Goal: Task Accomplishment & Management: Manage account settings

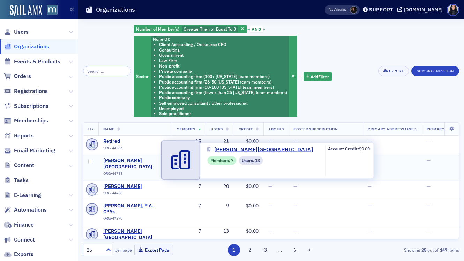
click at [136, 162] on span "Montgomery College" at bounding box center [134, 164] width 63 height 12
select select "US"
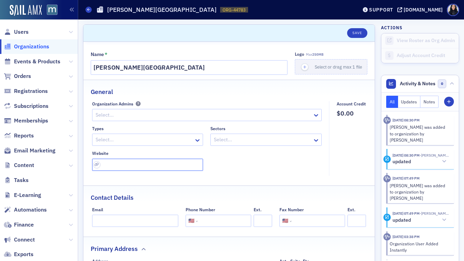
click at [149, 167] on input "url" at bounding box center [147, 165] width 111 height 12
paste input "https://www.montgomerycollege.edu/"
type input "https://www.montgomerycollege.edu/"
click at [146, 140] on div at bounding box center [144, 140] width 99 height 9
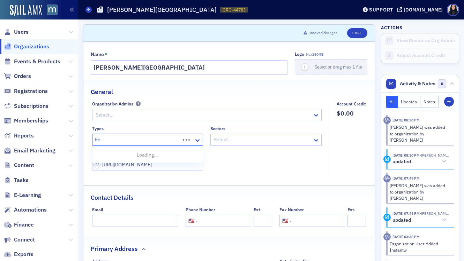
type input "Edu"
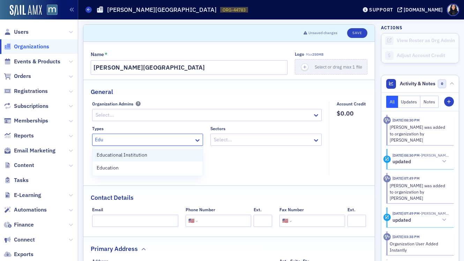
click at [143, 156] on span "Educational Institution" at bounding box center [122, 155] width 51 height 7
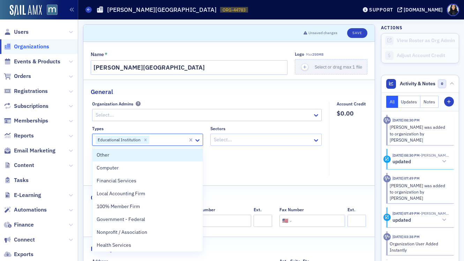
click at [227, 139] on div at bounding box center [262, 140] width 99 height 9
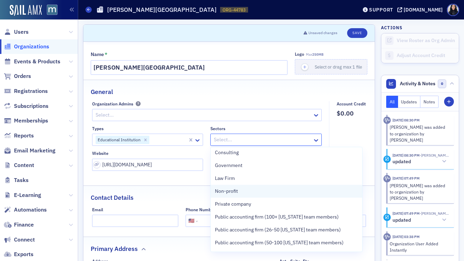
scroll to position [79, 0]
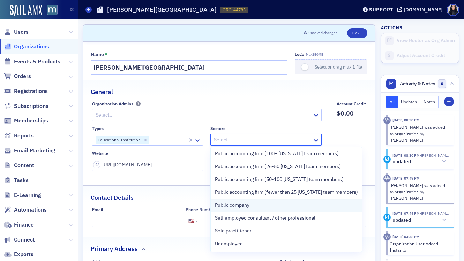
click at [230, 208] on span "Public company" at bounding box center [232, 205] width 35 height 7
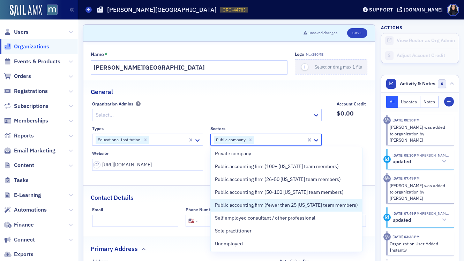
scroll to position [66, 0]
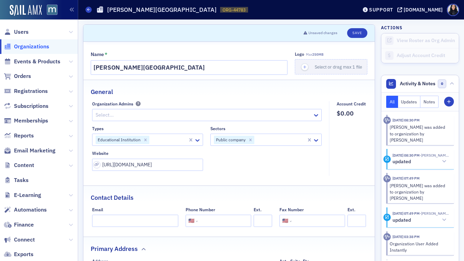
click at [279, 128] on div "Sectors" at bounding box center [265, 128] width 111 height 5
click at [212, 222] on input "tel" at bounding box center [223, 221] width 49 height 12
paste input "(240) 567-5000"
type input "(240) 567-5000"
click at [239, 197] on div "Contact Details" at bounding box center [229, 194] width 276 height 16
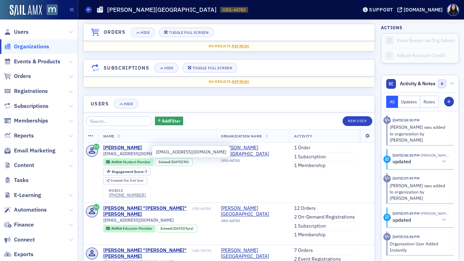
scroll to position [45, 0]
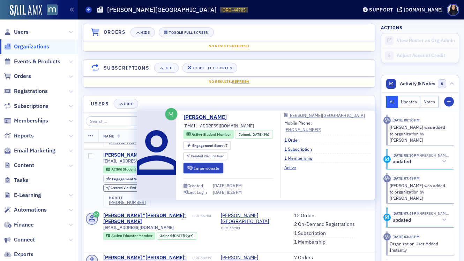
click at [125, 157] on div "Noah Steinlauf" at bounding box center [122, 155] width 39 height 6
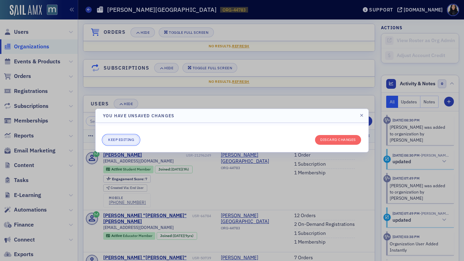
click at [135, 142] on button "Keep editing" at bounding box center [121, 140] width 36 height 10
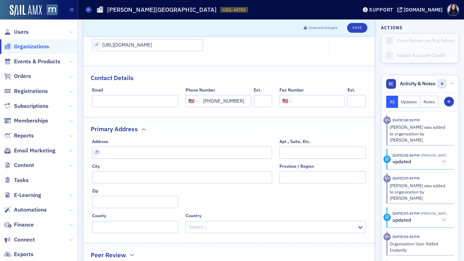
scroll to position [123, 0]
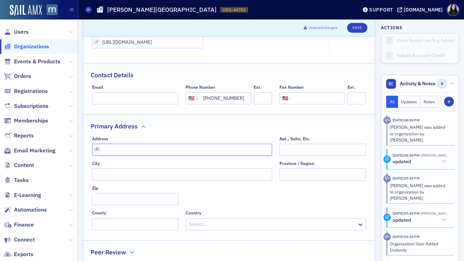
click at [156, 152] on input "text" at bounding box center [182, 150] width 180 height 12
click at [157, 152] on input "text" at bounding box center [182, 150] width 180 height 12
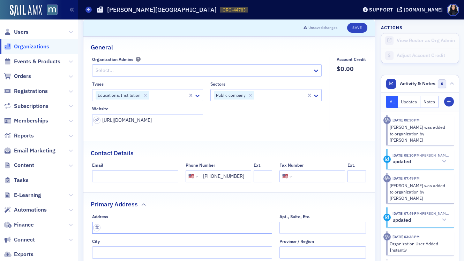
scroll to position [44, 0]
click at [359, 29] on button "Save" at bounding box center [357, 28] width 20 height 10
select select "US"
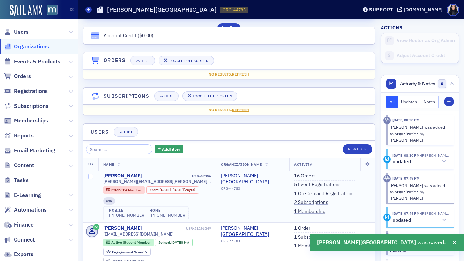
scroll to position [440, 0]
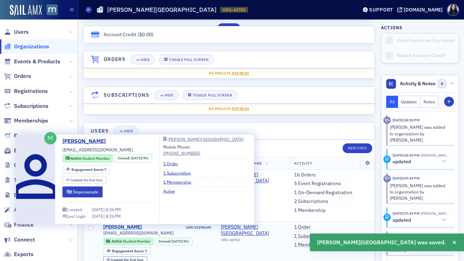
click at [127, 227] on div "Noah Steinlauf" at bounding box center [122, 228] width 39 height 6
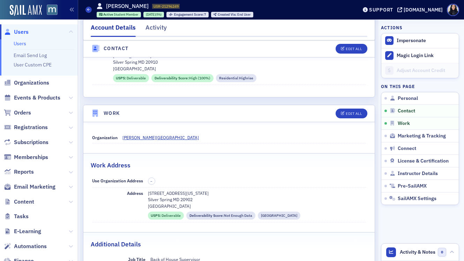
select select "US"
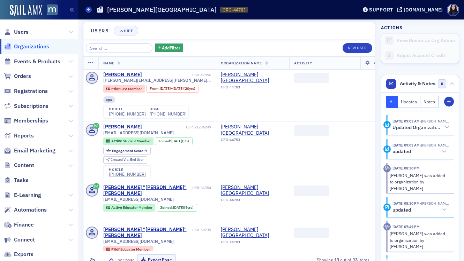
scroll to position [560, 0]
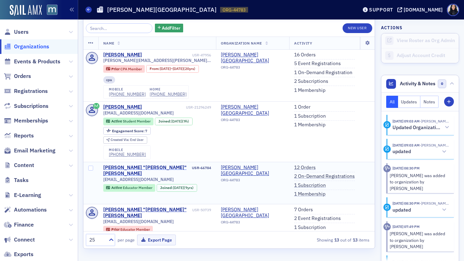
click at [115, 168] on div "Joseph "Joe" Stanton" at bounding box center [147, 171] width 88 height 12
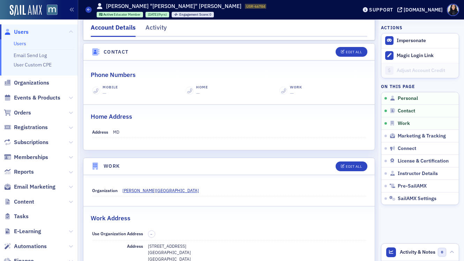
scroll to position [287, 0]
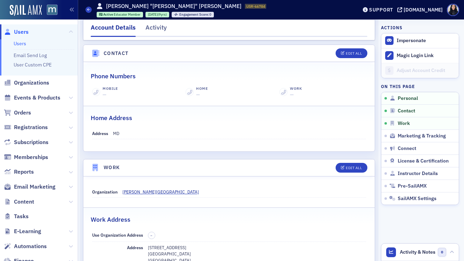
select select "US"
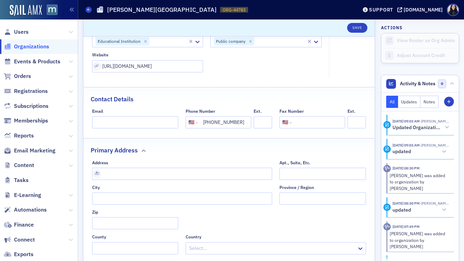
scroll to position [99, 0]
click at [185, 173] on input "text" at bounding box center [182, 174] width 180 height 12
paste input "51 Mannakee Street, Rockville, MD 20850"
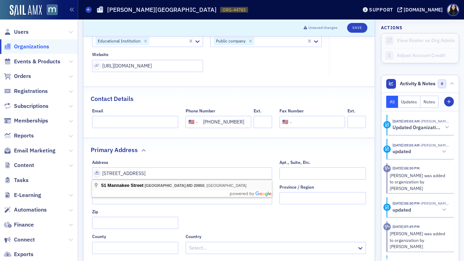
type input "51 Mannakee St"
type input "Rockville"
type input "20850"
type input "Montgomery County"
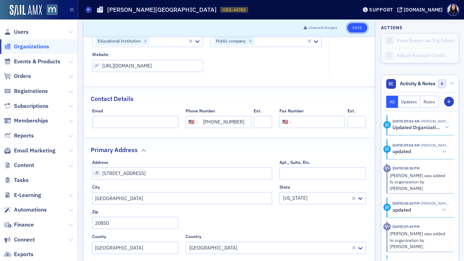
click at [358, 27] on button "Save" at bounding box center [357, 28] width 20 height 10
select select "US"
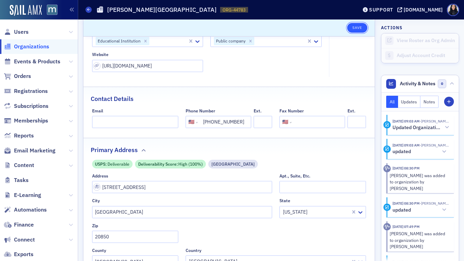
click at [356, 28] on button "Save" at bounding box center [357, 28] width 20 height 10
select select "US"
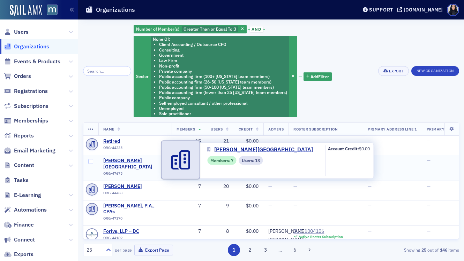
click at [147, 161] on span "Stevenson University" at bounding box center [134, 164] width 63 height 12
select select "US"
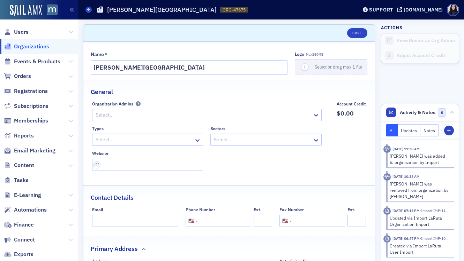
click at [163, 139] on div at bounding box center [144, 140] width 99 height 9
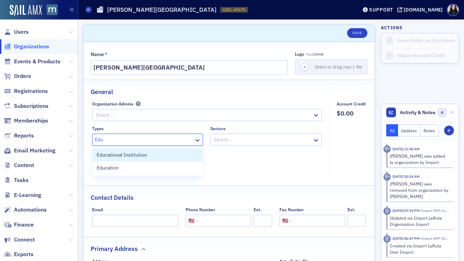
type input "Educ"
click at [162, 158] on div "Educational Institution" at bounding box center [148, 155] width 102 height 7
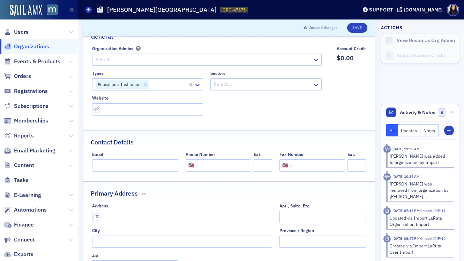
scroll to position [60, 0]
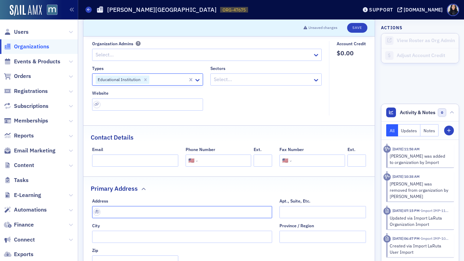
click at [128, 212] on input "text" at bounding box center [182, 212] width 180 height 12
paste input "10945 Boulevard Cir, Owings Mills, MD 21117"
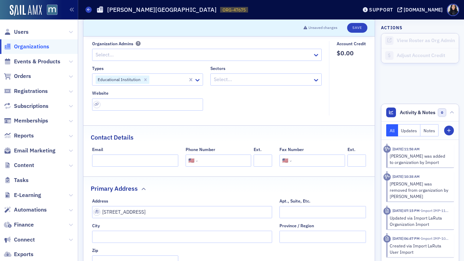
type input "10945 Boulevard Cir"
type input "Owings Mills"
type input "21117"
type input "Baltimore County"
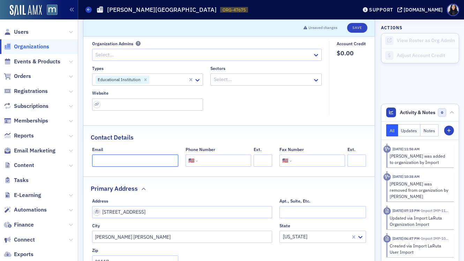
click at [148, 162] on input "Email" at bounding box center [135, 161] width 86 height 12
paste input "stevenson.edu"
click at [165, 139] on div "Contact Details" at bounding box center [229, 134] width 276 height 16
click at [134, 159] on input "stevenson.edu" at bounding box center [135, 161] width 86 height 12
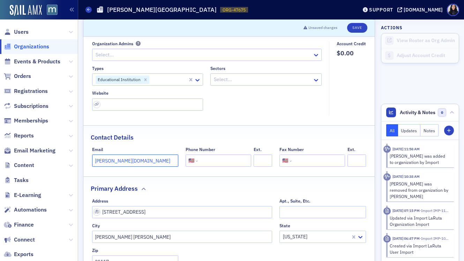
click at [134, 159] on input "stevenson.edu" at bounding box center [135, 161] width 86 height 12
paste input "tstclair@"
type input "tstclair@stevenson.edu"
click at [210, 161] on input "tel" at bounding box center [223, 161] width 49 height 12
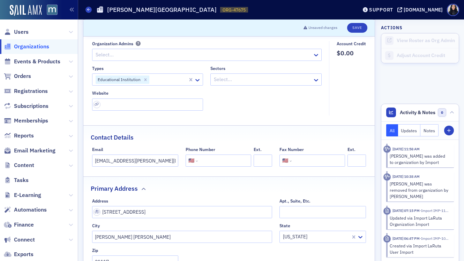
click at [210, 161] on input "tel" at bounding box center [223, 161] width 49 height 12
paste input "(410) 486-7000"
type input "(410) 486-7000"
click at [238, 137] on div "Contact Details" at bounding box center [229, 134] width 276 height 16
click at [155, 104] on input "url" at bounding box center [147, 105] width 111 height 12
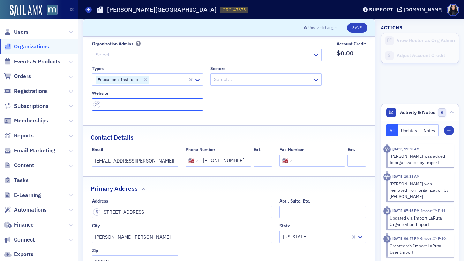
click at [155, 104] on input "url" at bounding box center [147, 105] width 111 height 12
paste input "https://www.stevenson.edu/"
type input "https://www.stevenson.edu/"
click at [248, 99] on div "Types Educational Institution Sectors Select... Website https://www.stevenson.e…" at bounding box center [207, 88] width 230 height 45
click at [316, 81] on icon at bounding box center [316, 80] width 4 height 2
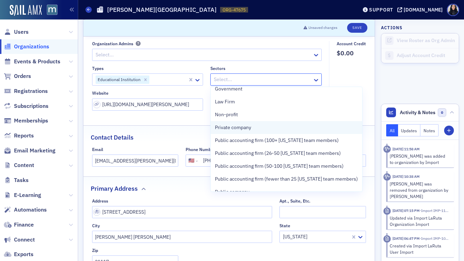
scroll to position [79, 0]
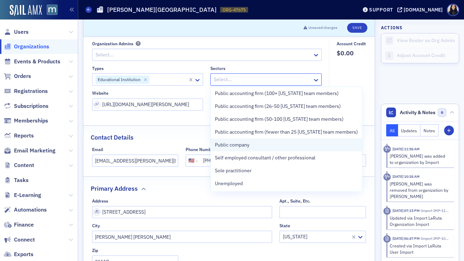
click at [275, 147] on div "Public company" at bounding box center [286, 145] width 143 height 7
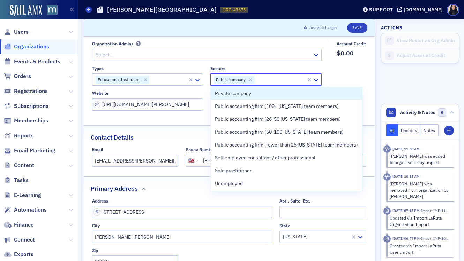
click at [353, 73] on fieldset "Account Credit $0.00" at bounding box center [349, 78] width 41 height 75
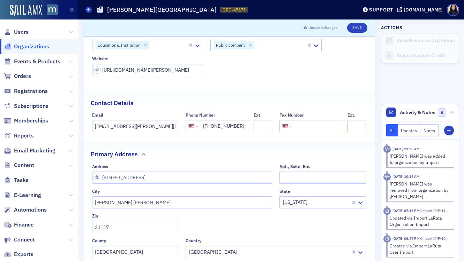
scroll to position [0, 0]
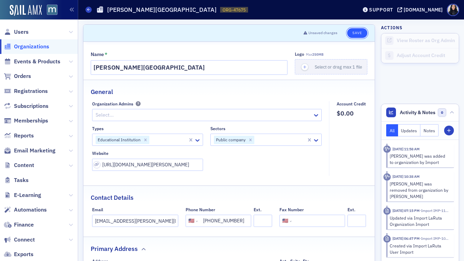
click at [355, 33] on button "Save" at bounding box center [357, 33] width 20 height 10
select select "US"
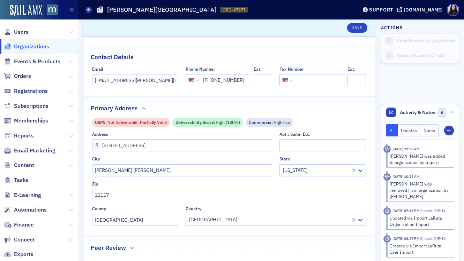
scroll to position [67, 0]
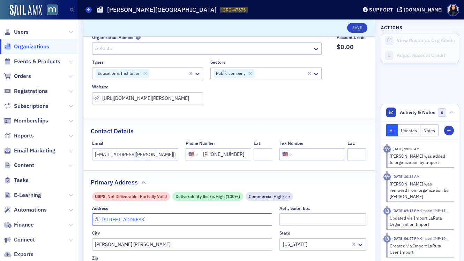
click at [238, 219] on input "10945 Boulevard Cir" at bounding box center [182, 220] width 180 height 12
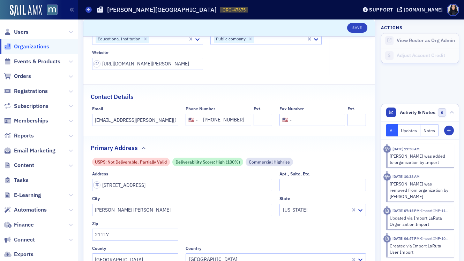
scroll to position [101, 0]
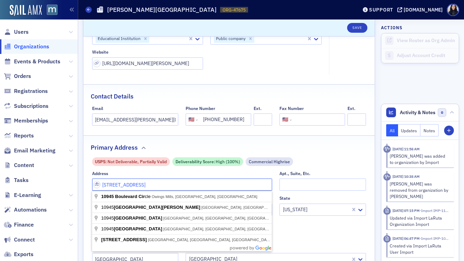
click at [161, 186] on input "10945 Boulevard Cir" at bounding box center [182, 185] width 180 height 12
type input "100 Campus Circle"
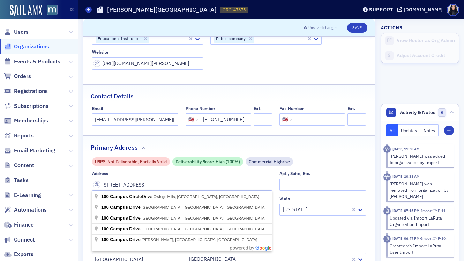
click at [216, 176] on div "Address 100 Campus Circle" at bounding box center [182, 181] width 180 height 20
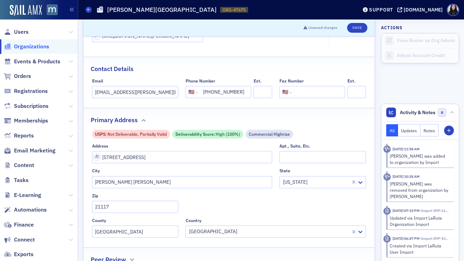
scroll to position [131, 0]
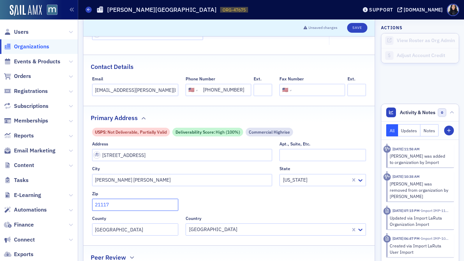
click at [169, 206] on body "Users Organizations Events & Products Orders Registrations Subscriptions Member…" at bounding box center [232, 130] width 464 height 261
type input "21117-7804"
click at [275, 189] on div "Address 100 Campus Circle Apt., Suite, Etc. City Owings Mills State Maryland Zi…" at bounding box center [229, 189] width 274 height 94
click at [355, 30] on button "Save" at bounding box center [357, 28] width 20 height 10
select select "US"
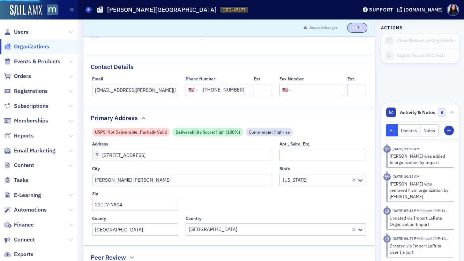
select select "US"
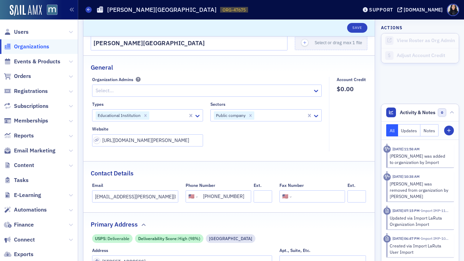
scroll to position [0, 0]
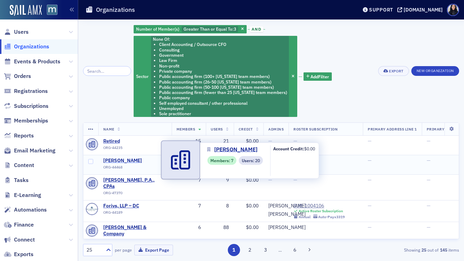
click at [120, 162] on span "[PERSON_NAME]" at bounding box center [134, 161] width 63 height 6
select select "US"
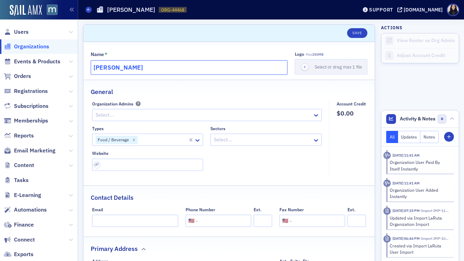
click at [185, 68] on input "[PERSON_NAME]" at bounding box center [189, 67] width 197 height 15
type input "[PERSON_NAME]"
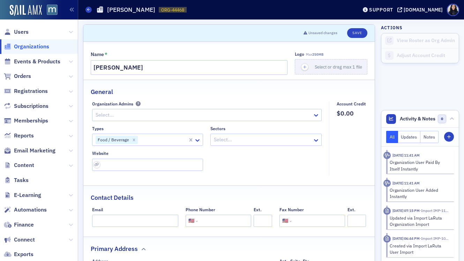
click at [232, 98] on fieldset "General Organization Admins Select... Types Food / Beverage Sectors Select... W…" at bounding box center [228, 130] width 291 height 101
click at [144, 166] on input "url" at bounding box center [147, 165] width 111 height 12
paste input "https://www.mccormickcorporation.com/"
type input "https://www.mccormickcorporation.com/"
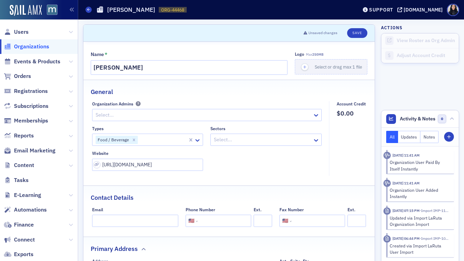
click at [235, 171] on fieldset "Organization Admins Select... Types Food / Beverage Sectors Select... Website h…" at bounding box center [208, 138] width 233 height 75
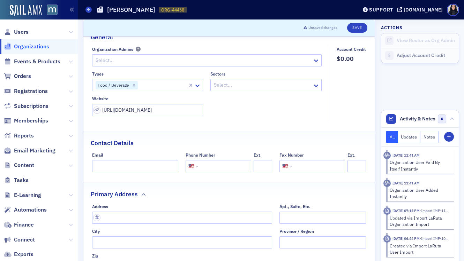
scroll to position [74, 0]
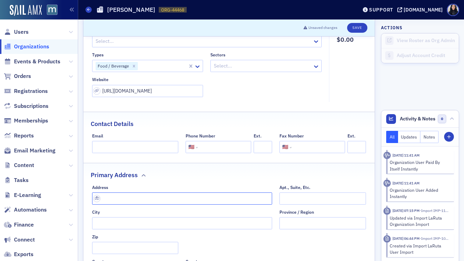
click at [128, 202] on input "text" at bounding box center [182, 199] width 180 height 12
type input "[STREET_ADDRESS][PERSON_NAME]"
type input "[GEOGRAPHIC_DATA]"
type input "21031-1105"
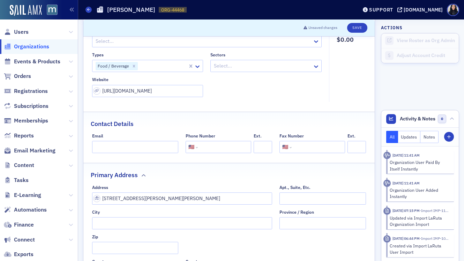
type input "Baltimore County"
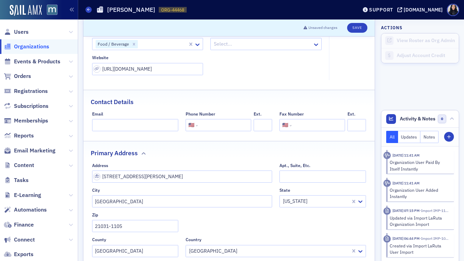
click at [220, 123] on input "tel" at bounding box center [223, 125] width 49 height 12
paste input "(410) 527-6189"
type input "(410) 527-6189"
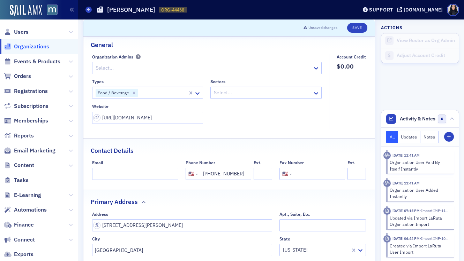
scroll to position [45, 0]
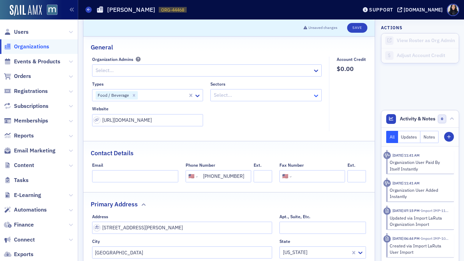
click at [316, 97] on icon at bounding box center [315, 95] width 7 height 7
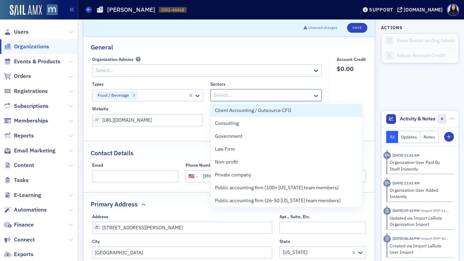
click at [316, 97] on icon at bounding box center [315, 95] width 7 height 7
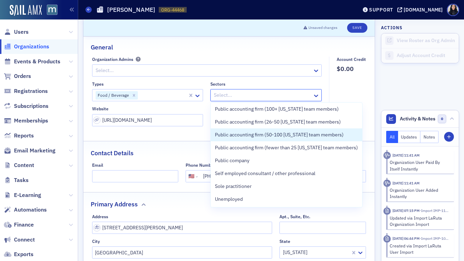
scroll to position [0, 0]
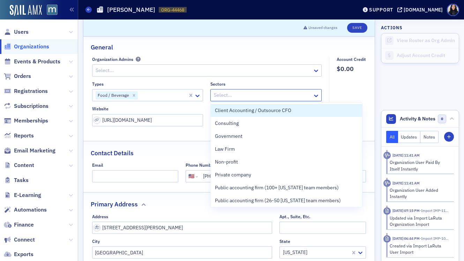
click at [283, 92] on div at bounding box center [262, 95] width 99 height 9
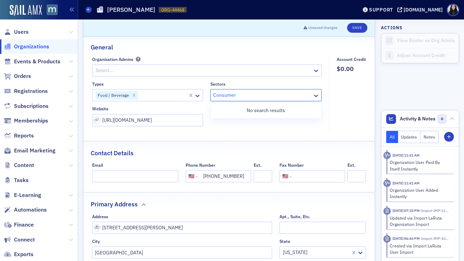
type input "Consumer"
click at [308, 96] on div at bounding box center [262, 95] width 99 height 9
click at [316, 96] on icon at bounding box center [316, 96] width 4 height 2
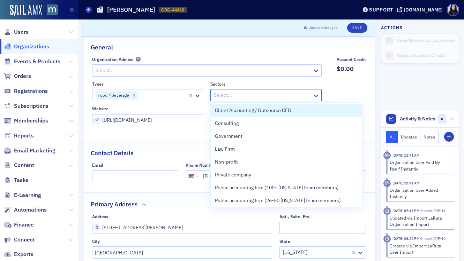
click at [314, 98] on icon at bounding box center [315, 95] width 7 height 7
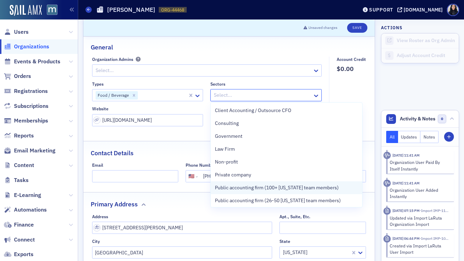
scroll to position [79, 0]
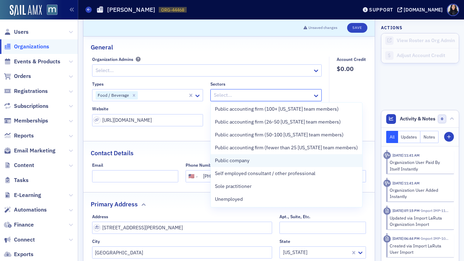
click at [272, 164] on div "Public company" at bounding box center [286, 160] width 143 height 7
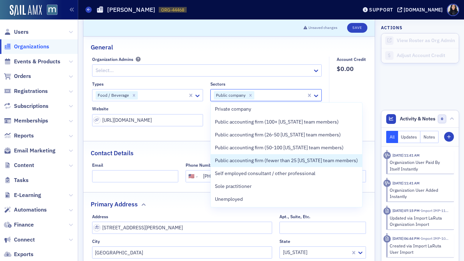
click at [199, 153] on div "Contact Details" at bounding box center [229, 150] width 276 height 16
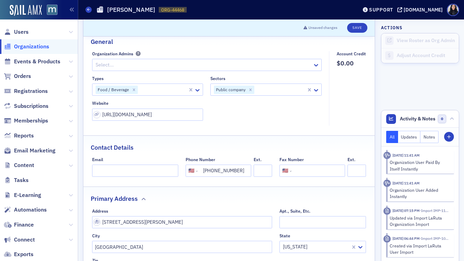
scroll to position [0, 0]
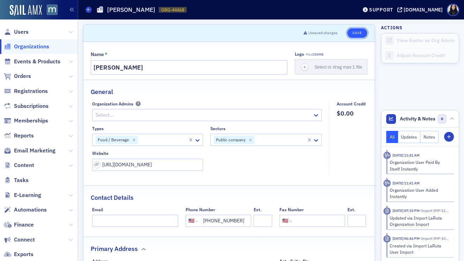
click at [358, 33] on button "Save" at bounding box center [357, 33] width 20 height 10
select select "US"
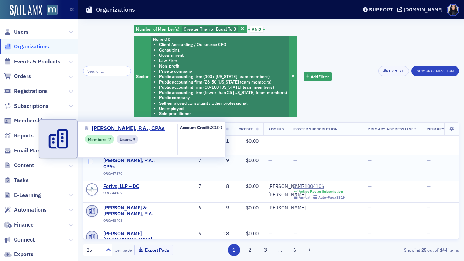
click at [108, 162] on span "[PERSON_NAME], P.A., CPAs" at bounding box center [134, 164] width 63 height 12
select select "US"
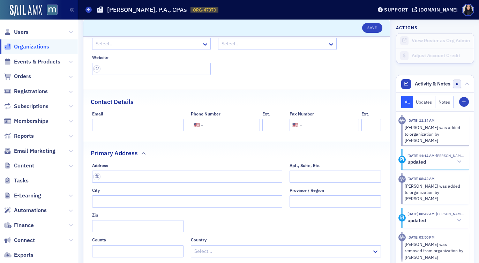
scroll to position [98, 0]
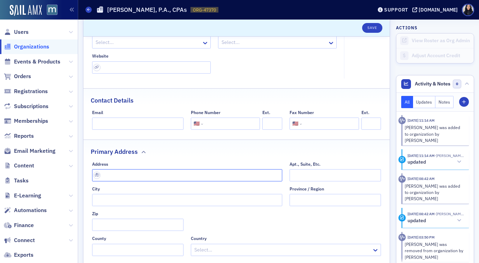
click at [190, 176] on input "text" at bounding box center [187, 175] width 190 height 12
paste input "30 Greenway St NW # 1, Glen Burnie, MD 21061"
type input "30 Greenway St NW #1"
type input "Glen Burnie"
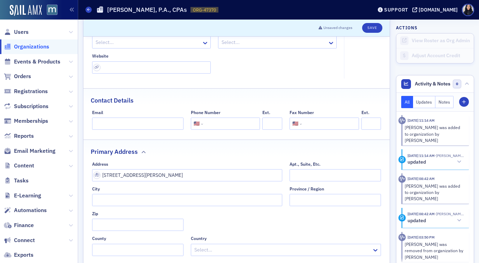
type input "21061-3557"
type input "Anne Arundel County"
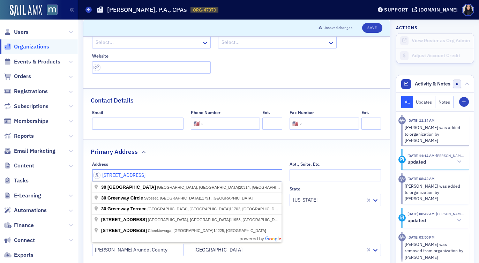
drag, startPoint x: 147, startPoint y: 176, endPoint x: 157, endPoint y: 175, distance: 10.2
click at [158, 175] on input "30 Greenway St NW #1" at bounding box center [187, 175] width 190 height 12
type input "30 Greenway St NW"
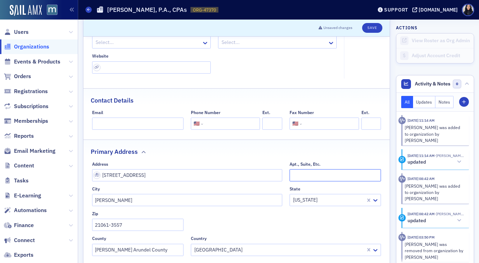
click at [296, 177] on input "Apt., Suite, Etc." at bounding box center [334, 175] width 91 height 12
paste input "#1"
type input "#1"
click at [231, 124] on input "tel" at bounding box center [230, 123] width 53 height 12
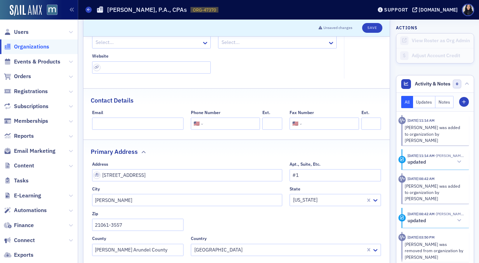
paste input "(410) 766-8204"
type input "(410) 766-8204"
click at [271, 94] on div "Contact Details" at bounding box center [236, 97] width 291 height 16
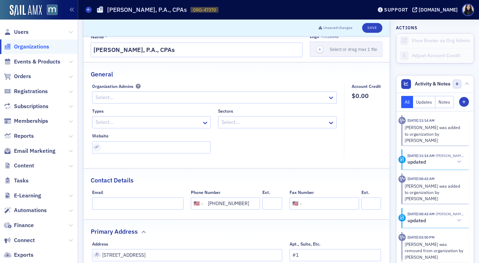
scroll to position [0, 0]
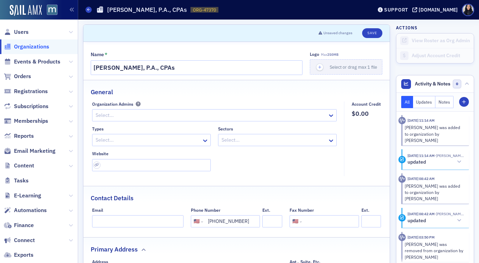
click at [135, 139] on div at bounding box center [148, 140] width 106 height 9
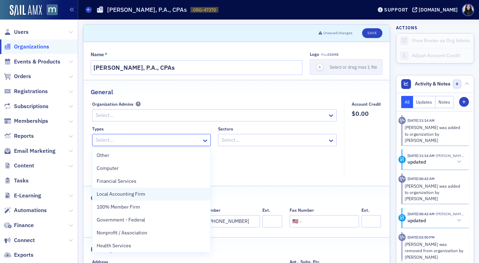
click at [119, 195] on span "Local Accounting Firm" at bounding box center [121, 193] width 48 height 7
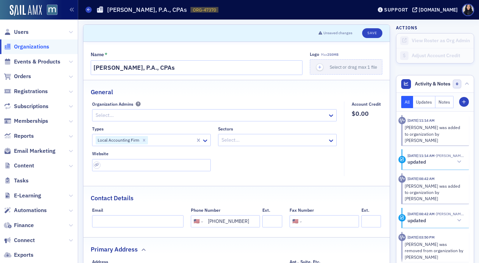
click at [242, 171] on fieldset "Organization Admins Select... Types Local Accounting Firm Sectors Select... Web…" at bounding box center [216, 138] width 248 height 75
click at [330, 141] on icon at bounding box center [331, 140] width 4 height 2
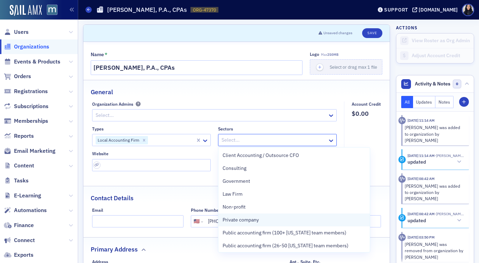
click at [273, 219] on div "Private company" at bounding box center [293, 219] width 143 height 7
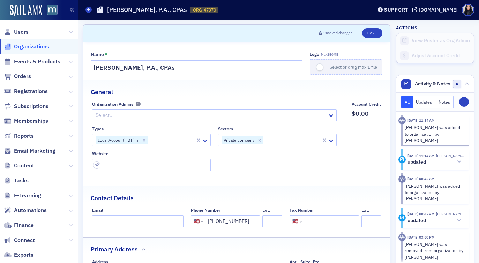
click at [331, 97] on fieldset "General Organization Admins Select... Types Local Accounting Firm Sectors Priva…" at bounding box center [236, 130] width 306 height 101
click at [369, 32] on button "Save" at bounding box center [372, 33] width 20 height 10
select select "US"
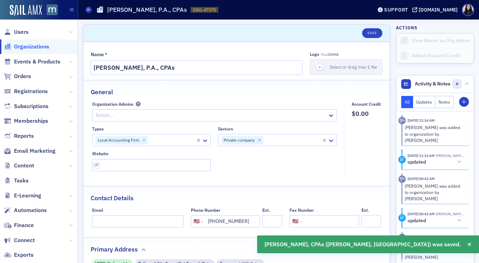
click at [289, 53] on div "Name *" at bounding box center [197, 55] width 212 height 6
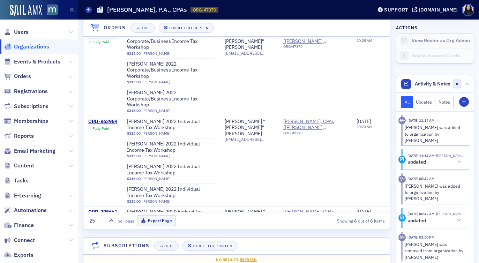
scroll to position [486, 0]
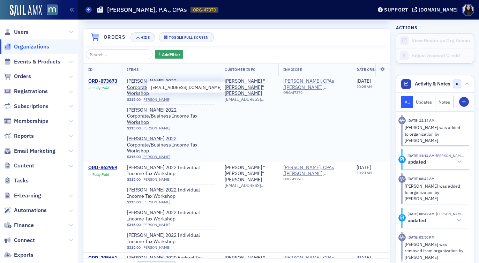
click at [242, 97] on span "bill@williamhdaviscpa.com" at bounding box center [249, 99] width 49 height 5
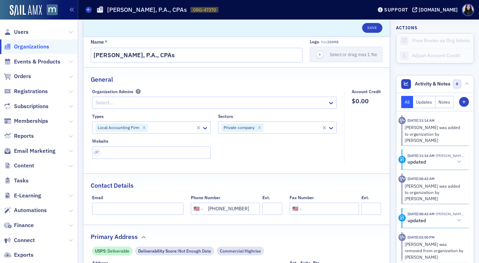
scroll to position [0, 0]
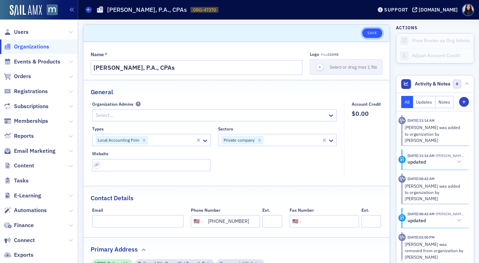
click at [371, 36] on button "Save" at bounding box center [372, 33] width 20 height 10
select select "US"
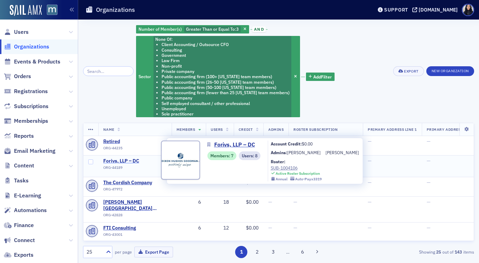
click at [110, 161] on span "Forivs, LLP – DC" at bounding box center [134, 161] width 63 height 6
select select "US"
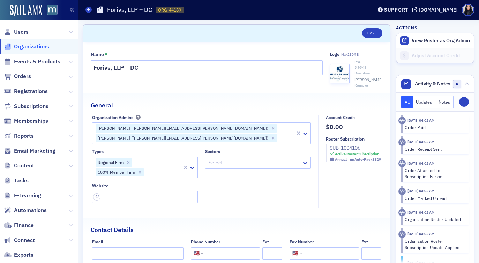
click at [347, 147] on div "SUB-1004106" at bounding box center [354, 147] width 51 height 7
click at [165, 157] on div "Regional Firm 100% Member Firm" at bounding box center [137, 167] width 90 height 21
type input "Na"
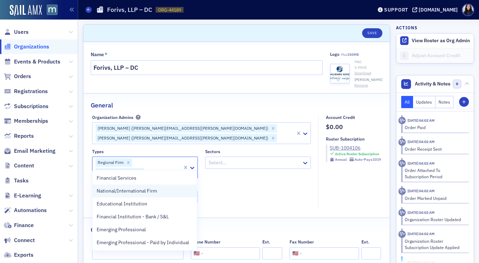
click at [160, 192] on div "National/International Firm" at bounding box center [145, 190] width 96 height 7
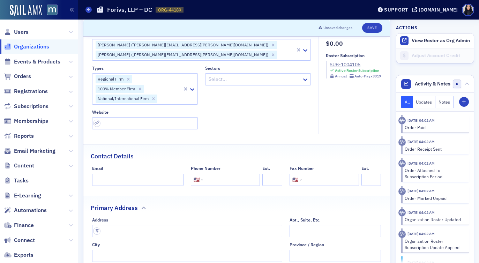
scroll to position [116, 0]
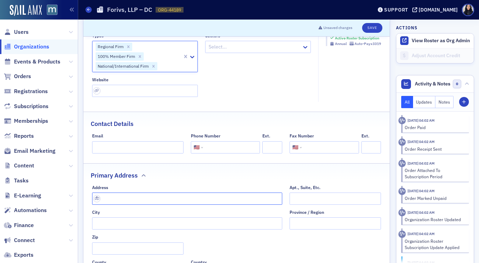
click at [193, 192] on input "text" at bounding box center [187, 198] width 190 height 12
paste input "[STREET_ADDRESS][PERSON_NAME]"
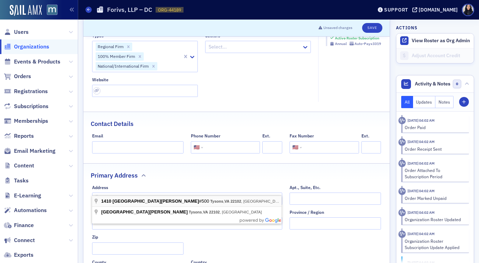
type input "[STREET_ADDRESS][PERSON_NAME]"
type input "[PERSON_NAME]"
type input "22102-3058"
type input "[GEOGRAPHIC_DATA]"
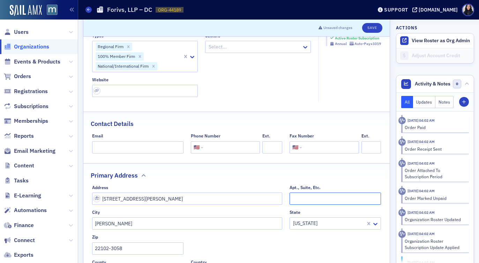
click at [296, 192] on input "Apt., Suite, Etc." at bounding box center [334, 198] width 91 height 12
type input "500"
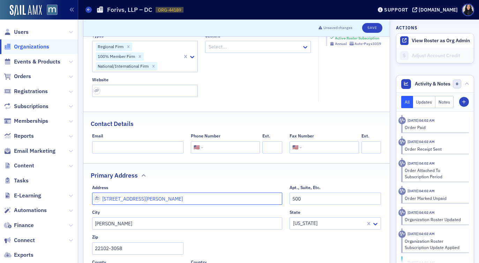
click at [208, 192] on input "[STREET_ADDRESS][PERSON_NAME]" at bounding box center [187, 198] width 190 height 12
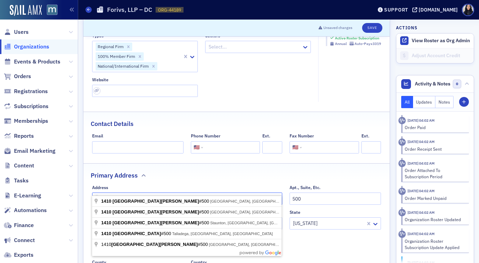
type input "[STREET_ADDRESS][PERSON_NAME]"
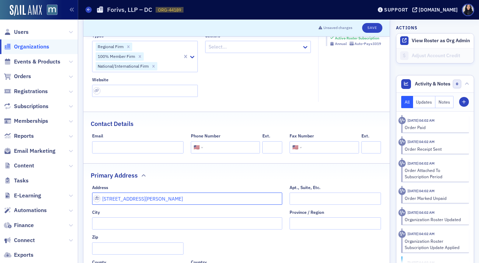
click at [208, 192] on input "[STREET_ADDRESS][PERSON_NAME]" at bounding box center [187, 198] width 190 height 12
paste input "#500, [PERSON_NAME], VA 22102"
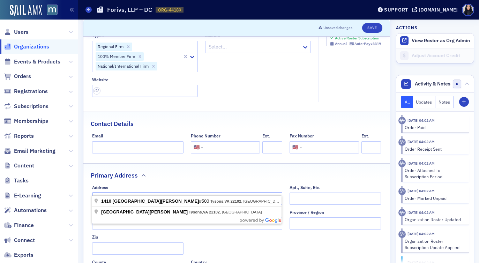
type input "1410 Spring Hill Rd #500, Tysons, VA 22102"
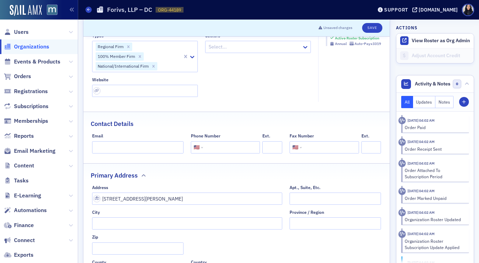
click at [235, 167] on div "Primary Address" at bounding box center [236, 172] width 291 height 16
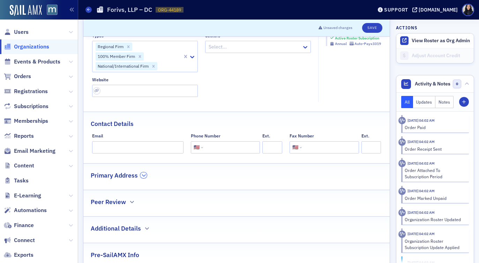
click at [144, 173] on icon "button" at bounding box center [144, 175] width 4 height 4
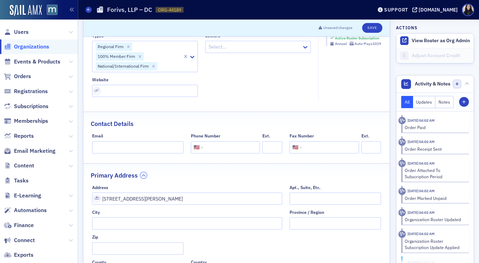
scroll to position [122, 0]
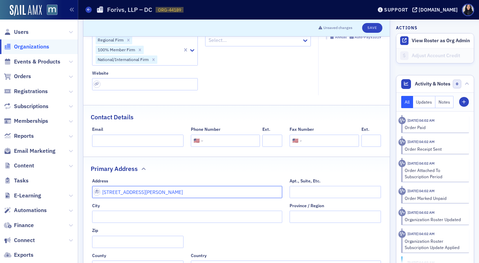
click at [216, 186] on input "1410 Spring Hill Rd #500, Tysons, VA 22102" at bounding box center [187, 192] width 190 height 12
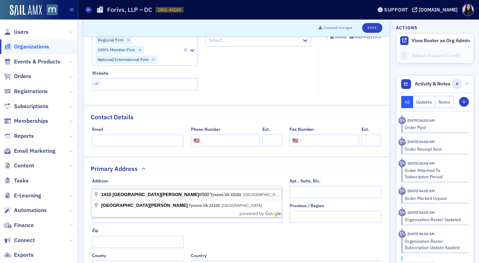
type input "1410 Spring Hill Rd #500"
type input "McLean"
type input "22102-3058"
type input "Fairfax County"
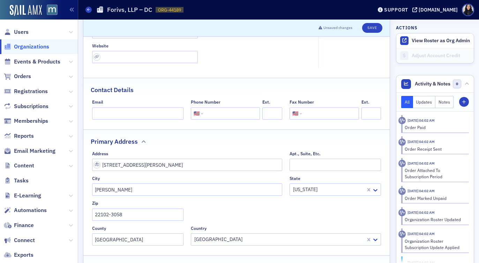
scroll to position [150, 0]
click at [146, 183] on input "[PERSON_NAME]" at bounding box center [187, 189] width 190 height 12
type input "Tysons"
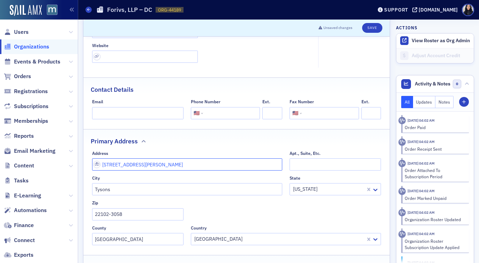
click at [152, 158] on input "1410 Spring Hill Rd #500" at bounding box center [187, 164] width 190 height 12
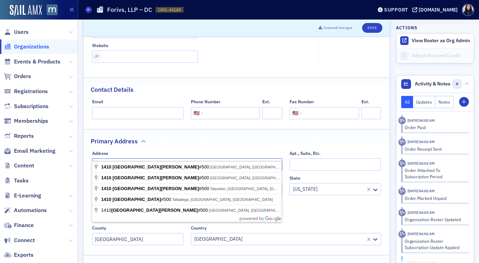
drag, startPoint x: 147, startPoint y: 157, endPoint x: 169, endPoint y: 153, distance: 22.2
click at [169, 158] on input "1410 Spring Hill Rd #500" at bounding box center [187, 164] width 190 height 12
type input "1410 Spring Hill Rd"
click at [190, 151] on div "Address" at bounding box center [187, 153] width 190 height 5
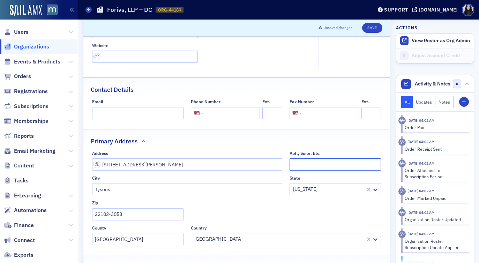
click at [299, 158] on input "Apt., Suite, Etc." at bounding box center [334, 164] width 91 height 12
type input "500"
click at [285, 134] on div "Primary Address" at bounding box center [236, 137] width 291 height 16
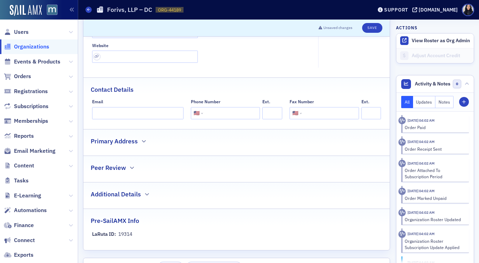
click at [231, 107] on input "tel" at bounding box center [230, 113] width 53 height 12
click at [142, 139] on icon "button" at bounding box center [144, 141] width 4 height 4
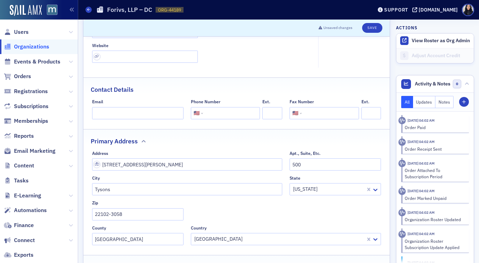
click at [223, 107] on input "tel" at bounding box center [230, 113] width 53 height 12
type input "(703) 970-0400"
click at [136, 51] on input "url" at bounding box center [145, 57] width 106 height 12
paste input "https://www.forvismazars.us/about-us/locations/washington-dc-metro-area"
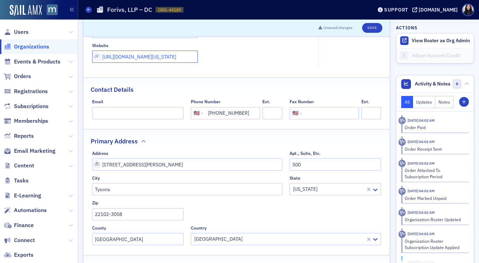
scroll to position [0, 75]
type input "https://www.forvismazars.us/about-us/locations/washington-dc-metro-area"
click at [218, 53] on div "Types Regional Firm 100% Member Firm National/International Firm Sectors Select…" at bounding box center [201, 31] width 219 height 64
click at [259, 56] on fieldset "Organization Admins Catherine Dubois (catherine.dubois@dhg.com) Annette Seng (a…" at bounding box center [203, 16] width 222 height 103
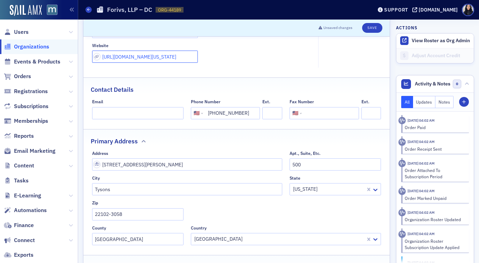
scroll to position [0, 75]
click at [286, 49] on div "Types Regional Firm 100% Member Firm National/International Firm Sectors Select…" at bounding box center [201, 31] width 219 height 64
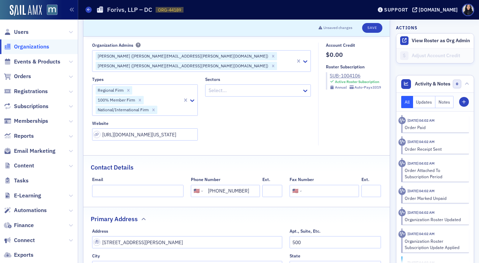
scroll to position [67, 0]
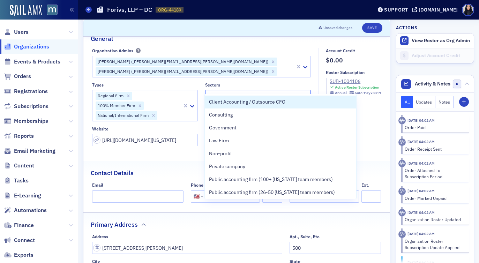
click at [304, 93] on icon at bounding box center [305, 96] width 7 height 7
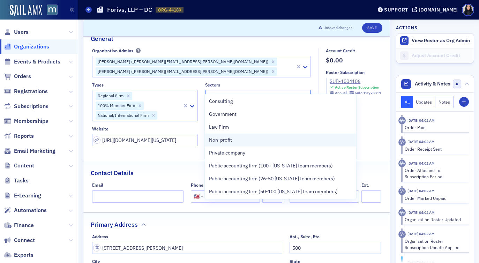
scroll to position [15, 0]
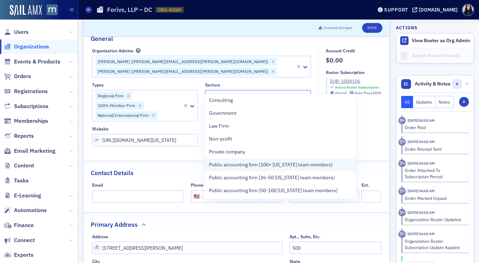
click at [279, 162] on span "Public accounting firm (100+ [US_STATE] team members)" at bounding box center [271, 164] width 124 height 7
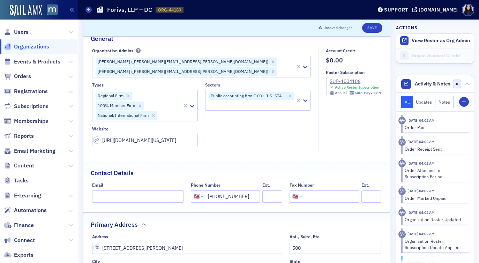
click at [295, 82] on div "Sectors" at bounding box center [258, 84] width 106 height 5
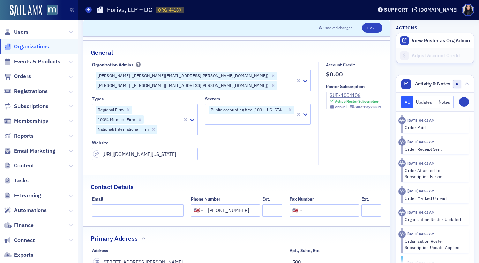
scroll to position [51, 0]
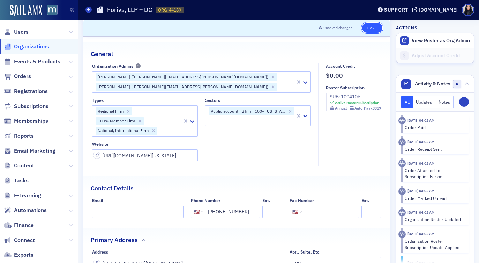
click at [374, 28] on button "Save" at bounding box center [372, 28] width 20 height 10
select select "US"
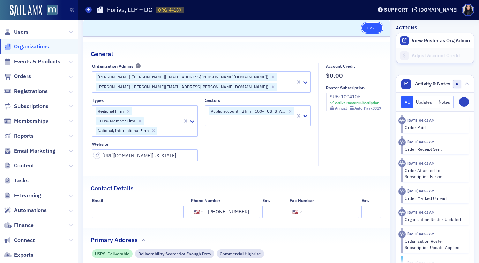
click at [371, 29] on button "Save" at bounding box center [372, 28] width 20 height 10
select select "US"
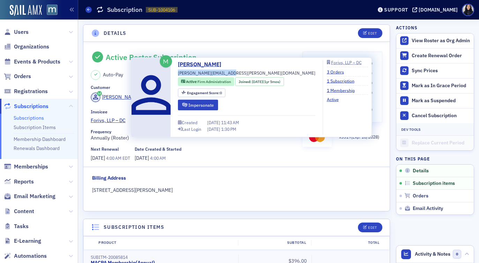
drag, startPoint x: 178, startPoint y: 73, endPoint x: 227, endPoint y: 70, distance: 49.6
click at [227, 70] on div "[PERSON_NAME] [PERSON_NAME][EMAIL_ADDRESS][PERSON_NAME][DOMAIN_NAME] Active Fir…" at bounding box center [246, 97] width 137 height 74
copy span "[PERSON_NAME][EMAIL_ADDRESS][PERSON_NAME][DOMAIN_NAME]"
click at [191, 103] on button "Impersonate" at bounding box center [198, 104] width 40 height 11
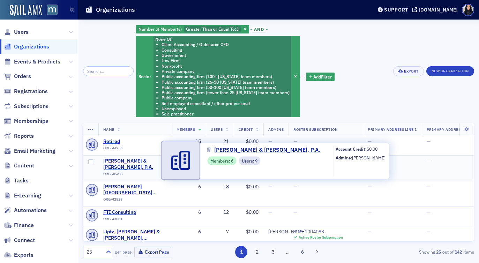
click at [115, 161] on span "[PERSON_NAME] & [PERSON_NAME], P.A." at bounding box center [134, 164] width 63 height 12
select select "US"
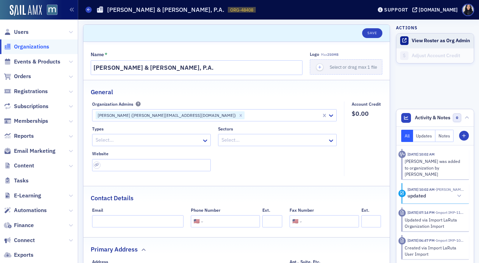
scroll to position [3, 0]
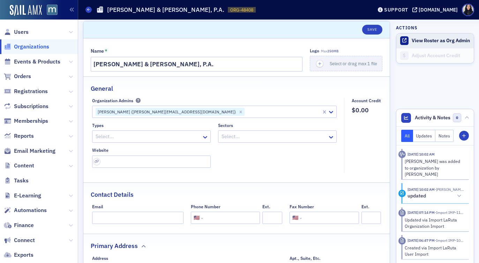
click at [422, 40] on button "View Roster as Org Admin" at bounding box center [440, 41] width 58 height 6
click at [234, 216] on input "tel" at bounding box center [230, 218] width 53 height 12
paste input "[PHONE_NUMBER]"
type input "[PHONE_NUMBER]"
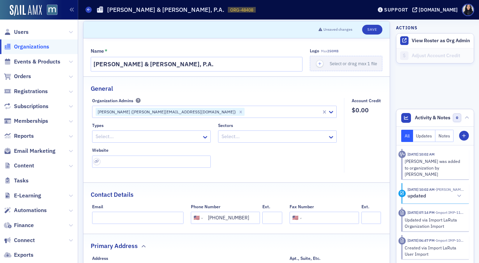
click at [249, 192] on div "Contact Details" at bounding box center [236, 191] width 291 height 16
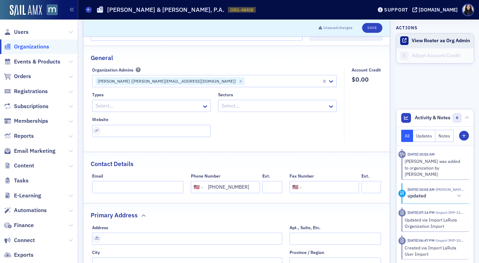
scroll to position [53, 0]
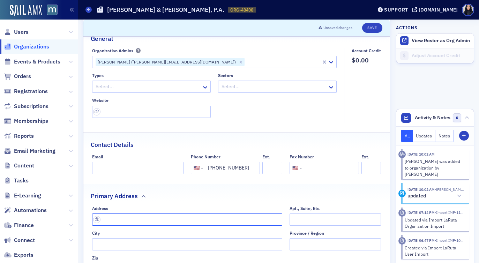
click at [146, 221] on input "text" at bounding box center [187, 219] width 190 height 12
paste input "[STREET_ADDRESS]"
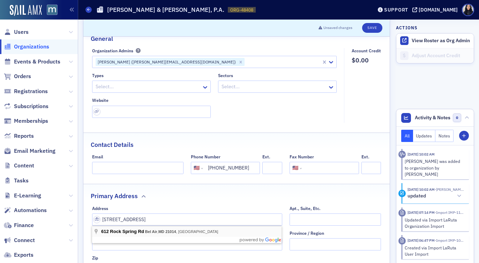
type input "[STREET_ADDRESS]"
type input "Bel Air"
type input "21014-2943"
type input "[GEOGRAPHIC_DATA]"
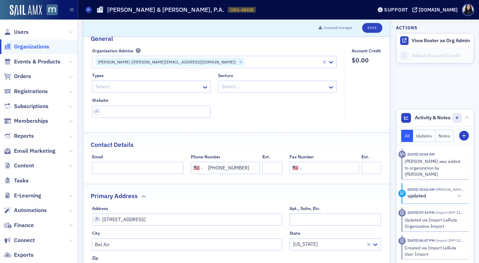
click at [219, 199] on div "Primary Address" at bounding box center [236, 192] width 291 height 16
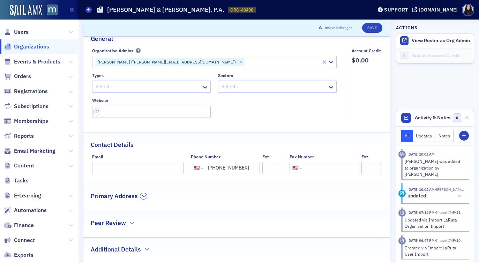
click at [144, 197] on icon "button" at bounding box center [144, 196] width 4 height 4
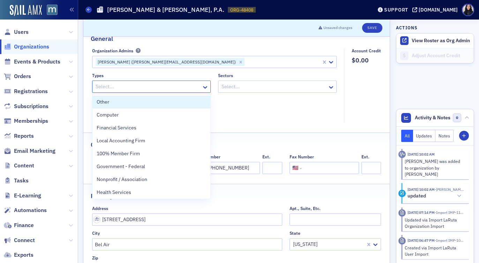
click at [146, 86] on div at bounding box center [148, 86] width 106 height 9
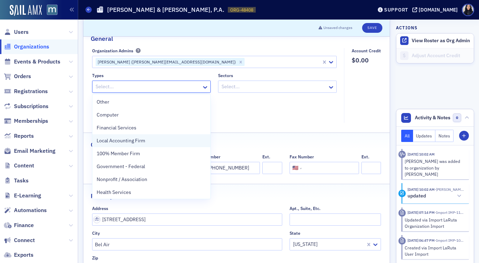
click at [136, 144] on span "Local Accounting Firm" at bounding box center [121, 140] width 48 height 7
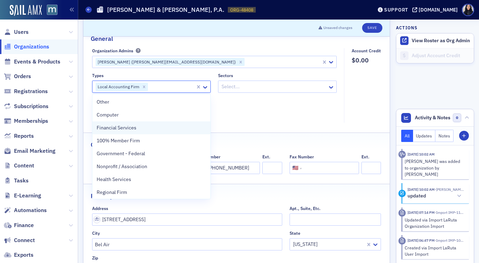
click at [183, 127] on div "Financial Services" at bounding box center [151, 127] width 109 height 7
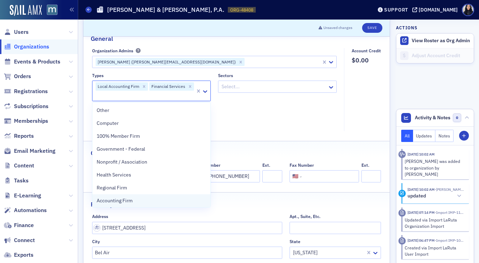
click at [134, 200] on div "Accounting Firm" at bounding box center [151, 200] width 109 height 7
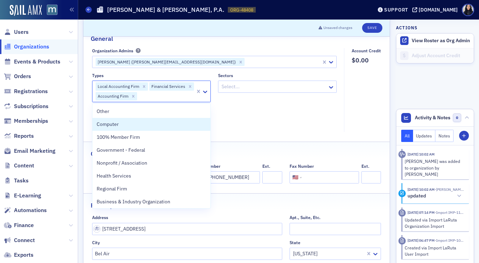
click at [234, 119] on div "Types option Accounting Firm, selected. Computer, 2 of 33. 33 results available…" at bounding box center [214, 100] width 245 height 54
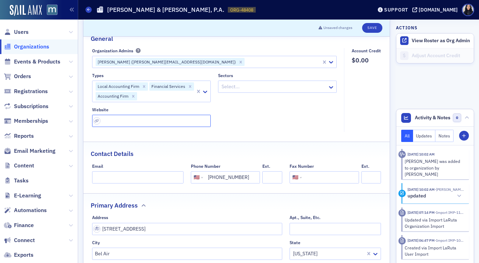
click at [161, 120] on input "url" at bounding box center [151, 121] width 119 height 12
paste input "https://bishopandadkins.com/"
type input "https://bishopandadkins.com/"
click at [255, 121] on div "Types Local Accounting Firm Financial Services Accounting Firm Sectors Select..…" at bounding box center [214, 100] width 245 height 54
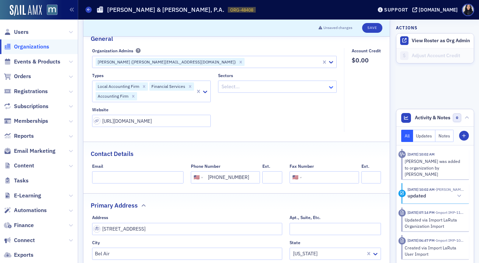
click at [329, 89] on icon at bounding box center [330, 87] width 7 height 7
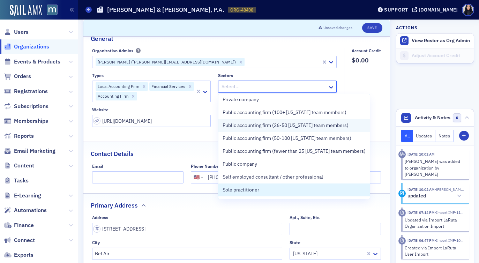
scroll to position [69, 0]
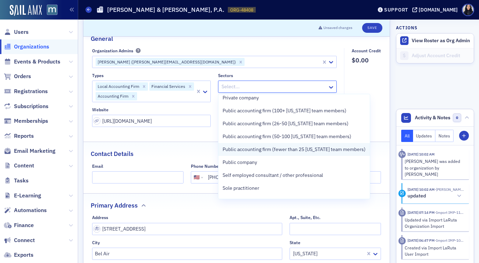
click at [317, 150] on span "Public accounting firm (fewer than 25 [US_STATE] team members)" at bounding box center [293, 149] width 143 height 7
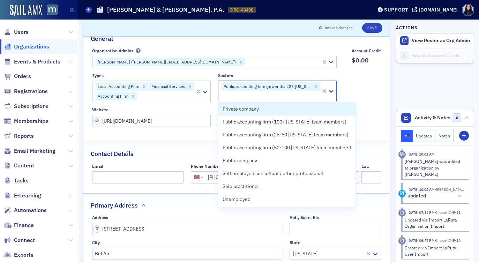
click at [362, 97] on fieldset "Account Credit $0.00" at bounding box center [364, 90] width 41 height 84
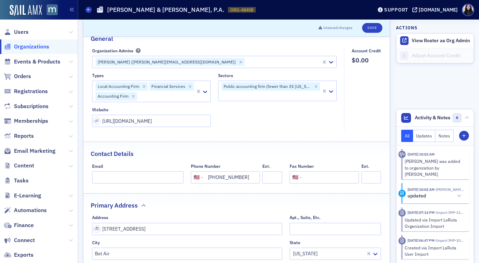
click at [314, 121] on div "Types Local Accounting Firm Financial Services Accounting Firm Sectors Public a…" at bounding box center [214, 100] width 245 height 54
click at [169, 98] on div at bounding box center [166, 96] width 57 height 9
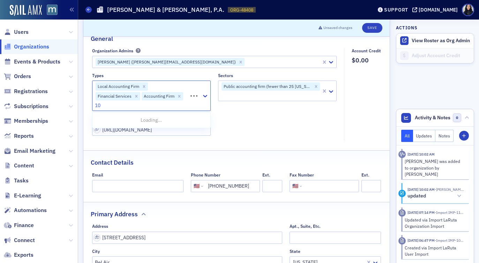
type input "100"
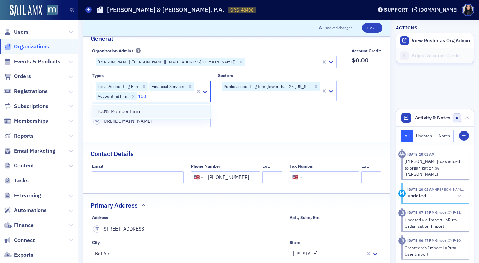
click at [146, 112] on div "100% Member Firm" at bounding box center [151, 111] width 109 height 7
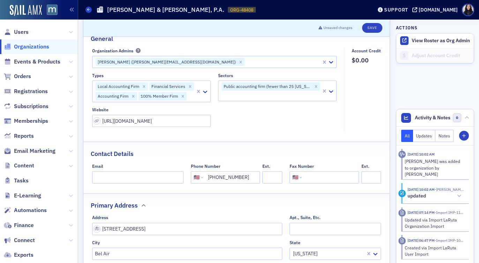
click at [257, 116] on div "Types Local Accounting Firm Financial Services Accounting Firm 100% Member Firm…" at bounding box center [214, 100] width 245 height 54
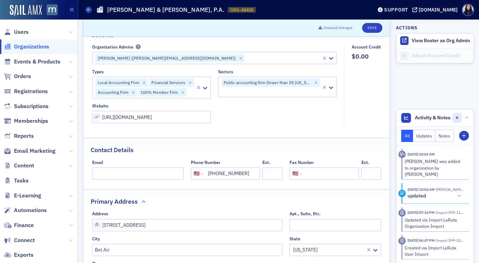
scroll to position [36, 0]
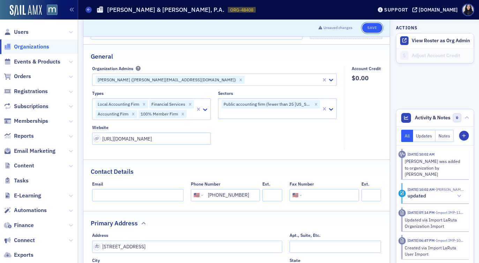
click at [372, 28] on button "Save" at bounding box center [372, 28] width 20 height 10
select select "US"
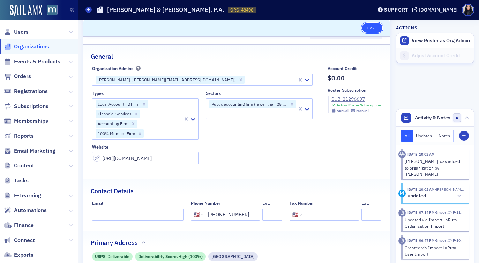
click at [374, 31] on button "Save" at bounding box center [372, 28] width 20 height 10
select select "US"
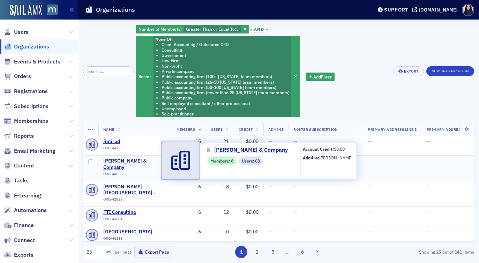
click at [111, 160] on span "[PERSON_NAME] & Company" at bounding box center [134, 164] width 63 height 12
select select "US"
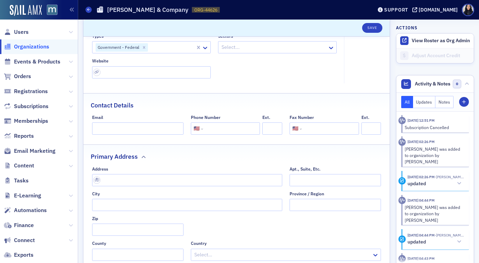
scroll to position [155, 0]
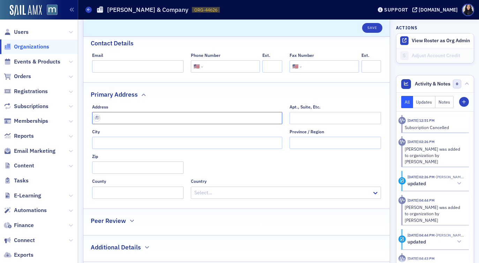
click at [168, 121] on input "text" at bounding box center [187, 118] width 190 height 12
paste input "7501 Forbes Blvd, Lanham, MD 20706"
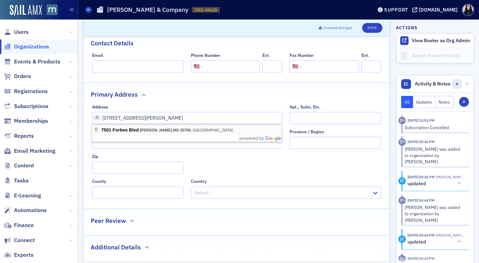
type input "7501 Forbes Blvd"
type input "Lanham"
type input "20706-2253"
type input "Prince [PERSON_NAME]'s County"
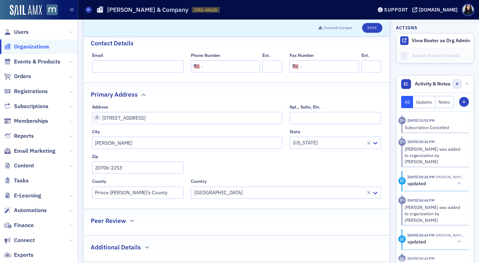
click at [221, 70] on input "tel" at bounding box center [230, 66] width 53 height 12
paste input "(301) 918-8200"
type input "(301) 918-8200"
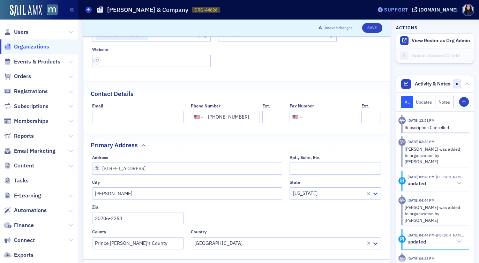
scroll to position [98, 0]
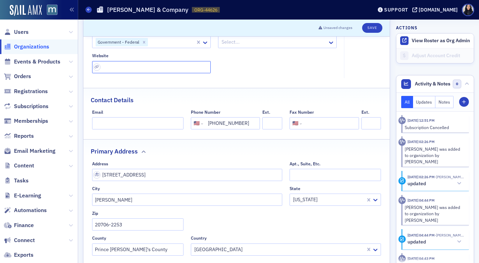
click at [120, 68] on input "url" at bounding box center [151, 67] width 119 height 12
paste input "https://www.allmondcpa.com/"
type input "https://www.allmondcpa.com/"
click at [164, 43] on div at bounding box center [172, 42] width 46 height 9
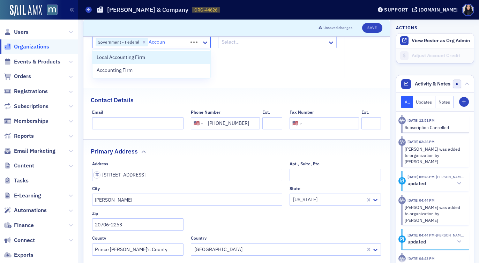
type input "Account"
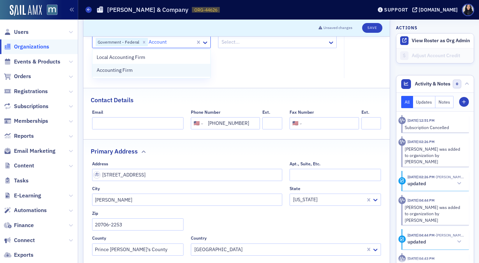
click at [155, 71] on div "Accounting Firm" at bounding box center [151, 70] width 109 height 7
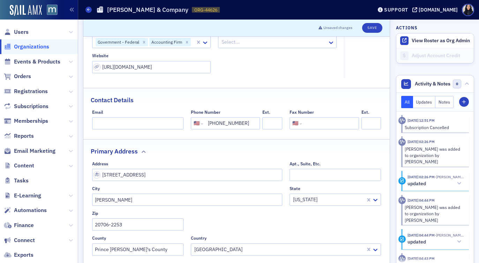
click at [265, 69] on div "Types Government - Federal Accounting Firm Sectors Select... Website https://ww…" at bounding box center [214, 50] width 245 height 45
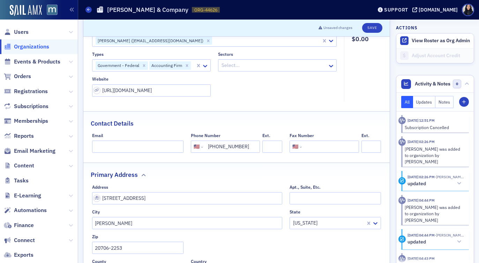
scroll to position [71, 0]
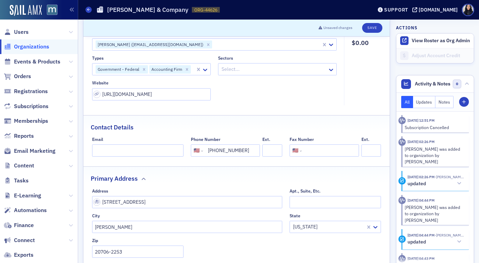
click at [286, 70] on div at bounding box center [274, 69] width 106 height 9
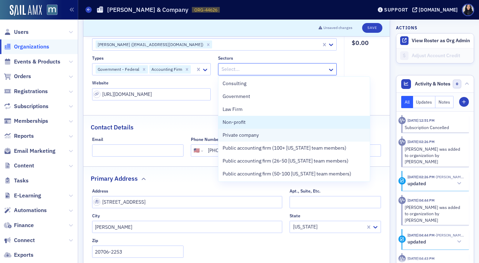
scroll to position [15, 0]
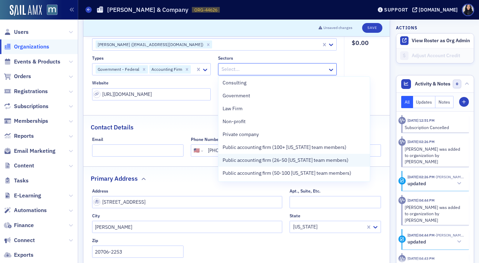
click at [281, 160] on span "Public accounting firm (26-50 [US_STATE] team members)" at bounding box center [285, 160] width 126 height 7
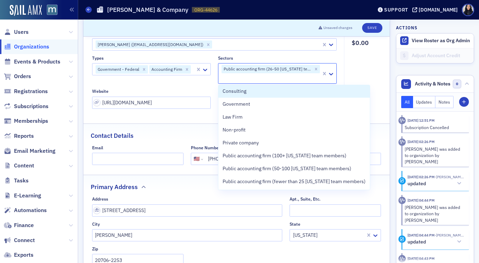
click at [374, 68] on fieldset "Account Credit $0.00" at bounding box center [364, 72] width 41 height 83
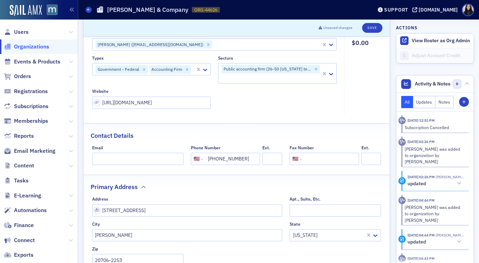
click at [193, 68] on div at bounding box center [192, 69] width 3 height 9
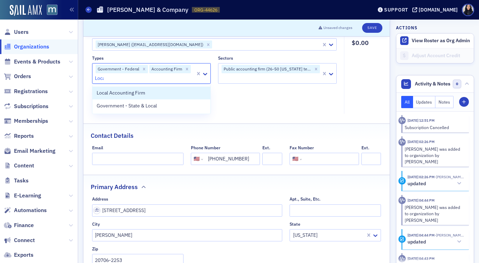
type input "Local"
click at [166, 94] on div "Local Accounting Firm" at bounding box center [151, 92] width 109 height 7
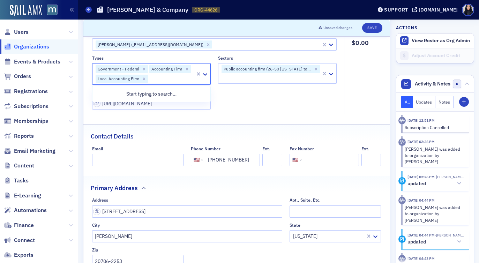
click at [267, 110] on fieldset "Organization Admins Shari Griffin (sgriffin@allmondcpa.com) Types option Local …" at bounding box center [216, 73] width 248 height 84
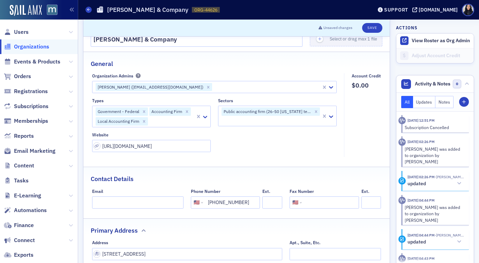
scroll to position [25, 0]
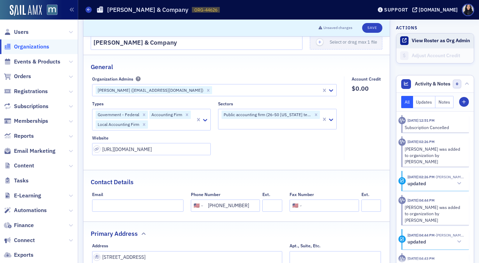
click at [415, 41] on button "View Roster as Org Admin" at bounding box center [440, 41] width 58 height 6
click at [372, 29] on button "Save" at bounding box center [372, 28] width 20 height 10
select select "US"
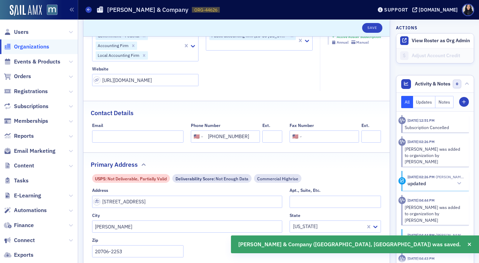
scroll to position [141, 0]
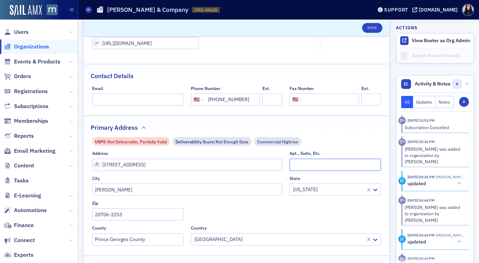
click at [323, 165] on input "Apt., Suite, Etc." at bounding box center [334, 165] width 91 height 12
type input "Suite 200"
click at [373, 29] on button "Save" at bounding box center [372, 28] width 20 height 10
select select "US"
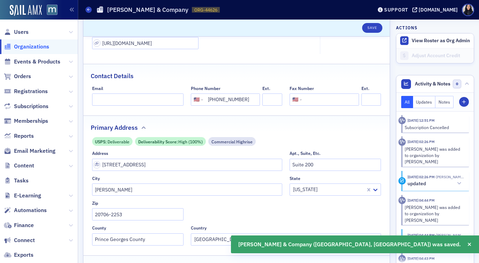
scroll to position [0, 0]
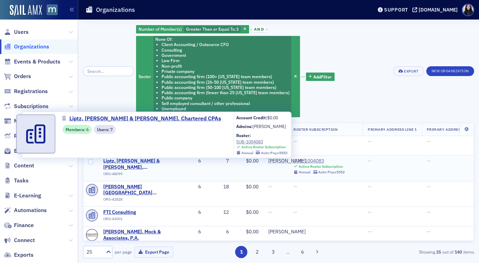
click at [122, 162] on span "Liptz, [PERSON_NAME] & [PERSON_NAME], Chartered CPAs" at bounding box center [134, 164] width 63 height 12
select select "US"
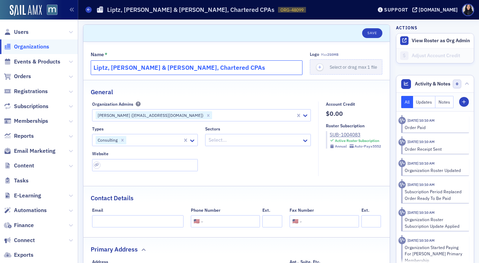
click at [189, 69] on input "Liptz, [PERSON_NAME] & [PERSON_NAME], Chartered CPAs" at bounding box center [197, 67] width 212 height 15
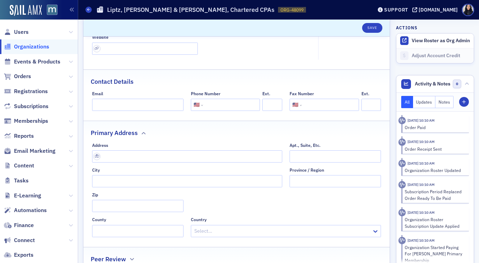
scroll to position [122, 0]
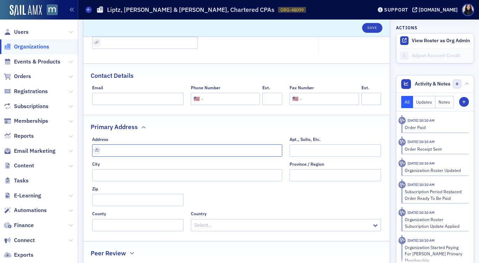
click at [213, 150] on input "text" at bounding box center [187, 150] width 190 height 12
paste input "5550 Friendship Blvd #500, Chevy Chase, MD 20815"
type input "5550 Friendship Blvd #500"
type input "Chevy Chase"
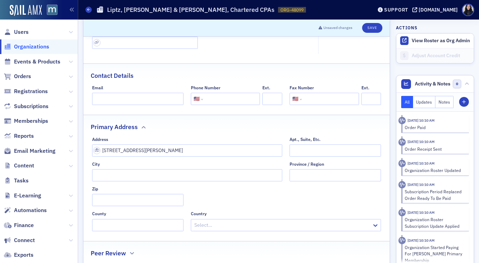
type input "20815-7256"
type input "Montgomery County"
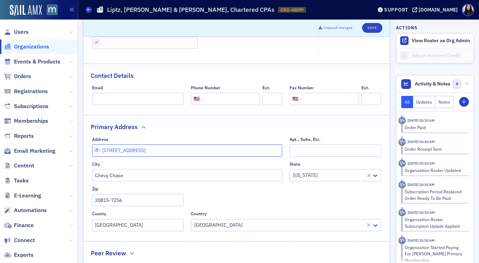
click at [187, 148] on input "5550 Friendship Blvd #500" at bounding box center [187, 150] width 190 height 12
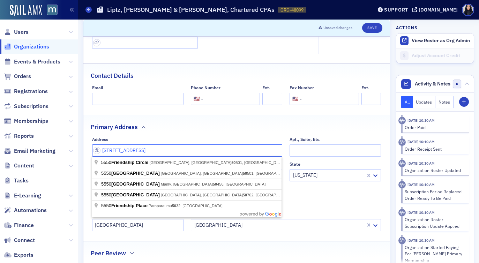
type input "5550 Friendship Blvd"
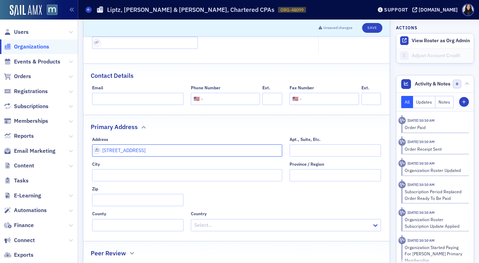
click at [158, 153] on input "5550 Friendship Blvd" at bounding box center [187, 150] width 190 height 12
click at [159, 152] on input "5550 Friendship Blvd" at bounding box center [187, 150] width 190 height 12
paste input "#500, Chevy Chase, MD 20815"
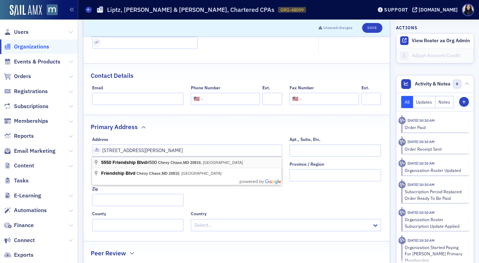
type input "5550 Friendship Blvd #500"
type input "Chevy Chase"
type input "20815-7256"
type input "Montgomery County"
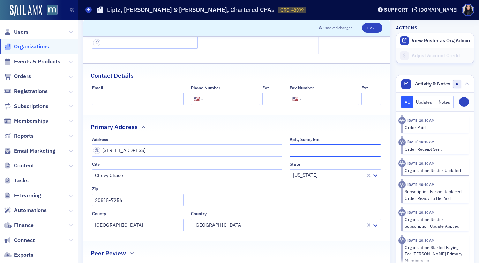
click at [304, 152] on input "Apt., Suite, Etc." at bounding box center [334, 150] width 91 height 12
type input "Suite 500"
click at [250, 145] on input "5550 Friendship Blvd #500" at bounding box center [187, 150] width 190 height 12
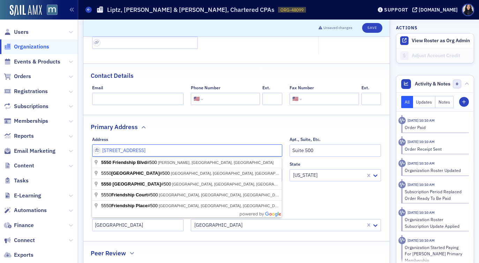
click at [167, 153] on input "5550 Friendship Blvd #500" at bounding box center [187, 150] width 190 height 12
drag, startPoint x: 150, startPoint y: 152, endPoint x: 171, endPoint y: 150, distance: 21.4
click at [171, 150] on input "5550 Friendship Blvd #500" at bounding box center [187, 150] width 190 height 12
type input "5550 Friendship Blvd"
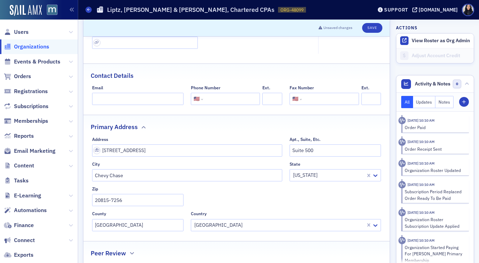
click at [187, 131] on div "Primary Address" at bounding box center [236, 123] width 291 height 16
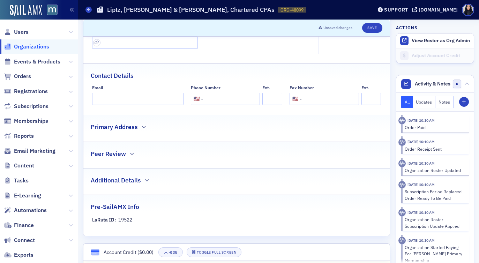
click at [140, 130] on div "Primary Address" at bounding box center [236, 123] width 291 height 16
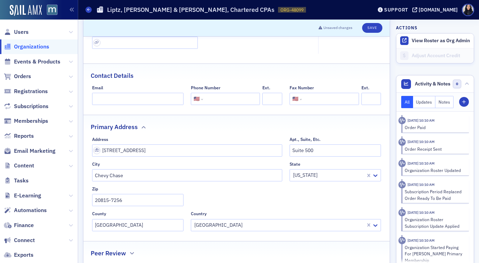
click at [236, 102] on input "tel" at bounding box center [230, 99] width 53 height 12
type input "(301) 657-2900"
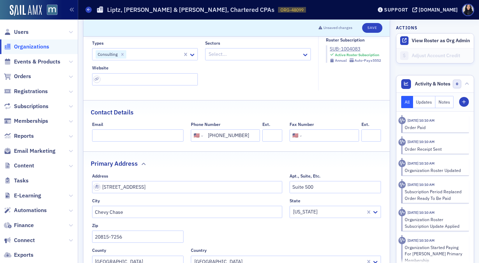
scroll to position [82, 0]
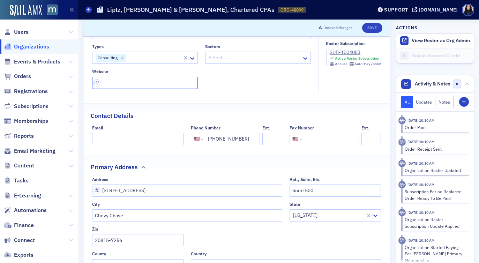
click at [150, 86] on input "url" at bounding box center [145, 83] width 106 height 12
paste input "https://www.lrmcpas.com/"
type input "https://www.lrmcpas.com/"
click at [244, 84] on div "Types Consulting Sectors Select... Website https://www.lrmcpas.com/" at bounding box center [201, 66] width 219 height 45
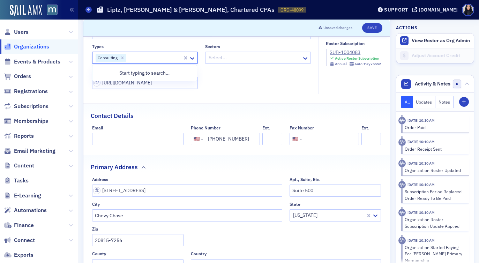
click at [162, 58] on div at bounding box center [154, 57] width 55 height 9
type input "account"
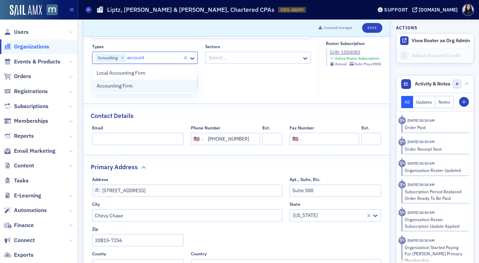
click at [151, 86] on div "Accounting Firm" at bounding box center [145, 85] width 96 height 7
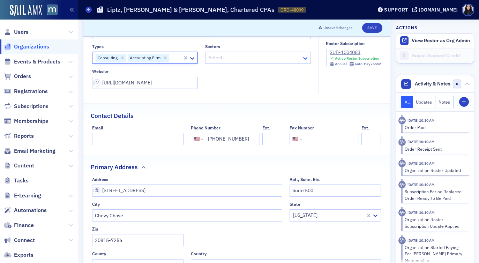
click at [304, 59] on icon at bounding box center [305, 58] width 4 height 2
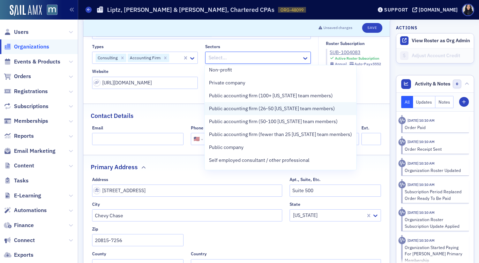
scroll to position [79, 0]
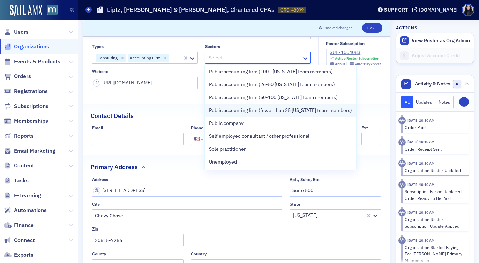
click at [295, 109] on span "Public accounting firm (fewer than 25 [US_STATE] team members)" at bounding box center [280, 110] width 143 height 7
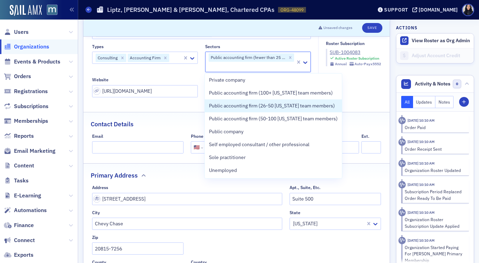
scroll to position [66, 0]
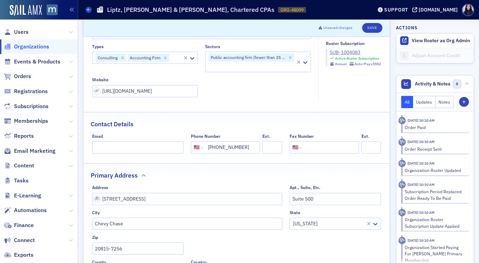
click at [354, 84] on fieldset "Account Credit $0.00 Roster Subscription SUB-1004083 Active Roster Subscription…" at bounding box center [351, 60] width 66 height 83
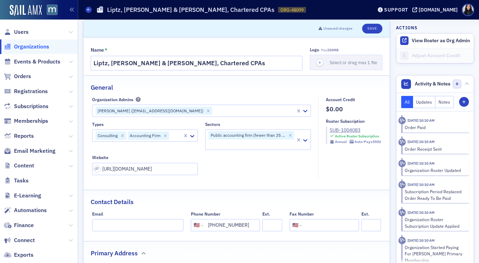
scroll to position [0, 0]
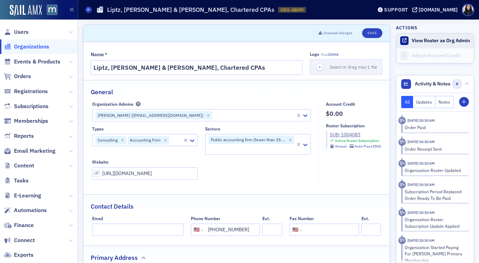
click at [416, 41] on button "View Roster as Org Admin" at bounding box center [440, 41] width 58 height 6
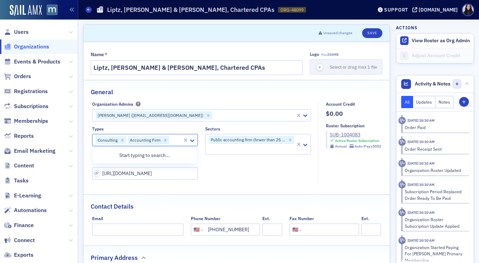
click at [176, 140] on div at bounding box center [176, 140] width 12 height 9
type input "Y"
type input "100"
click at [155, 157] on div "100% Member Firm" at bounding box center [145, 155] width 96 height 7
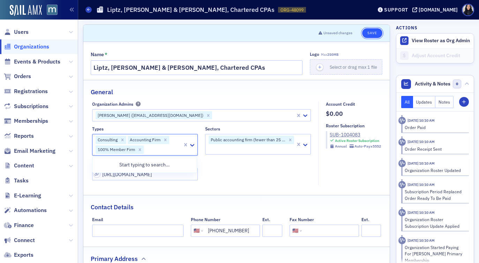
click at [372, 34] on button "Save" at bounding box center [372, 33] width 20 height 10
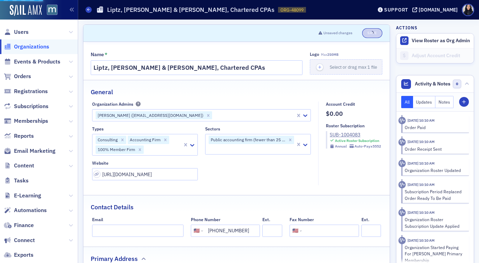
select select "US"
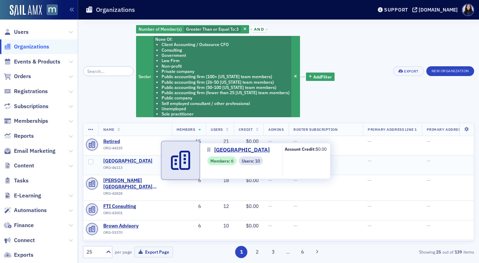
click at [134, 162] on span "[GEOGRAPHIC_DATA]" at bounding box center [134, 161] width 63 height 6
select select "US"
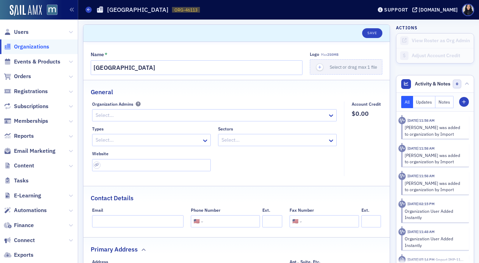
click at [179, 140] on div at bounding box center [148, 140] width 106 height 9
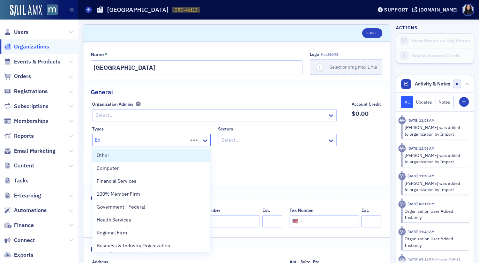
type input "Edu"
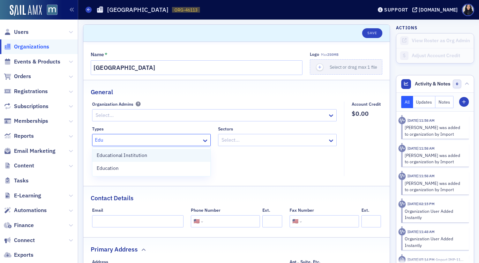
click at [158, 156] on div "Educational Institution" at bounding box center [151, 155] width 109 height 7
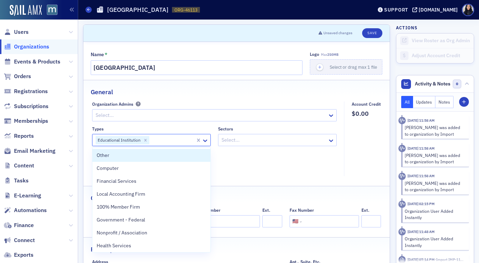
click at [266, 144] on div at bounding box center [274, 140] width 106 height 9
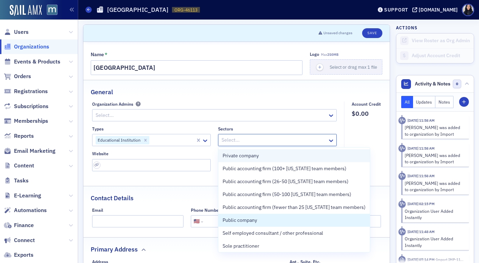
scroll to position [66, 0]
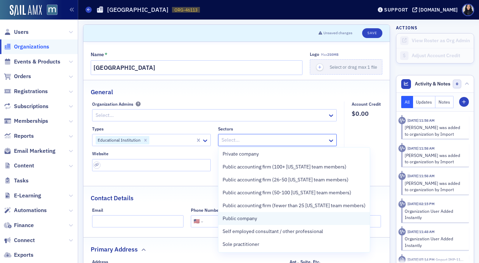
click at [248, 218] on span "Public company" at bounding box center [239, 218] width 35 height 7
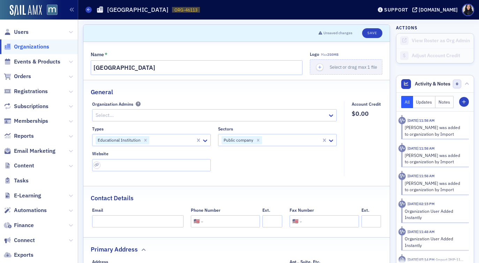
click at [206, 154] on div "Website" at bounding box center [151, 153] width 119 height 5
click at [171, 165] on input "url" at bounding box center [151, 165] width 119 height 12
paste input "[URL][DOMAIN_NAME]"
type input "[URL][DOMAIN_NAME]"
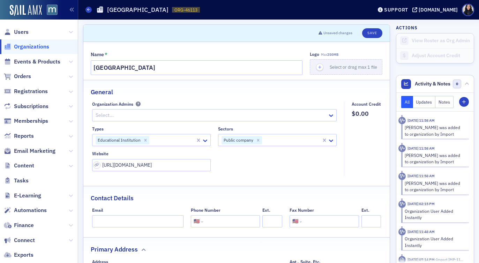
click at [260, 172] on fieldset "Organization Admins Select... Types Educational Institution Sectors Public comp…" at bounding box center [216, 138] width 248 height 75
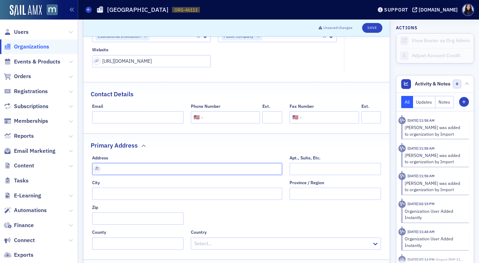
click at [127, 169] on input "text" at bounding box center [187, 169] width 190 height 12
paste input "[STREET_ADDRESS]"
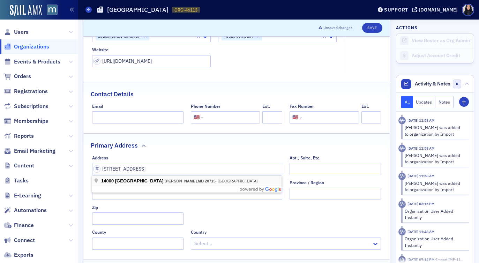
type input "14000 Jericho Park Rd"
type input "Bowie"
type input "20715"
type input "Prince George's County"
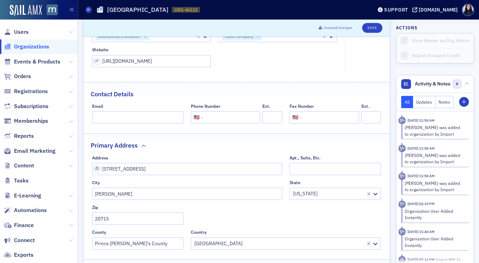
click at [213, 114] on input "tel" at bounding box center [230, 117] width 53 height 12
paste input "(301) 860-4000"
type input "(301) 860-4000"
click at [240, 96] on div "Contact Details" at bounding box center [236, 90] width 291 height 16
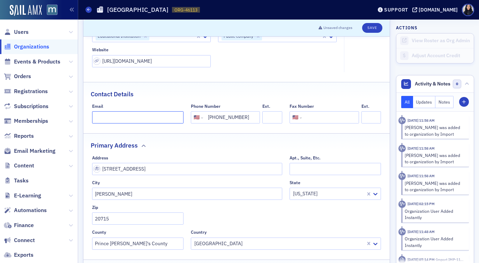
click at [108, 115] on input "Email" at bounding box center [137, 117] width 91 height 12
paste input "webmaster@bowiestate.edu"
type input "webmaster@bowiestate.edu"
click at [151, 93] on div "Contact Details" at bounding box center [236, 90] width 291 height 16
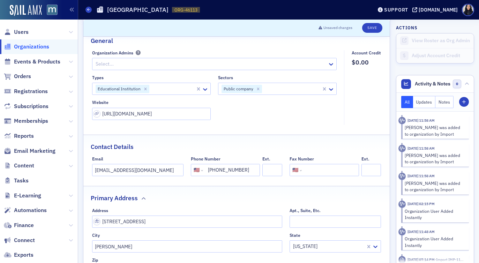
scroll to position [0, 0]
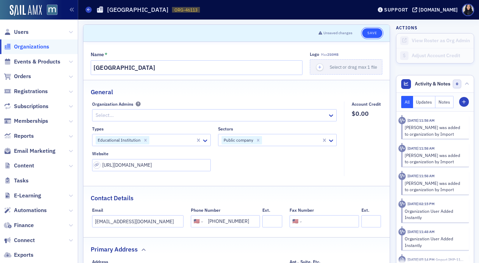
click at [373, 33] on button "Save" at bounding box center [372, 33] width 20 height 10
select select "US"
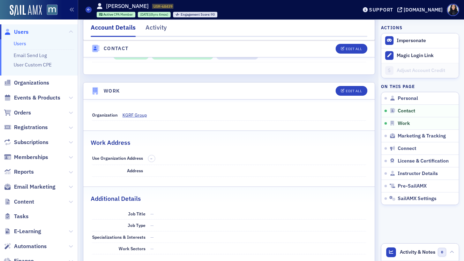
scroll to position [384, 0]
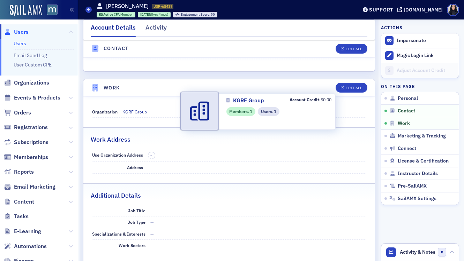
click at [138, 112] on span "KGRF Group" at bounding box center [153, 112] width 63 height 6
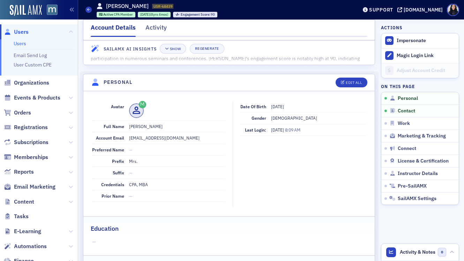
scroll to position [0, 0]
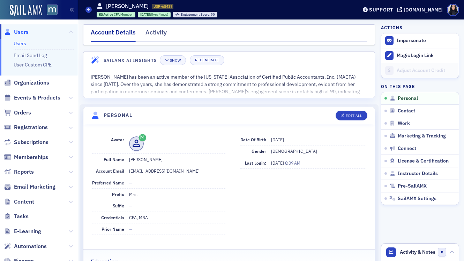
click at [164, 173] on dd "kfuller@kgrfgroup.com" at bounding box center [177, 171] width 96 height 11
copy dd "kfuller@kgrfgroup.com"
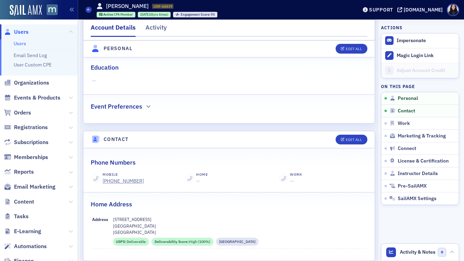
scroll to position [275, 0]
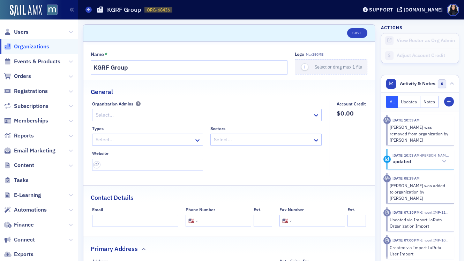
select select "US"
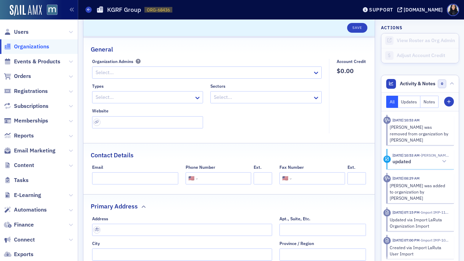
scroll to position [59, 0]
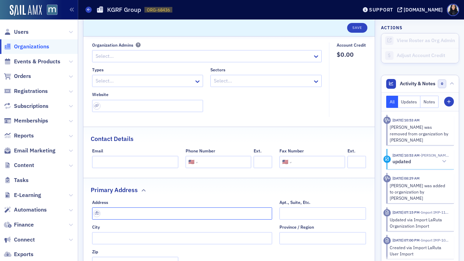
click at [117, 213] on input "text" at bounding box center [182, 214] width 180 height 12
paste input "[STREET_ADDRESS][US_STATE]"
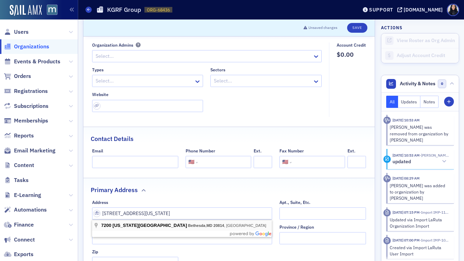
type input "[STREET_ADDRESS][US_STATE]"
type input "Bethesda"
type input "20814"
type input "[GEOGRAPHIC_DATA]"
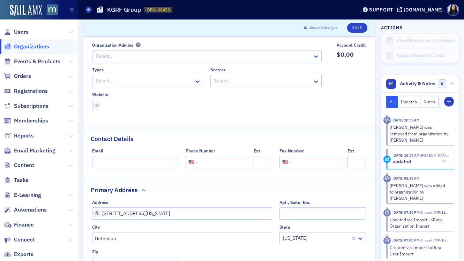
click at [207, 164] on input "tel" at bounding box center [223, 162] width 49 height 12
paste input "[PHONE_NUMBER]"
type input "[PHONE_NUMBER]"
click at [126, 109] on input "url" at bounding box center [147, 106] width 111 height 12
paste input "[URL][DOMAIN_NAME]"
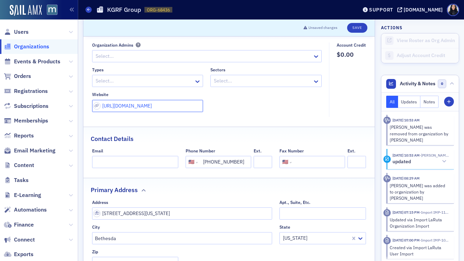
type input "[URL][DOMAIN_NAME]"
click at [117, 163] on input "Email" at bounding box center [135, 162] width 86 height 12
paste input "[EMAIL_ADDRESS][DOMAIN_NAME]"
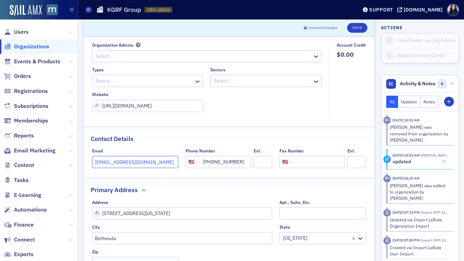
type input "[EMAIL_ADDRESS][DOMAIN_NAME]"
click at [218, 135] on div "Contact Details" at bounding box center [229, 135] width 276 height 16
click at [237, 81] on div at bounding box center [262, 81] width 99 height 9
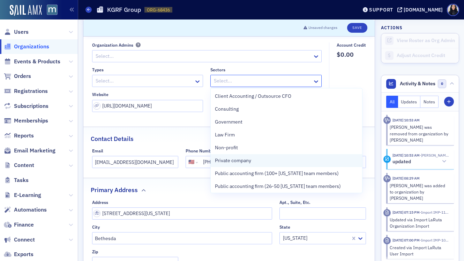
click at [225, 160] on span "Private company" at bounding box center [233, 160] width 36 height 7
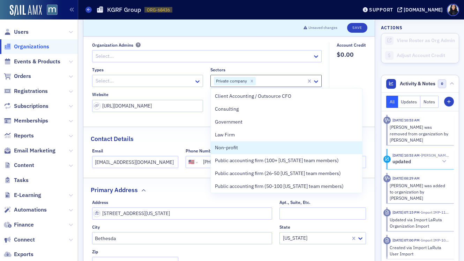
click at [172, 80] on div at bounding box center [144, 81] width 99 height 9
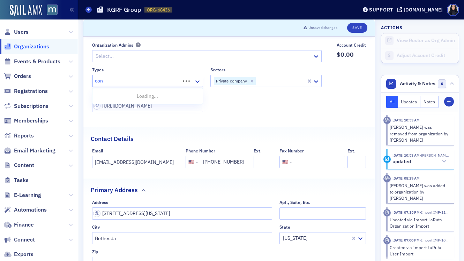
type input "cons"
click at [150, 97] on div "Consulting" at bounding box center [148, 96] width 102 height 7
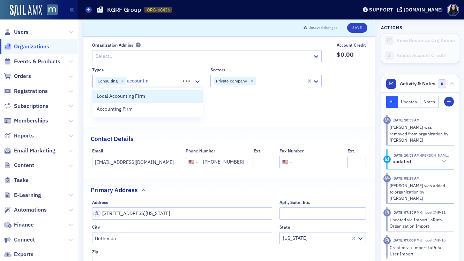
type input "accounting"
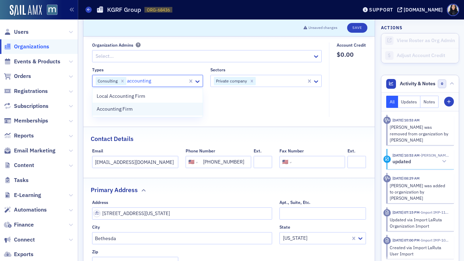
click at [151, 111] on div "Accounting Firm" at bounding box center [148, 109] width 102 height 7
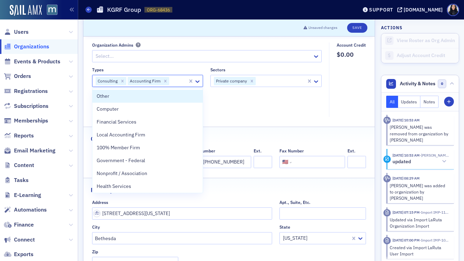
click at [245, 112] on fieldset "Organization Admins Select... Types option Accounting Firm, selected. Other, 1 …" at bounding box center [208, 80] width 233 height 75
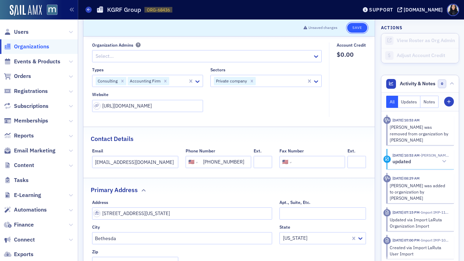
click at [360, 28] on button "Save" at bounding box center [357, 28] width 20 height 10
select select "US"
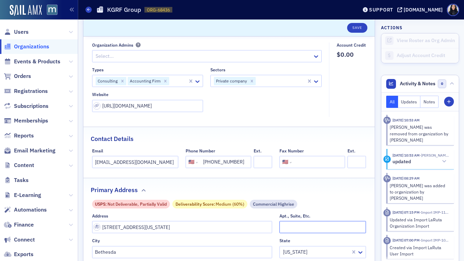
click at [295, 226] on input "Apt., Suite, Etc." at bounding box center [322, 227] width 86 height 12
type input "Suite 500"
click at [353, 28] on button "Save" at bounding box center [357, 28] width 20 height 10
select select "US"
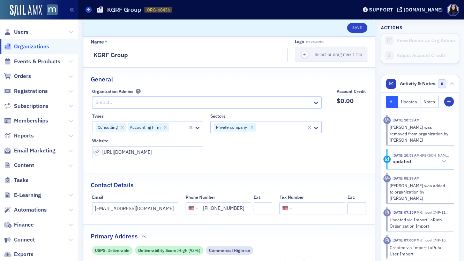
scroll to position [0, 0]
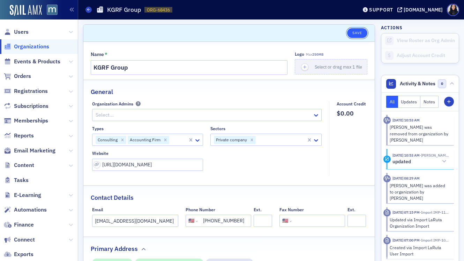
click at [356, 32] on button "Save" at bounding box center [357, 33] width 20 height 10
select select "US"
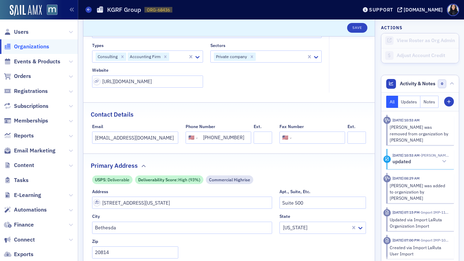
scroll to position [10, 0]
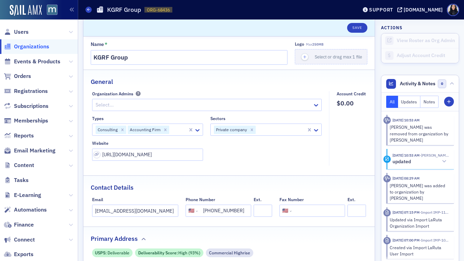
click at [176, 132] on div at bounding box center [178, 130] width 17 height 9
type input "fe"
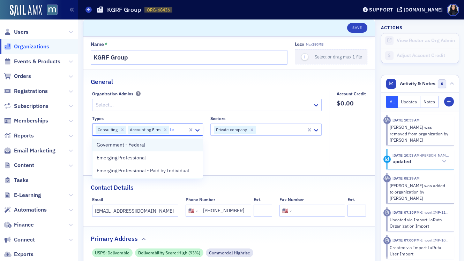
click at [162, 146] on div "Government - Federal" at bounding box center [148, 145] width 102 height 7
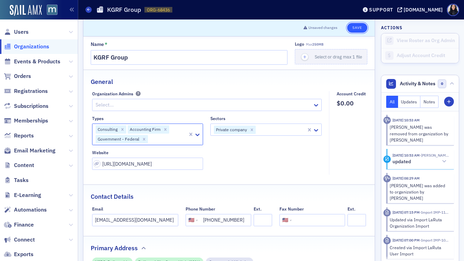
click at [360, 27] on button "Save" at bounding box center [357, 28] width 20 height 10
select select "US"
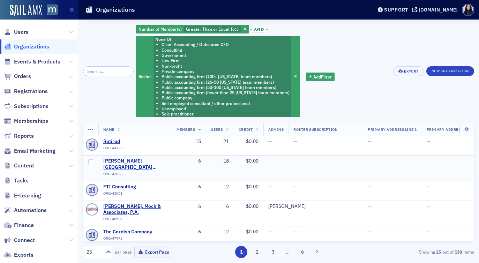
click at [145, 161] on span "[PERSON_NAME][GEOGRAPHIC_DATA][PERSON_NAME]" at bounding box center [134, 164] width 63 height 12
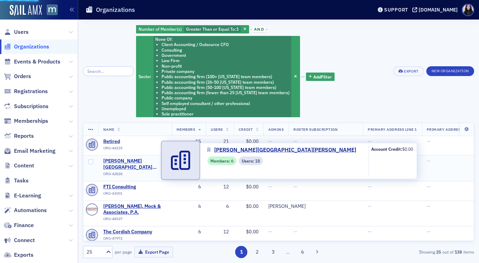
select select "US"
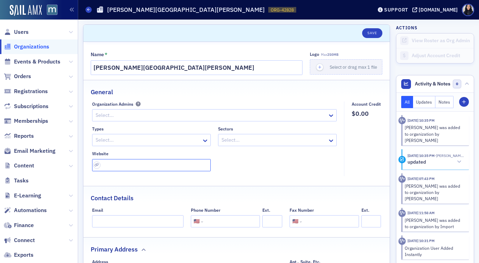
click at [118, 167] on input "url" at bounding box center [151, 165] width 119 height 12
paste input "[URL][DOMAIN_NAME]"
type input "[URL][DOMAIN_NAME]"
click at [239, 140] on div at bounding box center [274, 140] width 106 height 9
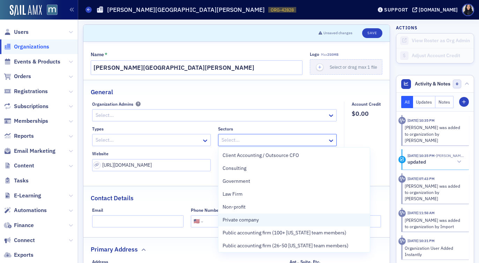
click at [229, 221] on span "Private company" at bounding box center [240, 219] width 36 height 7
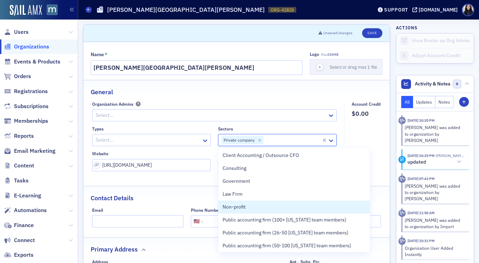
click at [181, 141] on div at bounding box center [148, 140] width 106 height 9
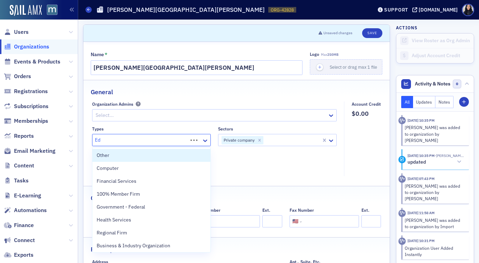
type input "Edu"
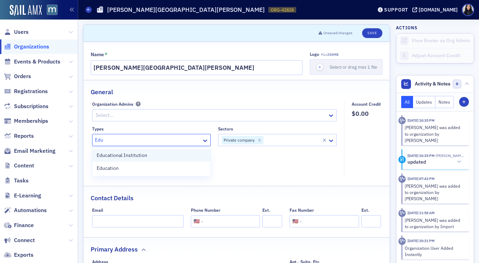
click at [167, 155] on div "Educational Institution" at bounding box center [151, 155] width 109 height 7
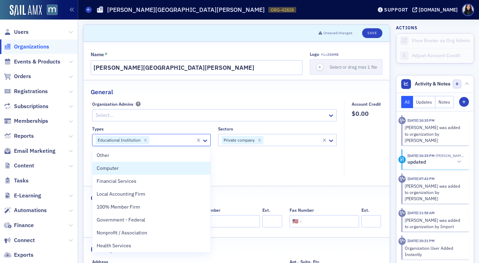
click at [258, 166] on div "Types option Educational Institution, selected. Computer, 2 of 35. 35 results a…" at bounding box center [214, 148] width 245 height 45
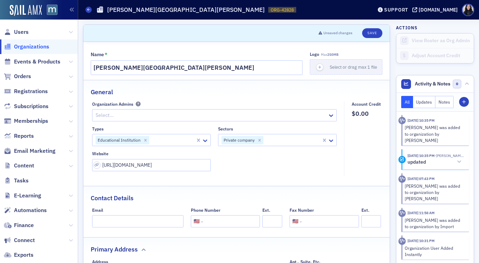
click at [215, 220] on input "tel" at bounding box center [230, 221] width 53 height 12
type input "[PHONE_NUMBER]"
click at [303, 188] on div "Contact Details" at bounding box center [236, 194] width 291 height 16
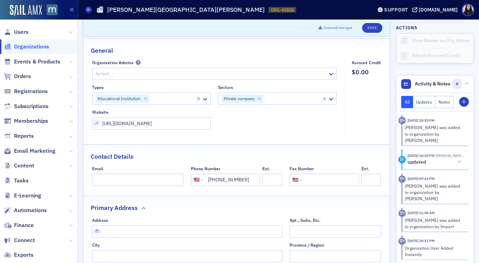
scroll to position [69, 0]
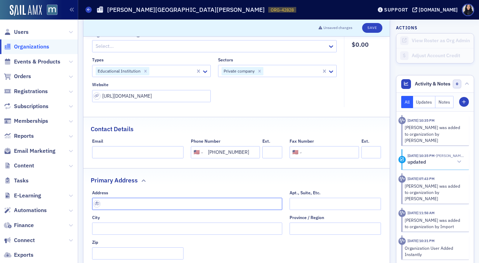
click at [224, 204] on input "text" at bounding box center [187, 204] width 190 height 12
type input "West University Parkway"
type input "Baltimore"
type input "Baltimore County"
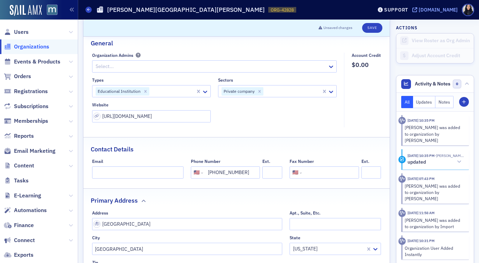
scroll to position [8, 0]
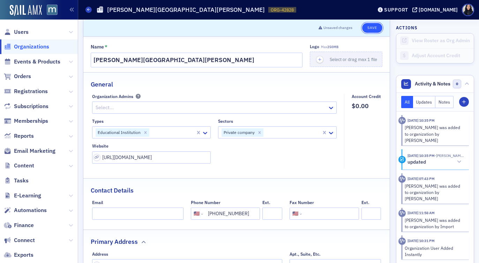
click at [371, 28] on button "Save" at bounding box center [372, 28] width 20 height 10
select select "US"
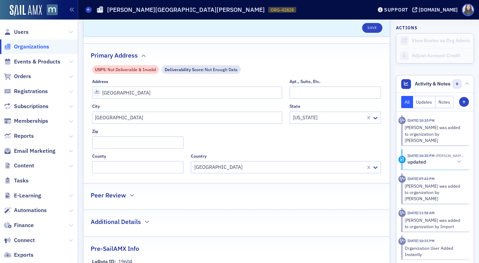
scroll to position [110, 0]
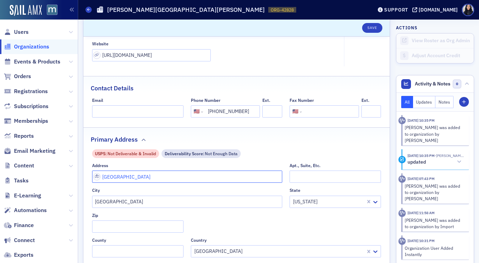
click at [162, 176] on input "West University Parkway" at bounding box center [187, 176] width 190 height 12
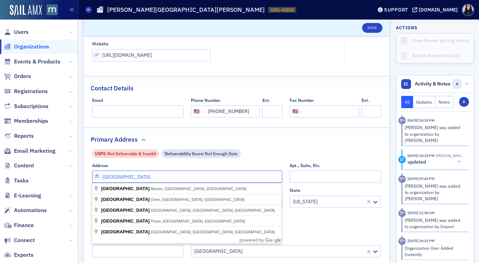
paste input "3400 N Charles St, Baltimore, MD 21218-2683"
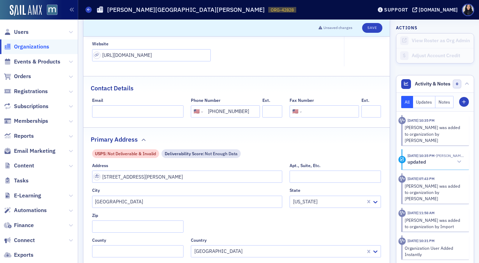
type input "3400 N Charles St"
type input "21218"
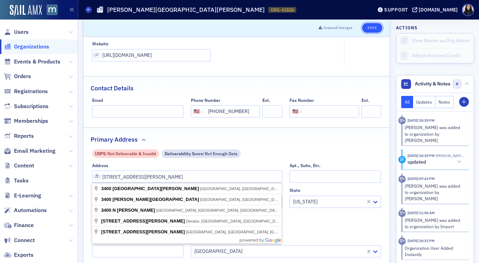
click at [376, 27] on button "Save" at bounding box center [372, 28] width 20 height 10
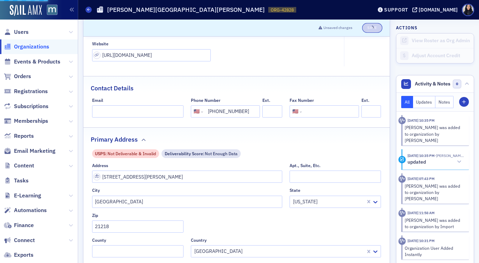
select select "US"
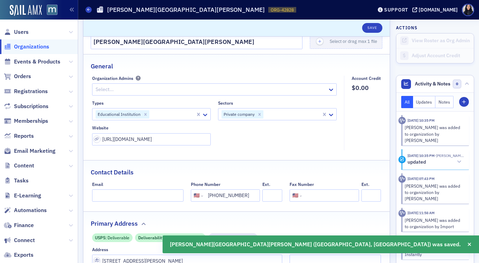
scroll to position [0, 0]
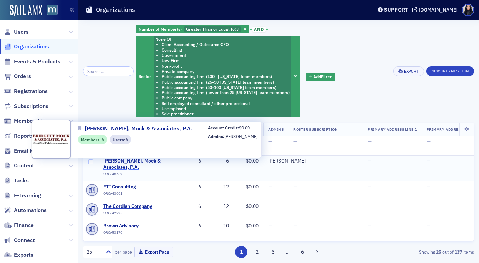
click at [116, 162] on span "[PERSON_NAME], Mock & Associates, P.A." at bounding box center [134, 164] width 63 height 12
select select "US"
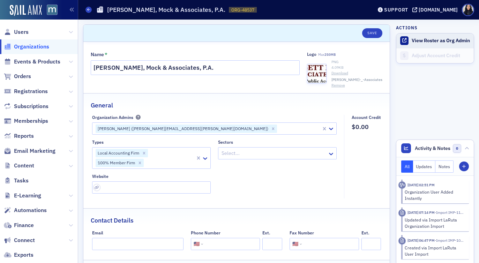
click at [418, 41] on button "View Roster as Org Admin" at bounding box center [440, 41] width 58 height 6
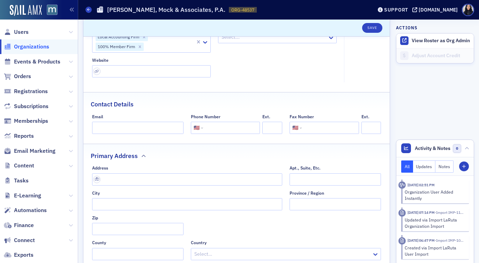
scroll to position [169, 0]
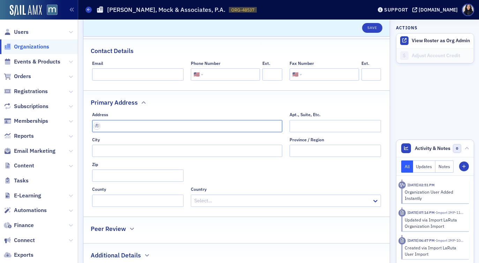
click at [169, 127] on input "text" at bounding box center [187, 126] width 190 height 12
paste input "3805 Leonardtown Road Waldorf MD 20601-3627"
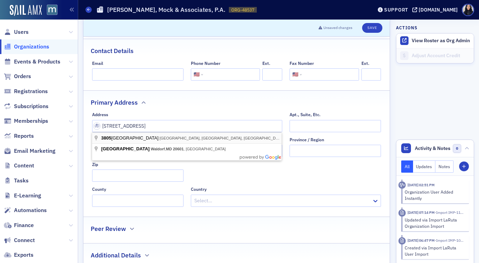
type input "3805 Leonardtown Rd"
type input "Waldorf"
type input "20601-3643"
type input "Charles County"
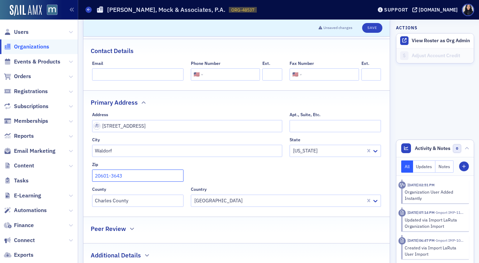
click at [131, 174] on input "20601-3643" at bounding box center [137, 175] width 91 height 12
type input "20601-3627"
click at [212, 160] on div "Address 3805 Leonardtown Rd Apt., Suite, Etc. City Waldorf State Maryland Zip 2…" at bounding box center [236, 159] width 289 height 94
click at [230, 74] on input "tel" at bounding box center [230, 74] width 53 height 12
type input "(301) 645-5454"
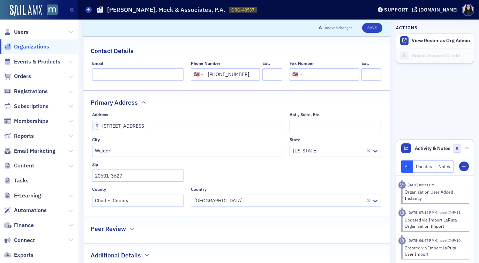
click at [261, 94] on div "Primary Address" at bounding box center [236, 99] width 291 height 16
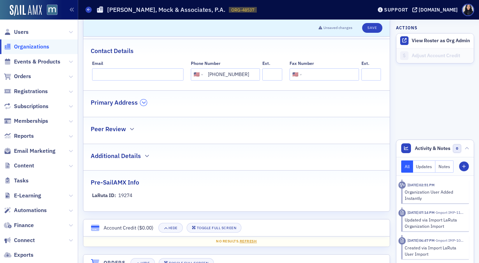
click at [143, 103] on icon "button" at bounding box center [144, 102] width 4 height 4
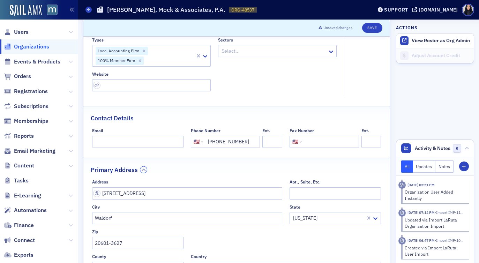
scroll to position [78, 0]
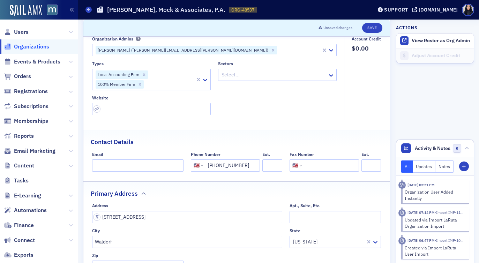
click at [280, 76] on div at bounding box center [274, 74] width 106 height 9
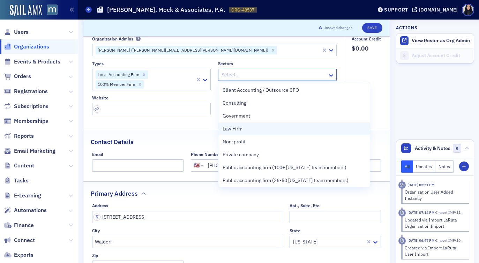
scroll to position [79, 0]
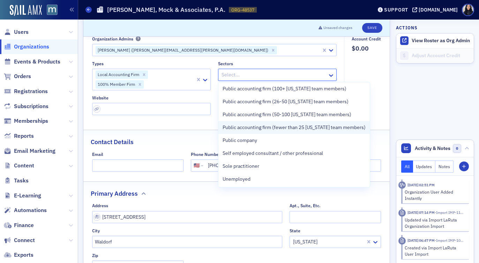
click at [272, 127] on span "Public accounting firm (fewer than 25 [US_STATE] team members)" at bounding box center [293, 127] width 143 height 7
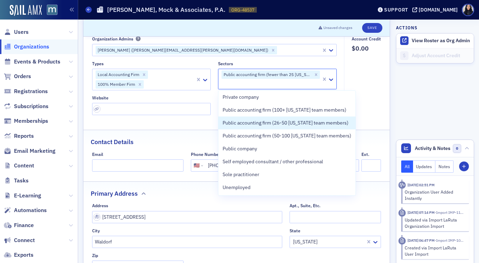
scroll to position [66, 0]
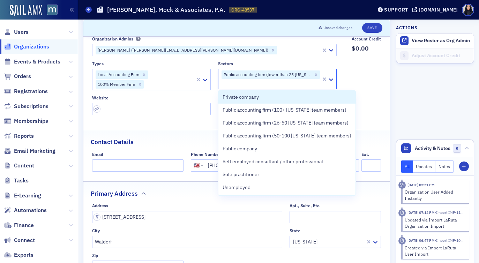
click at [360, 90] on fieldset "Account Credit $0.00" at bounding box center [364, 78] width 41 height 84
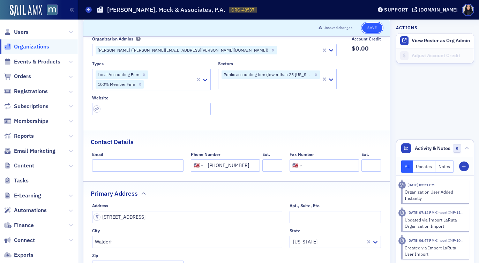
click at [370, 28] on button "Save" at bounding box center [372, 28] width 20 height 10
select select "US"
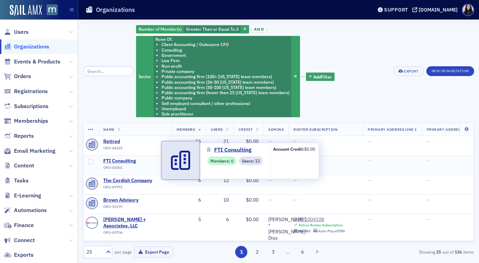
click at [123, 162] on span "FTI Consulting" at bounding box center [134, 161] width 63 height 6
select select "US"
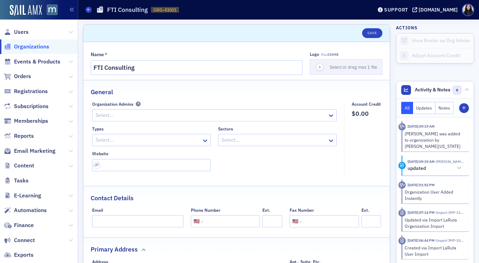
click at [187, 142] on div at bounding box center [148, 140] width 106 height 9
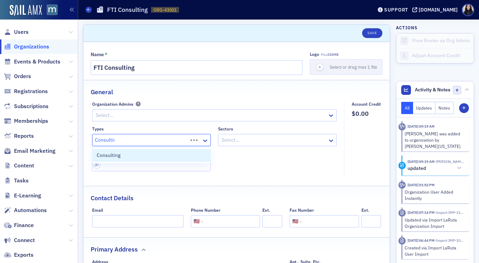
type input "Consulting"
click at [178, 153] on div "Consulting" at bounding box center [151, 155] width 109 height 7
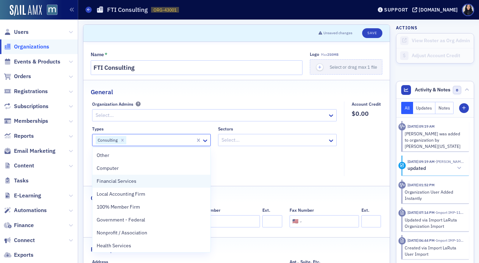
click at [116, 184] on span "Financial Services" at bounding box center [117, 180] width 40 height 7
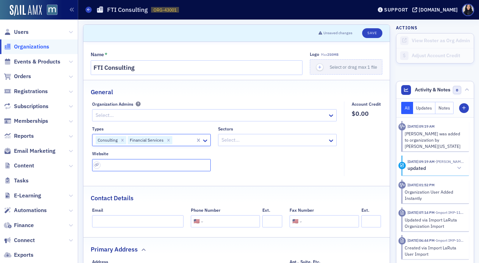
click at [161, 166] on input "url" at bounding box center [151, 165] width 119 height 12
paste input "[URL][DOMAIN_NAME]"
type input "[URL][DOMAIN_NAME]"
click at [266, 173] on fieldset "Organization Admins Select... Types Consulting Financial Services Sectors Selec…" at bounding box center [216, 138] width 248 height 75
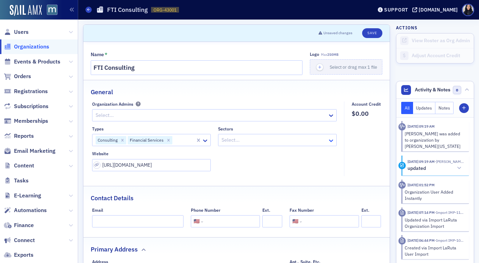
click at [329, 142] on icon at bounding box center [330, 140] width 7 height 7
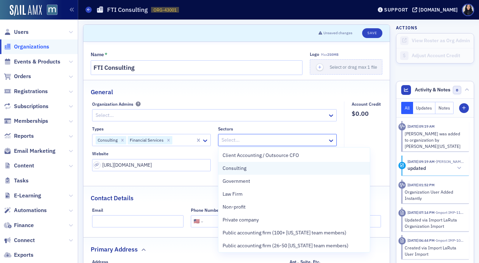
click at [254, 172] on div "Consulting" at bounding box center [293, 168] width 143 height 7
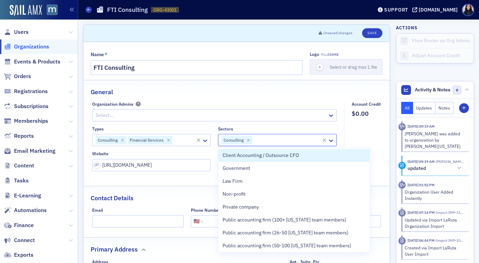
click at [362, 141] on fieldset "Account Credit $0.00" at bounding box center [364, 138] width 41 height 75
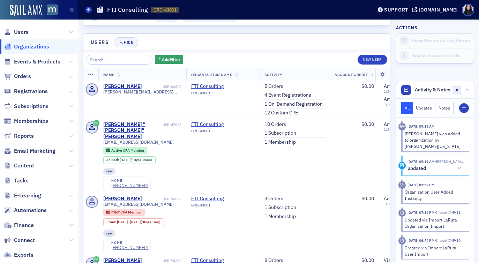
scroll to position [534, 0]
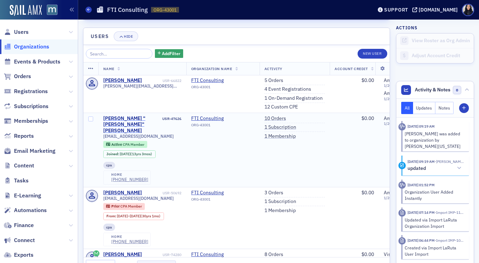
click at [140, 119] on div "[PERSON_NAME] "[PERSON_NAME]" [PERSON_NAME]" at bounding box center [132, 124] width 58 height 18
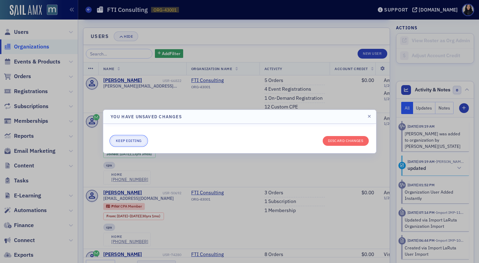
click at [122, 142] on button "Keep editing" at bounding box center [129, 141] width 36 height 10
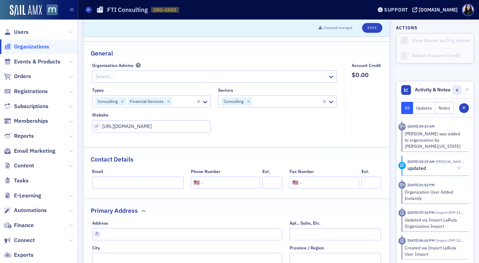
scroll to position [31, 0]
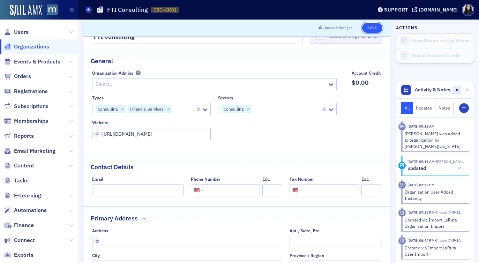
click at [374, 30] on button "Save" at bounding box center [372, 28] width 20 height 10
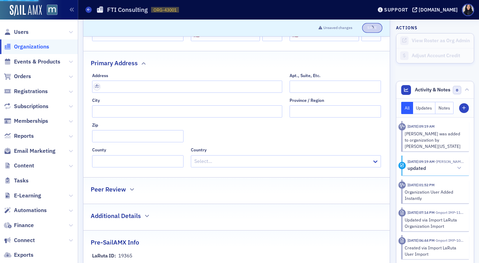
select select "US"
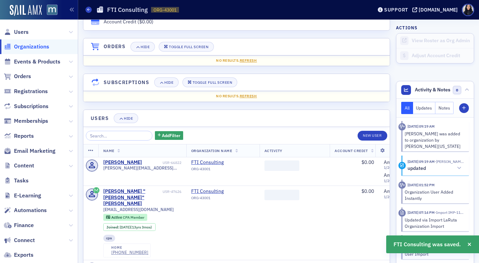
scroll to position [495, 0]
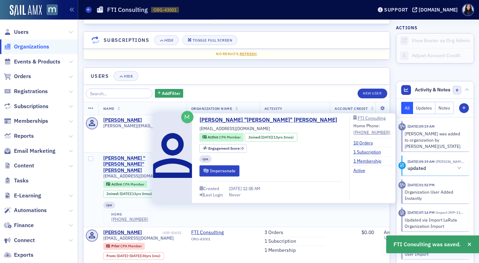
click at [138, 159] on div "Joseph "Jay" Spinella" at bounding box center [132, 164] width 58 height 18
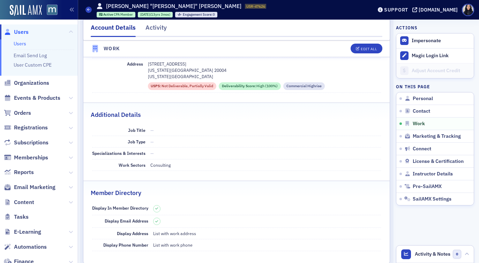
scroll to position [481, 0]
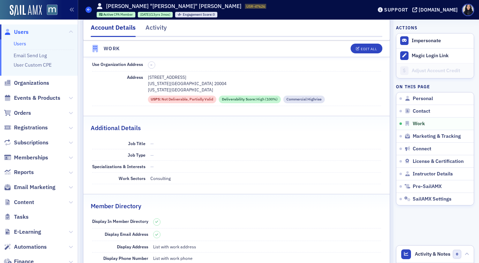
click at [86, 10] on span at bounding box center [88, 10] width 6 height 6
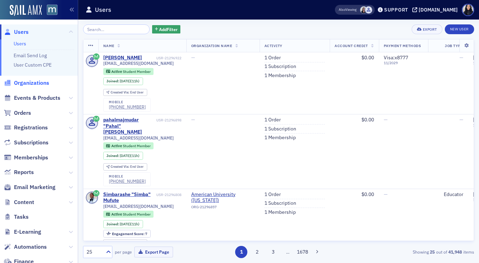
click at [33, 81] on span "Organizations" at bounding box center [31, 83] width 35 height 8
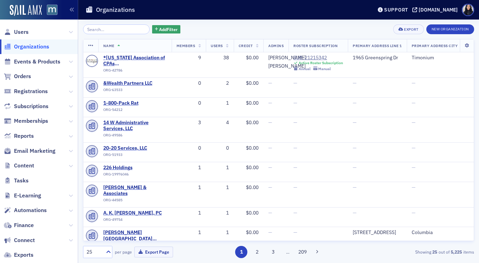
click at [111, 31] on input "search" at bounding box center [116, 29] width 67 height 10
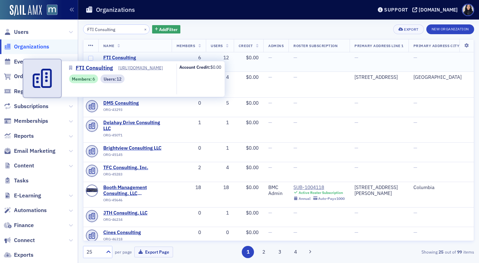
type input "FTI Consulting"
click at [117, 56] on span "FTI Consulting" at bounding box center [134, 58] width 63 height 6
select select "US"
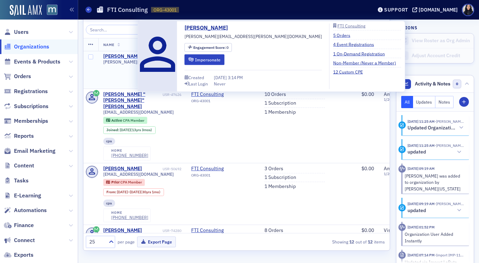
click at [131, 57] on div "Jeffrey Walters" at bounding box center [122, 56] width 39 height 6
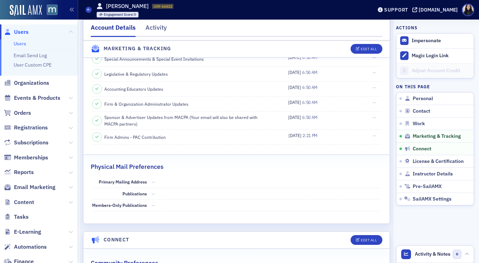
scroll to position [852, 0]
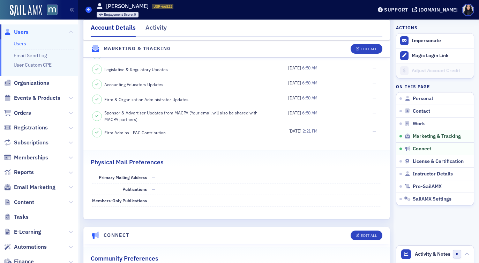
click at [89, 10] on icon at bounding box center [88, 9] width 3 height 3
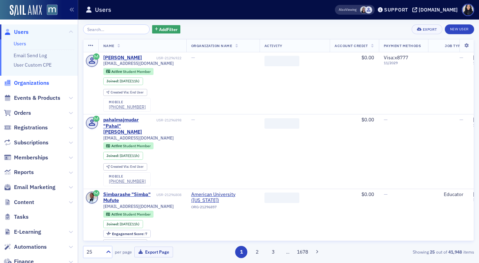
click at [39, 81] on span "Organizations" at bounding box center [31, 83] width 35 height 8
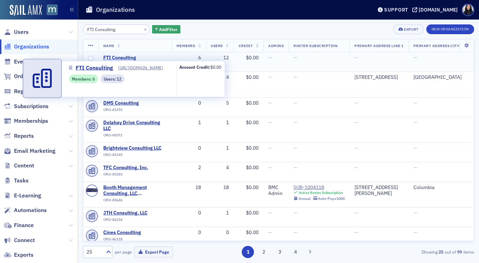
click at [117, 58] on span "FTI Consulting" at bounding box center [134, 58] width 63 height 6
select select "US"
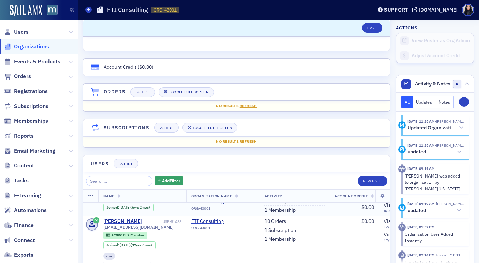
scroll to position [193, 0]
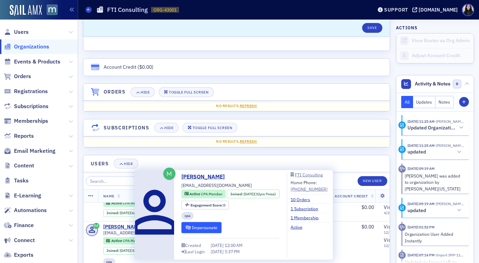
click at [209, 229] on button "Impersonate" at bounding box center [201, 227] width 40 height 11
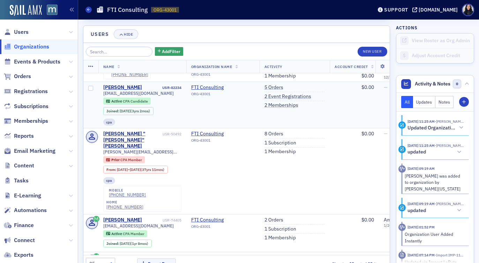
scroll to position [266, 0]
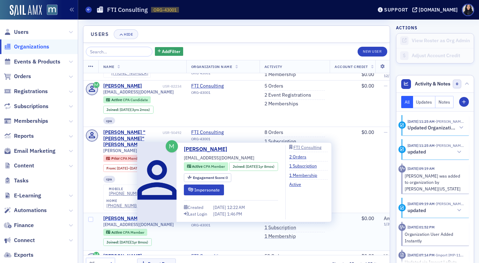
click at [122, 215] on div "Matthew Krafft" at bounding box center [122, 218] width 39 height 6
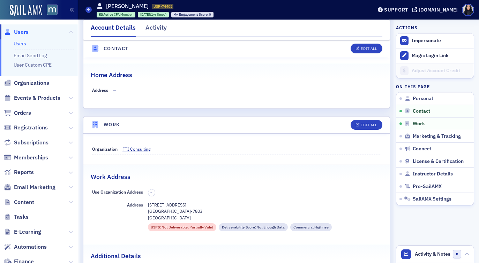
scroll to position [354, 0]
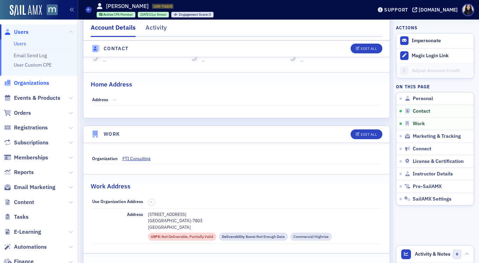
click at [41, 83] on span "Organizations" at bounding box center [31, 83] width 35 height 8
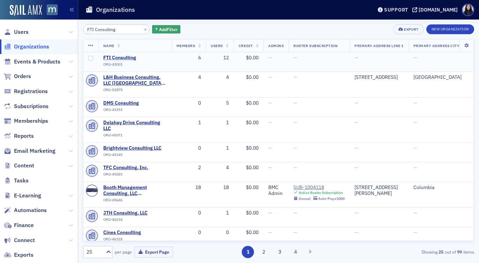
click at [123, 58] on span "FTI Consulting" at bounding box center [134, 58] width 63 height 6
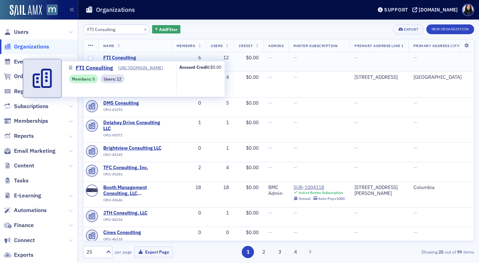
select select "US"
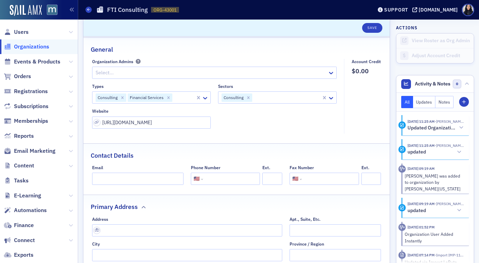
scroll to position [84, 0]
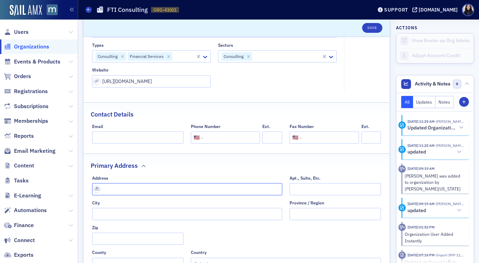
click at [194, 189] on input "text" at bounding box center [187, 189] width 190 height 12
paste input "6903 Rockledge Drive Suite 1000 (10th floor) Bethesda, MD 20817"
type input "6903 Rockledge Dr suite 1000 10th floor"
type input "Bethesda"
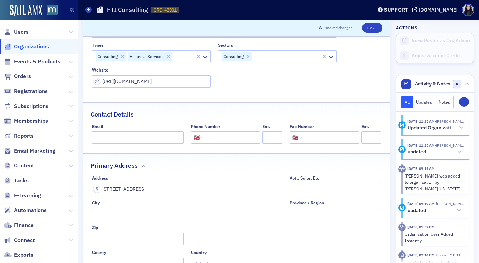
type input "20817-7011"
type input "Montgomery County"
click at [372, 28] on button "Save" at bounding box center [372, 28] width 20 height 10
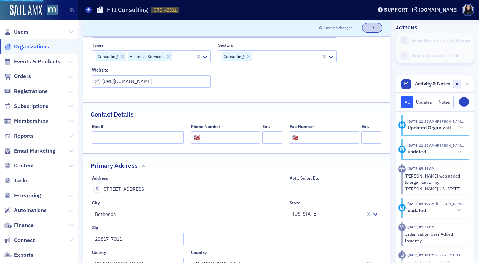
select select "US"
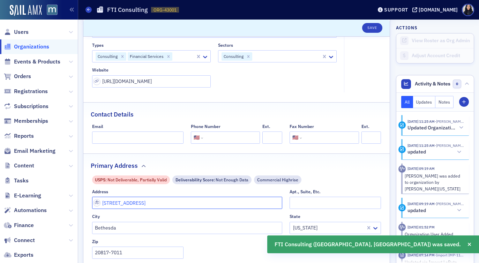
click at [178, 203] on input "6903 Rockledge Dr suite 1000 10th floor" at bounding box center [187, 203] width 190 height 12
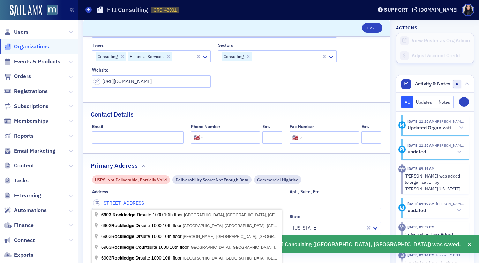
click at [157, 203] on input "6903 Rockledge Dr suite 1000 10th floor" at bounding box center [187, 203] width 190 height 12
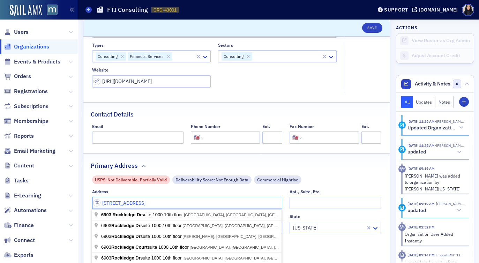
drag, startPoint x: 144, startPoint y: 203, endPoint x: 195, endPoint y: 199, distance: 50.3
click at [195, 199] on input "6903 Rockledge Dr suite 1000 10th floor" at bounding box center [187, 203] width 190 height 12
type input "suite 1000 10th floor"
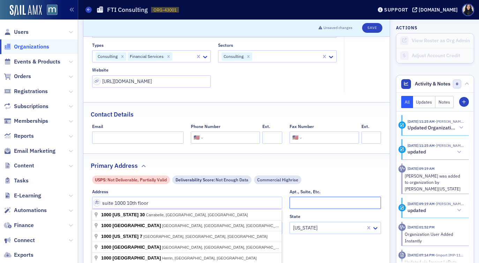
click at [323, 203] on input "Apt., Suite, Etc." at bounding box center [334, 203] width 91 height 12
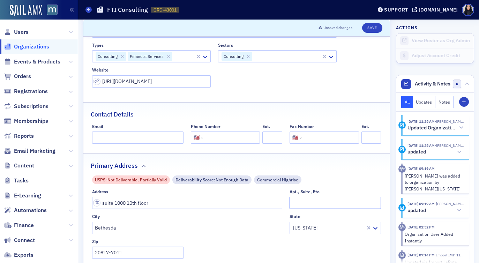
paste input "6903 Rockledge Dr"
type input "6903 Rockledge Dr"
click at [351, 187] on div "USPS : Not Deliverable, Partially Valid Deliverability Score : Not Enough Data …" at bounding box center [236, 229] width 289 height 108
click at [375, 23] on button "Save" at bounding box center [372, 28] width 20 height 10
select select "US"
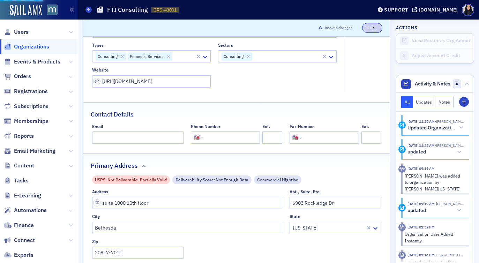
select select "US"
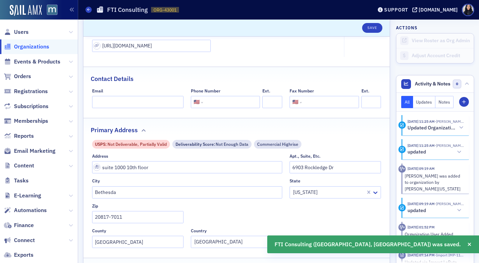
scroll to position [133, 0]
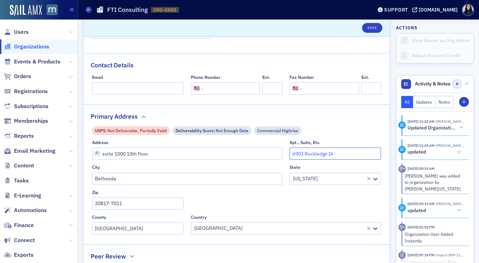
click at [344, 153] on input "6903 Rockledge Dr" at bounding box center [334, 153] width 91 height 12
click at [275, 154] on body "Users Organizations Events & Products Orders Registrations Subscriptions Member…" at bounding box center [239, 131] width 479 height 263
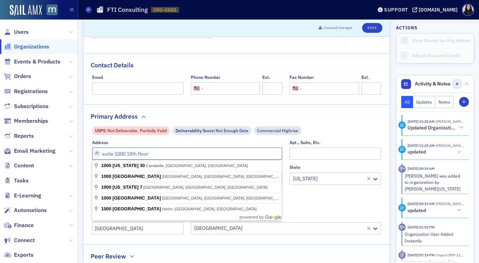
click at [0, 263] on com-1password-button at bounding box center [0, 263] width 0 height 0
click at [169, 154] on input "suite 1000 10th floor" at bounding box center [187, 153] width 190 height 12
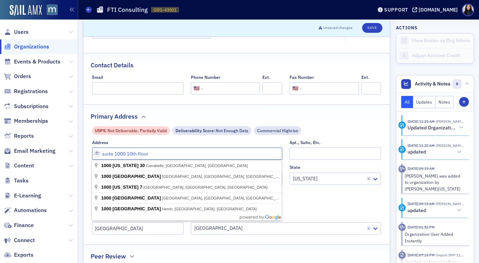
click at [169, 154] on input "suite 1000 10th floor" at bounding box center [187, 153] width 190 height 12
paste input "6903 Rockledge D"
type input "6903 Rockledge Dr"
click at [307, 153] on input "Apt., Suite, Etc." at bounding box center [334, 153] width 91 height 12
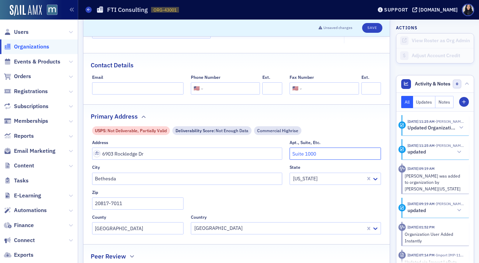
type input "Suite 1000"
click at [356, 131] on div "USPS : Not Deliverable, Partially Valid Deliverability Score : Not Enough Data …" at bounding box center [236, 130] width 289 height 9
click at [372, 29] on button "Save" at bounding box center [372, 28] width 20 height 10
select select "US"
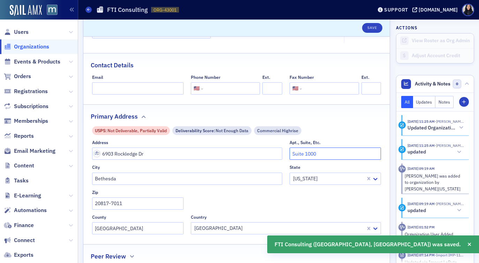
click at [336, 154] on input "Suite 1000" at bounding box center [334, 153] width 91 height 12
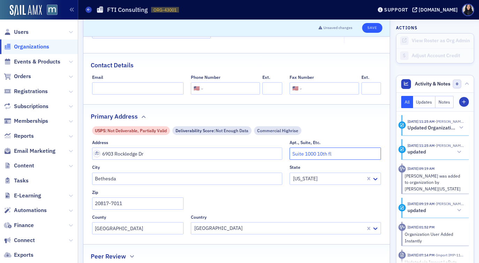
type input "Suite 1000 10th fl"
click at [372, 26] on button "Save" at bounding box center [372, 28] width 20 height 10
select select "US"
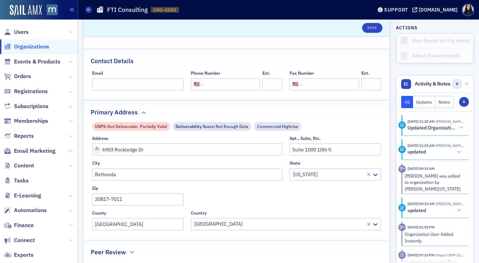
scroll to position [127, 0]
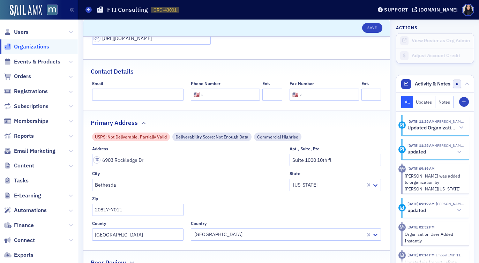
click at [245, 97] on input "tel" at bounding box center [230, 95] width 53 height 12
type input "(301) 591-8000"
type input "3"
click at [306, 95] on input "tel" at bounding box center [329, 95] width 53 height 12
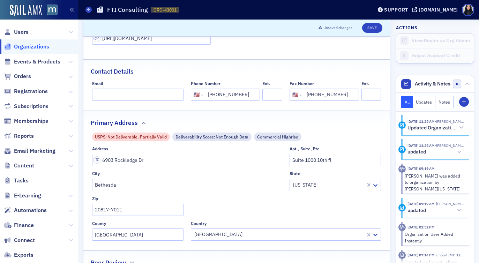
type input "(301) 591-8000"
click at [319, 112] on div "Primary Address" at bounding box center [236, 119] width 291 height 16
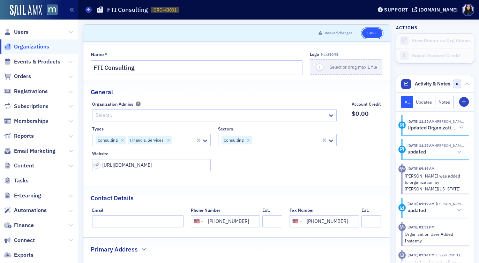
click at [370, 33] on button "Save" at bounding box center [372, 33] width 20 height 10
select select "US"
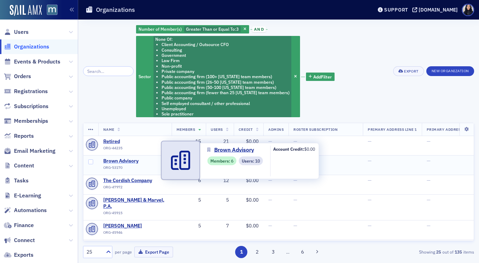
click at [121, 160] on span "Brown Advisory" at bounding box center [134, 161] width 63 height 6
select select "US"
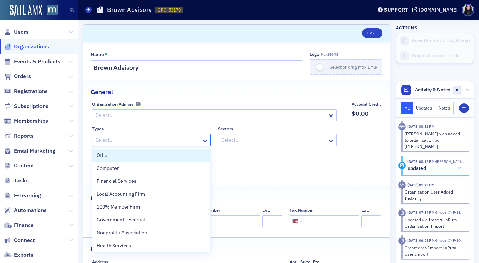
click at [125, 142] on div at bounding box center [148, 140] width 106 height 9
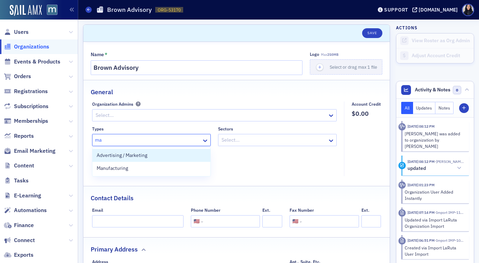
type input "m"
type input "s"
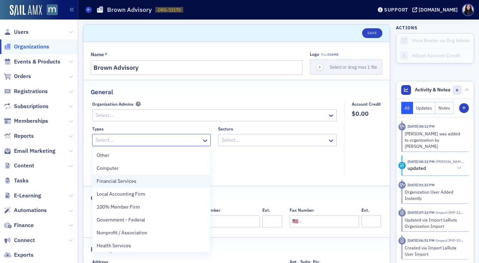
click at [106, 181] on span "Financial Services" at bounding box center [117, 180] width 40 height 7
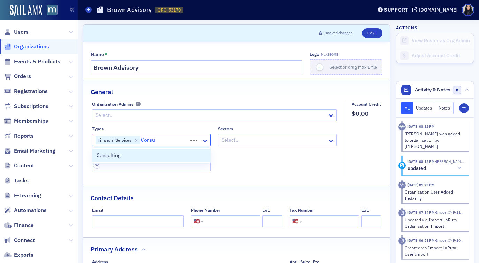
type input "Consul"
click at [135, 155] on div "Consulting" at bounding box center [151, 155] width 109 height 7
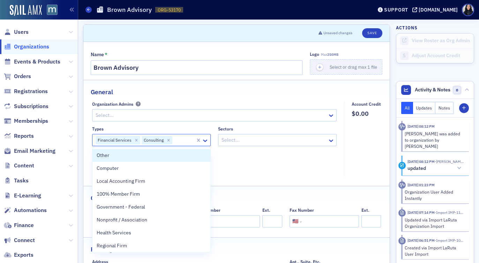
click at [270, 166] on div "Types option Consulting, selected. Other, 1 of 34. 34 results available. Use Up…" at bounding box center [214, 148] width 245 height 45
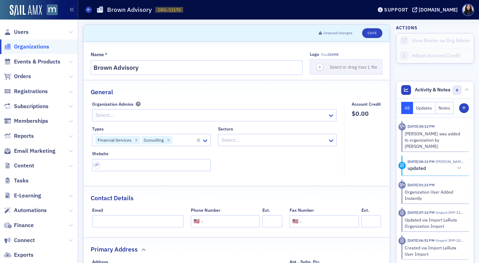
click at [178, 139] on div at bounding box center [184, 140] width 22 height 9
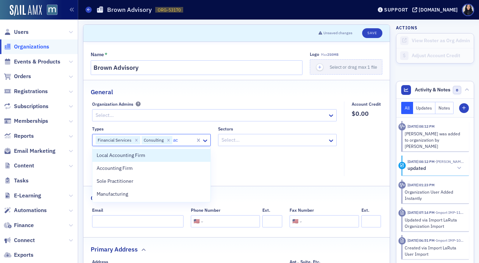
type input "acc"
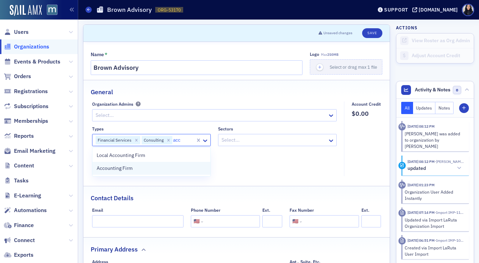
click at [144, 167] on div "Accounting Firm" at bounding box center [151, 168] width 109 height 7
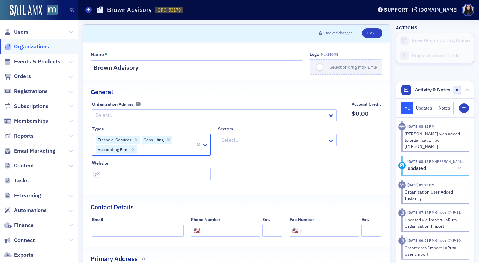
click at [330, 140] on icon at bounding box center [331, 140] width 4 height 2
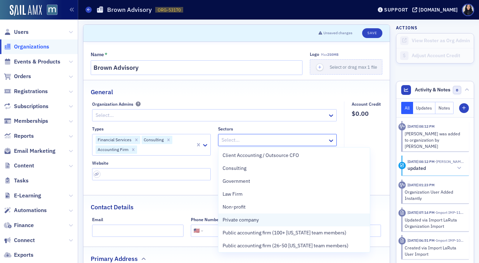
click at [294, 221] on div "Private company" at bounding box center [293, 219] width 143 height 7
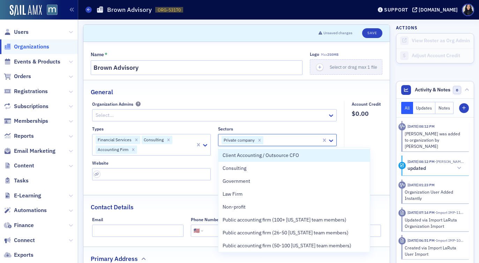
click at [359, 138] on fieldset "Account Credit $0.00" at bounding box center [364, 143] width 41 height 84
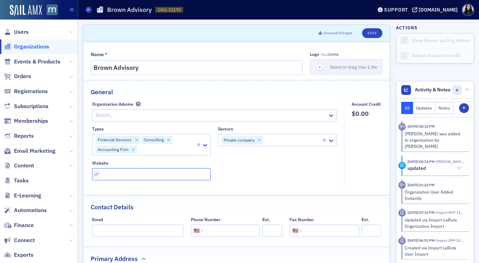
click at [149, 177] on input "url" at bounding box center [151, 174] width 119 height 12
paste input "https://www.brownadvisory.com/us/who-we-are"
type input "https://www.brownadvisory.com/us/who-we-are"
click at [257, 168] on div "Types Financial Services Consulting Accounting Firm Sectors Private company Web…" at bounding box center [214, 153] width 245 height 54
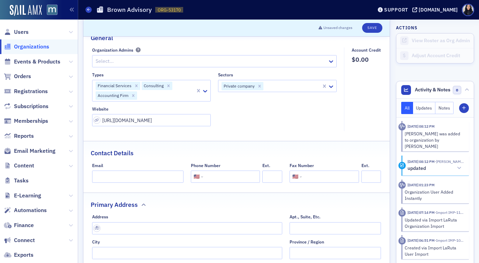
scroll to position [30, 0]
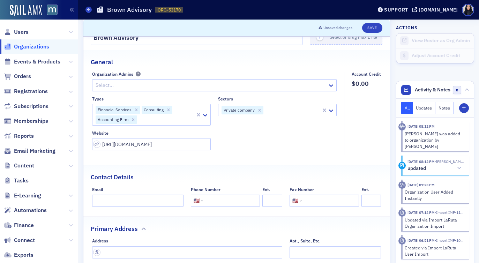
click at [169, 120] on div at bounding box center [166, 119] width 57 height 9
type input "In"
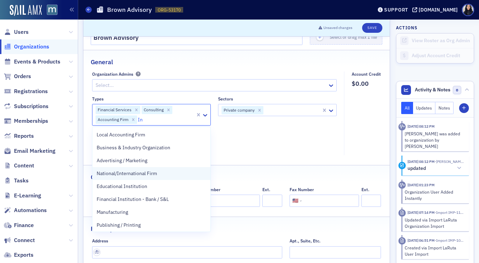
click at [134, 174] on span "National/International Firm" at bounding box center [127, 173] width 60 height 7
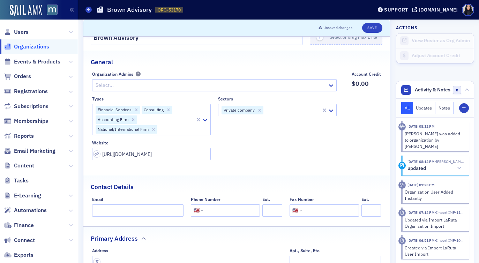
scroll to position [95, 0]
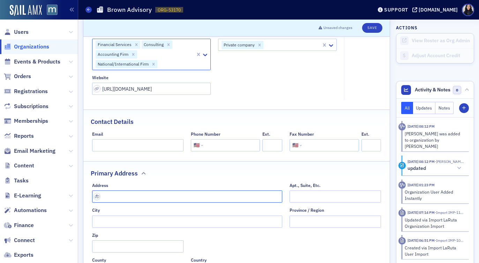
click at [123, 197] on input "text" at bounding box center [187, 196] width 190 height 12
paste input "901 S Bond St UNIT 400, Baltimore, MD 21231"
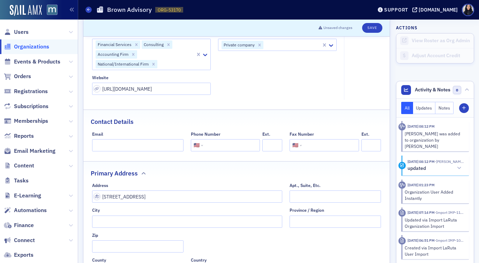
type input "901 S Bond St unit 400"
type input "[GEOGRAPHIC_DATA]"
type input "21231-3339"
click at [242, 144] on input "tel" at bounding box center [230, 145] width 53 height 12
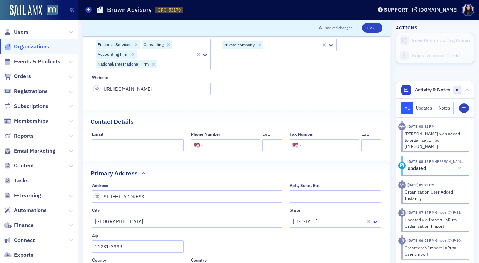
paste input "(410) 537-5400"
type input "(410) 537-5400"
click at [272, 113] on div "Contact Details" at bounding box center [236, 118] width 291 height 16
click at [375, 27] on button "Save" at bounding box center [372, 28] width 20 height 10
select select "US"
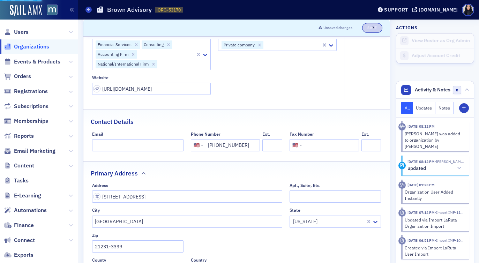
select select "US"
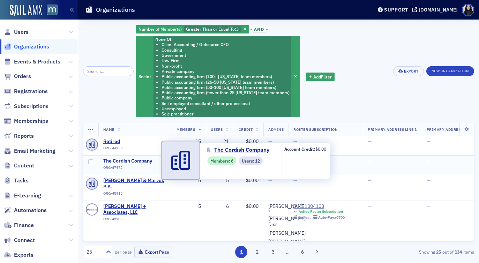
click at [142, 162] on span "The Cordish Company" at bounding box center [134, 161] width 63 height 6
select select "US"
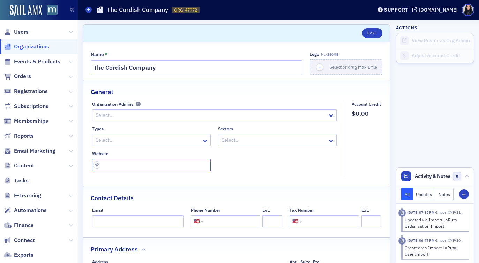
click at [136, 166] on input "url" at bounding box center [151, 165] width 119 height 12
paste input "[URL][DOMAIN_NAME]"
type input "[URL][DOMAIN_NAME]"
click at [247, 166] on div "Types Select... Sectors Select... Website [URL][DOMAIN_NAME]" at bounding box center [214, 148] width 245 height 45
click at [204, 140] on icon at bounding box center [205, 140] width 4 height 2
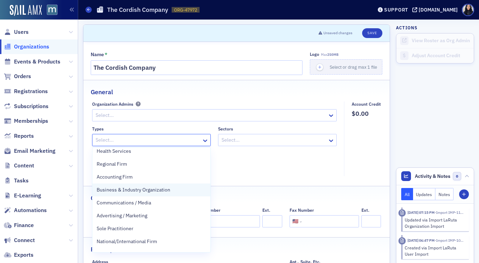
scroll to position [89, 0]
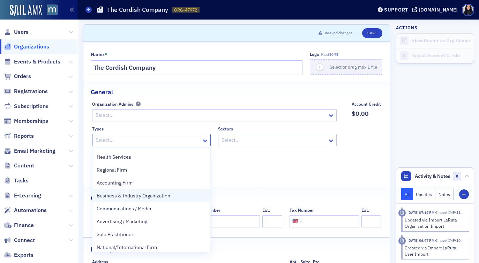
click at [167, 196] on span "Business & Industry Organization" at bounding box center [134, 195] width 74 height 7
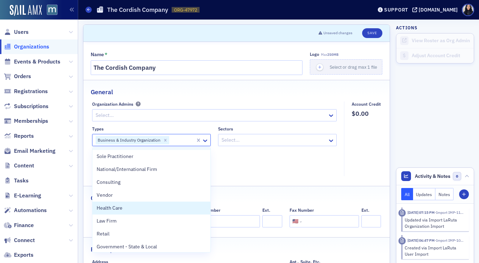
scroll to position [153, 0]
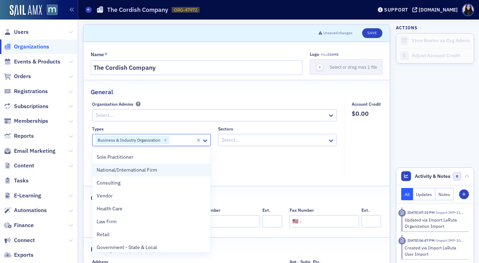
click at [168, 174] on div "National/International Firm" at bounding box center [151, 170] width 118 height 13
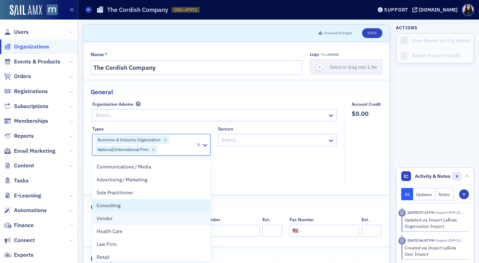
scroll to position [118, 0]
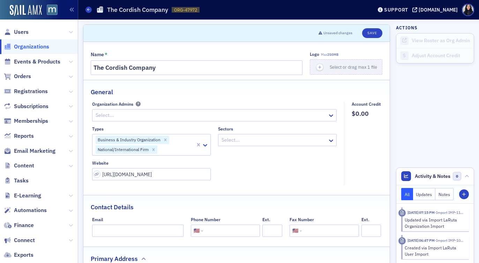
click at [237, 170] on div "Types Business & Industry Organization National/International Firm Sectors Sele…" at bounding box center [214, 153] width 245 height 54
click at [275, 140] on div at bounding box center [274, 140] width 106 height 9
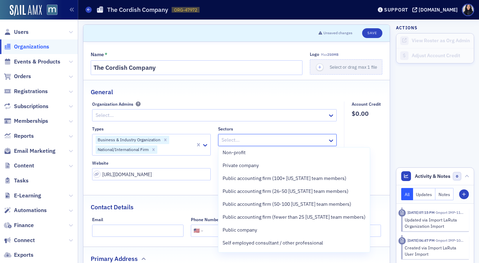
scroll to position [79, 0]
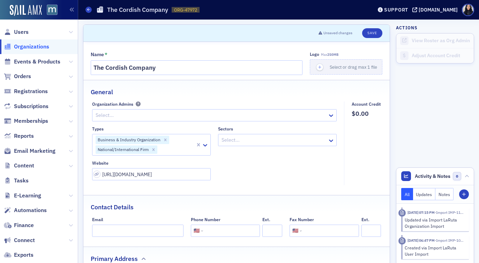
click at [367, 133] on fieldset "Account Credit $0.00" at bounding box center [364, 143] width 41 height 84
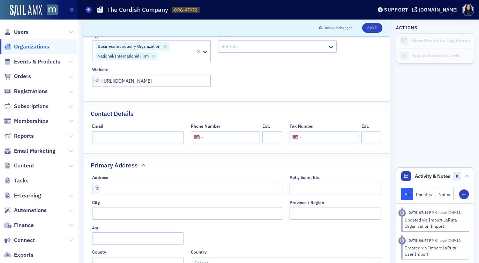
scroll to position [110, 0]
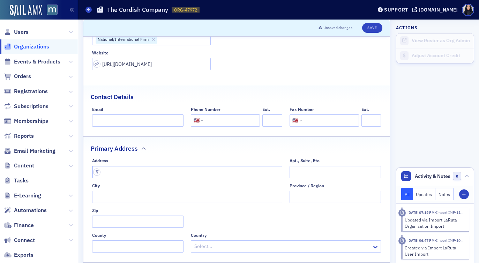
click at [248, 173] on input "text" at bounding box center [187, 172] width 190 height 12
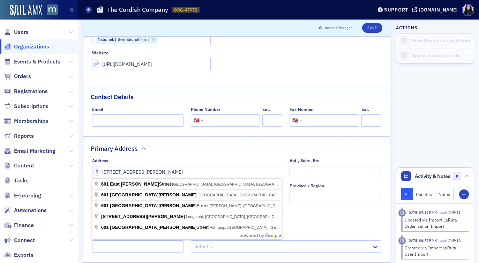
type input "601 E Pratt St"
type input "[GEOGRAPHIC_DATA]"
type input "21202-3114"
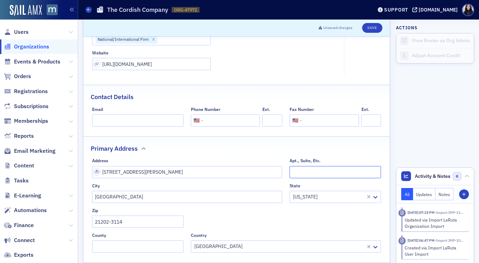
click at [305, 169] on input "Apt., Suite, Etc." at bounding box center [334, 172] width 91 height 12
type input "6th Floor"
click at [361, 149] on div "Primary Address" at bounding box center [236, 145] width 291 height 16
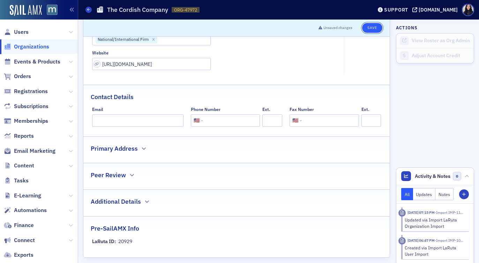
click at [372, 31] on button "Save" at bounding box center [372, 28] width 20 height 10
click at [143, 151] on icon "button" at bounding box center [144, 148] width 4 height 4
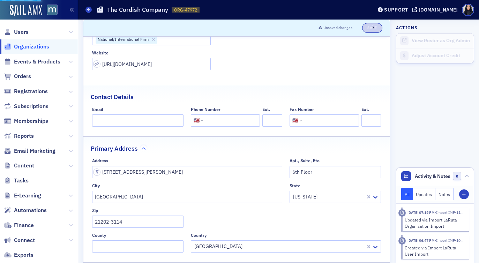
select select "US"
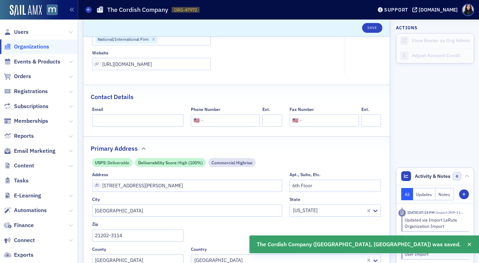
click at [223, 122] on input "tel" at bounding box center [230, 120] width 53 height 12
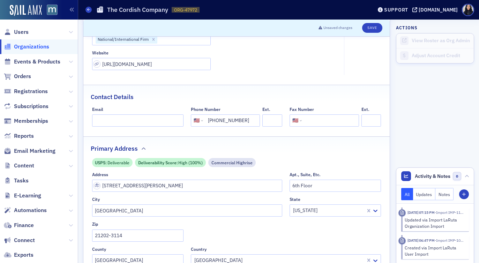
type input "(410) 752-5444"
click at [260, 95] on div "Contact Details" at bounding box center [236, 93] width 291 height 16
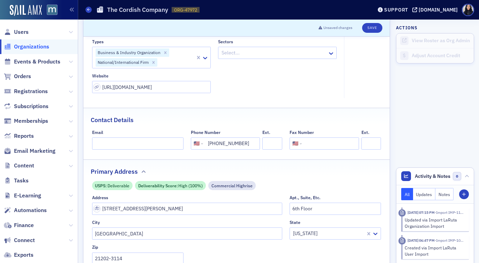
scroll to position [70, 0]
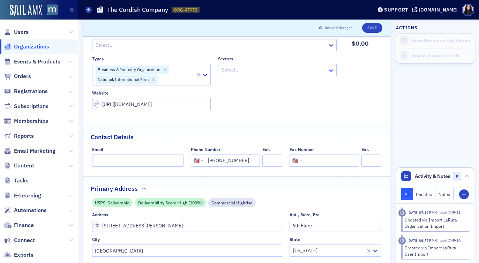
click at [330, 69] on icon at bounding box center [330, 70] width 7 height 7
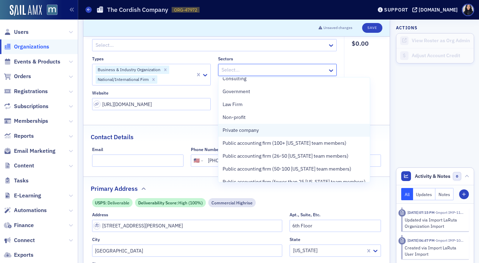
scroll to position [11, 0]
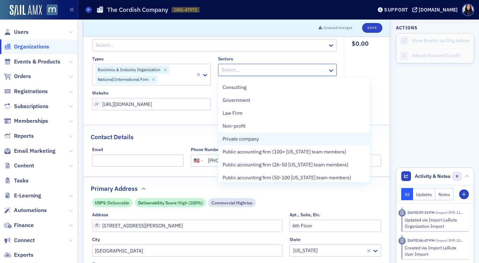
click at [298, 140] on div "Private company" at bounding box center [293, 138] width 143 height 7
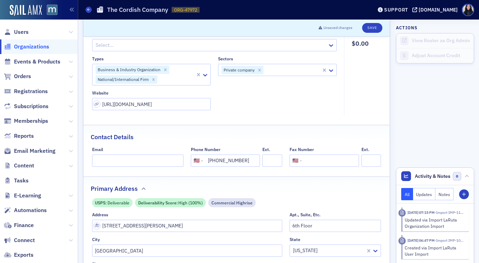
click at [372, 69] on fieldset "Account Credit $0.00" at bounding box center [364, 73] width 41 height 84
click at [369, 27] on button "Save" at bounding box center [372, 28] width 20 height 10
select select "US"
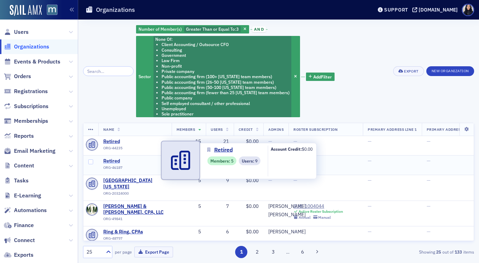
click at [116, 162] on span "Retired" at bounding box center [134, 161] width 63 height 6
select select "US"
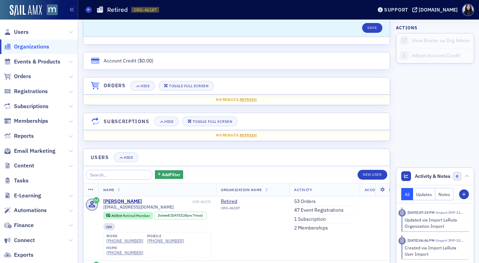
scroll to position [481, 0]
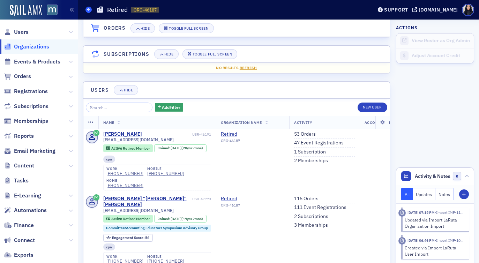
click at [88, 11] on icon at bounding box center [88, 9] width 3 height 3
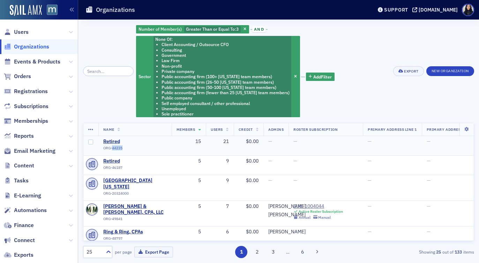
drag, startPoint x: 112, startPoint y: 149, endPoint x: 124, endPoint y: 149, distance: 11.5
click at [124, 149] on div "ORG-44235" at bounding box center [134, 149] width 63 height 7
copy div "44235"
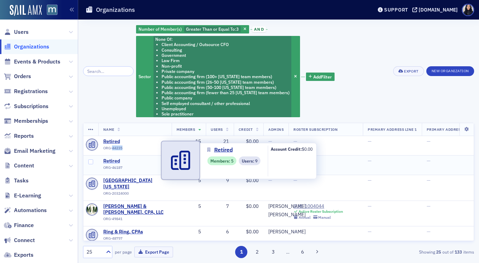
click at [112, 162] on span "Retired" at bounding box center [134, 161] width 63 height 6
select select "US"
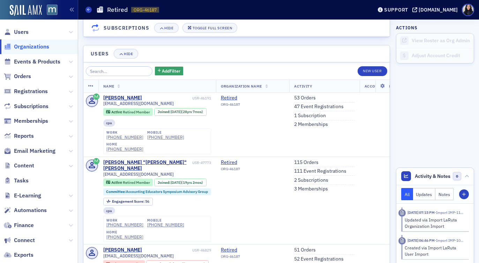
scroll to position [534, 0]
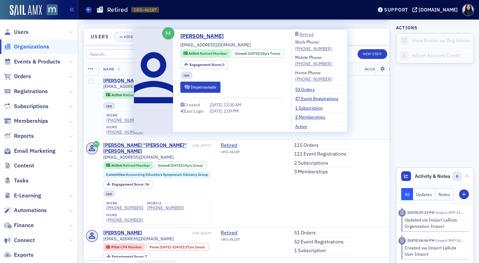
click at [125, 83] on div "[PERSON_NAME]" at bounding box center [122, 81] width 39 height 6
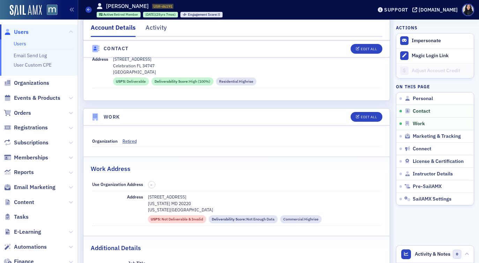
scroll to position [370, 0]
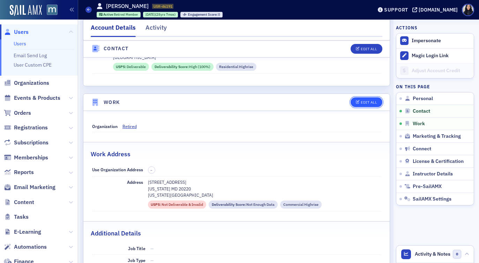
click at [364, 101] on div "Edit All" at bounding box center [368, 102] width 16 height 4
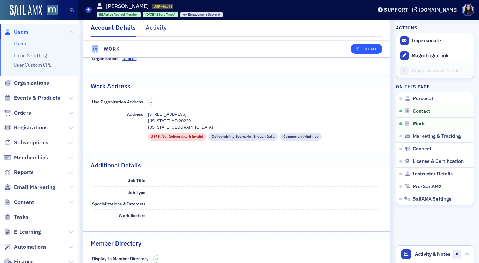
select select "US"
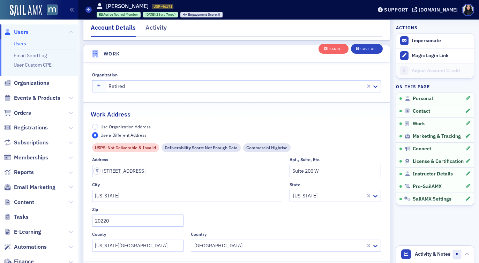
scroll to position [566, 0]
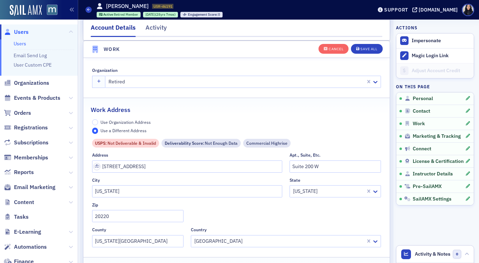
click at [248, 86] on div "Retired" at bounding box center [235, 82] width 260 height 10
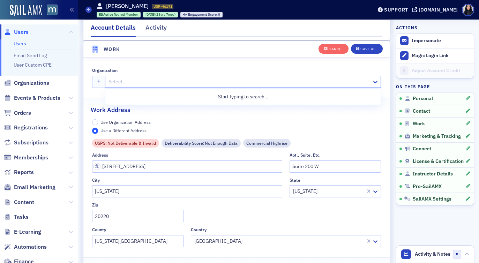
click at [349, 82] on div at bounding box center [239, 81] width 263 height 9
paste input "44235"
type input "44235"
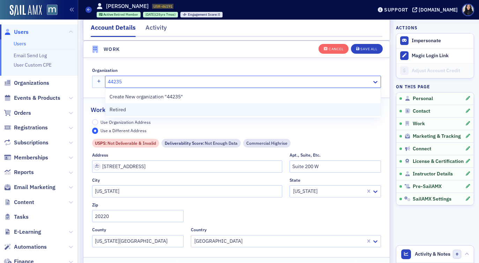
click at [336, 110] on div "Retired" at bounding box center [242, 109] width 267 height 7
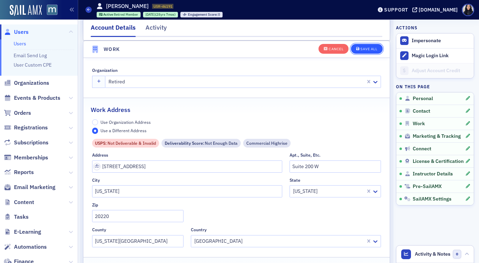
click at [373, 49] on div "Save All" at bounding box center [368, 49] width 17 height 4
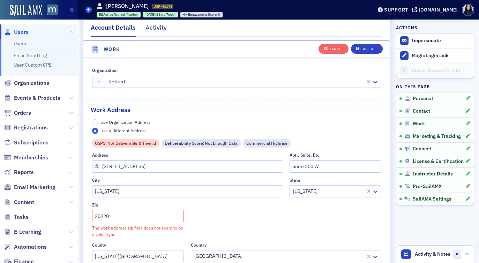
click at [88, 10] on icon at bounding box center [88, 9] width 3 height 3
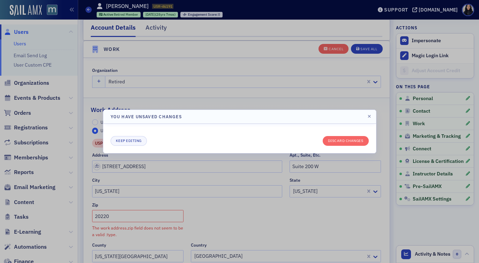
click at [251, 91] on div at bounding box center [239, 131] width 479 height 263
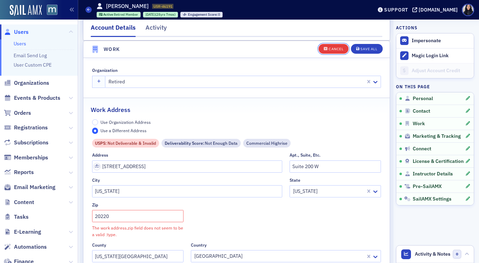
click at [333, 48] on div "Cancel" at bounding box center [335, 49] width 15 height 4
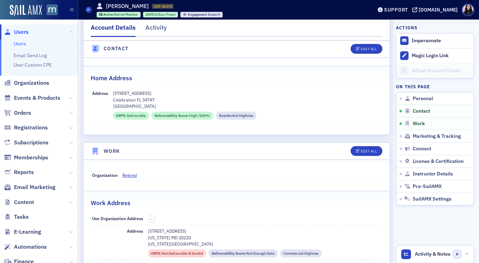
scroll to position [325, 0]
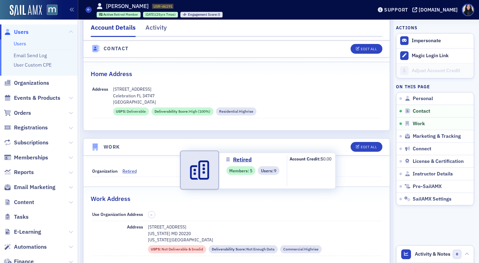
click at [129, 170] on span "Retired" at bounding box center [153, 171] width 63 height 6
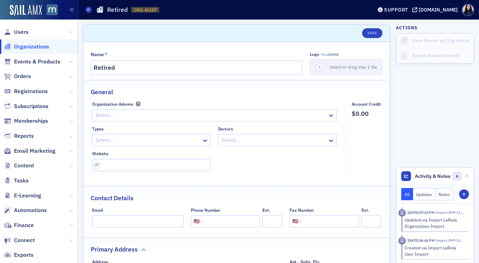
select select "US"
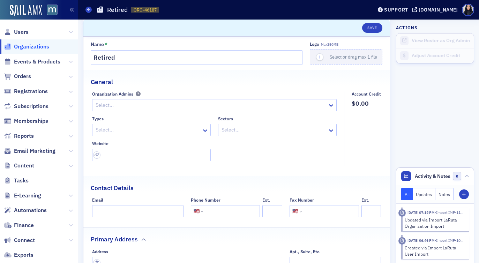
scroll to position [8, 0]
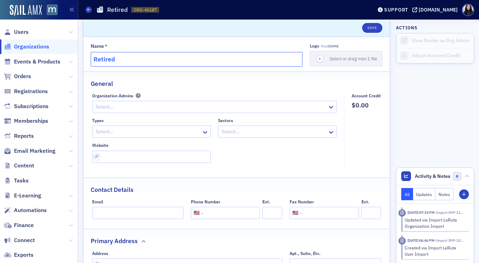
click at [160, 63] on input "Retired" at bounding box center [197, 59] width 212 height 15
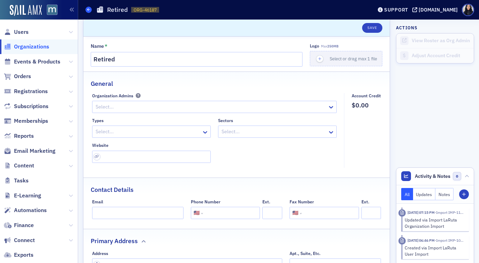
click at [88, 9] on icon at bounding box center [88, 9] width 3 height 3
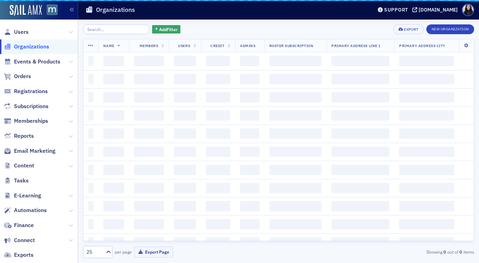
click at [88, 9] on icon at bounding box center [89, 10] width 6 height 6
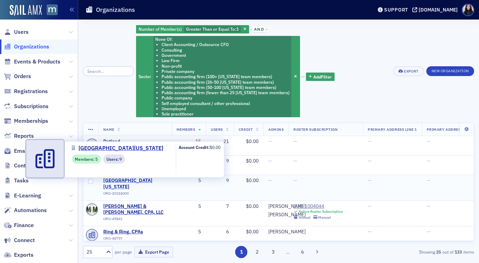
click at [140, 181] on span "University of Maryland Global Campus" at bounding box center [134, 183] width 63 height 12
select select "US"
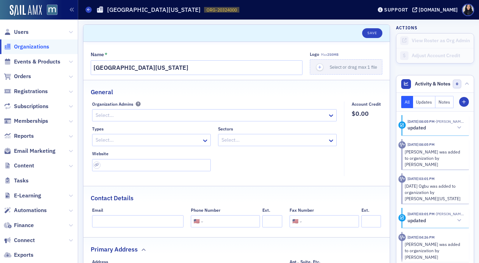
click at [168, 142] on div at bounding box center [148, 140] width 106 height 9
type input "ed"
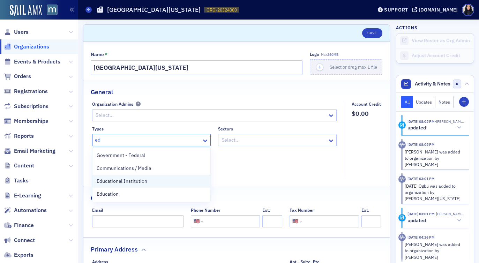
click at [127, 184] on span "Educational Institution" at bounding box center [122, 180] width 51 height 7
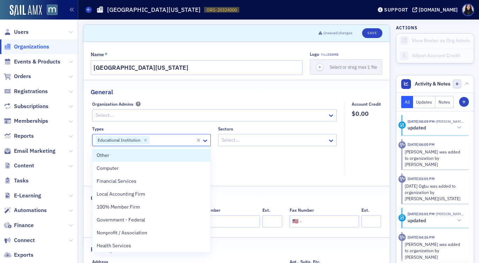
click at [162, 142] on div at bounding box center [172, 140] width 45 height 9
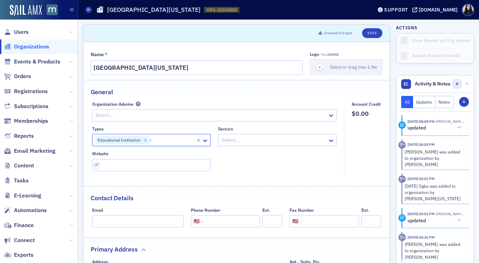
type input "ed"
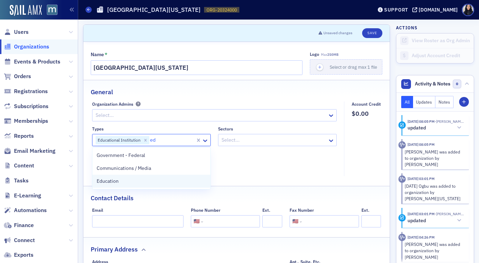
click at [127, 182] on div "Education" at bounding box center [151, 180] width 109 height 7
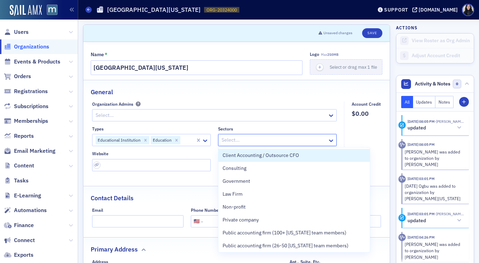
click at [236, 142] on div at bounding box center [274, 140] width 106 height 9
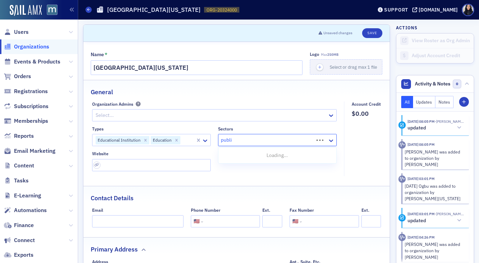
type input "public"
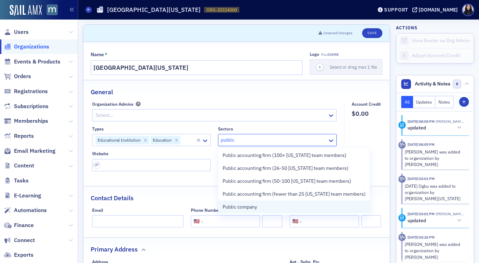
click at [238, 211] on span "Public company" at bounding box center [239, 206] width 35 height 7
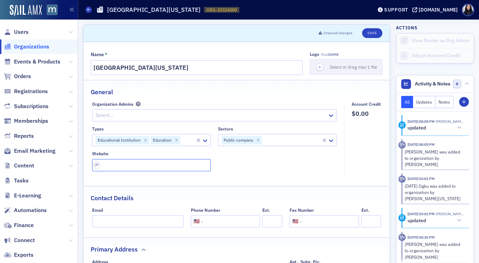
click at [129, 166] on input "url" at bounding box center [151, 165] width 119 height 12
paste input "https://www.umgc.edu/learn-more/gen/br/umgc-degree-programs-online?marketcode=W…"
type input "https://www.umgc.edu/learn-more/gen/br/umgc-degree-programs-online?marketcode=W…"
click at [238, 157] on div "Types Educational Institution Education Sectors Public company Website https://…" at bounding box center [214, 148] width 245 height 45
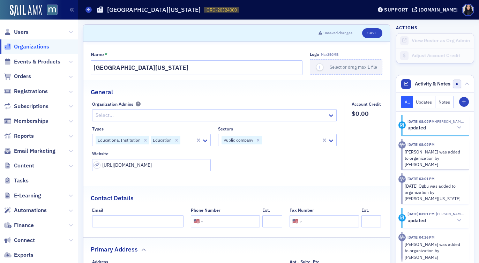
scroll to position [0, 0]
click at [216, 221] on input "tel" at bounding box center [230, 221] width 53 height 12
paste input "(855) 655-8682"
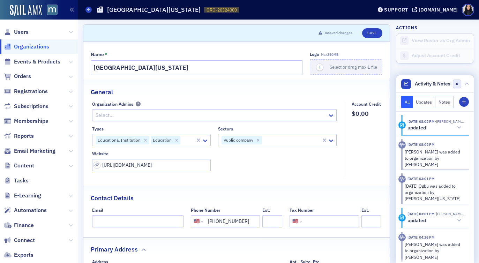
type input "(855) 655-8682"
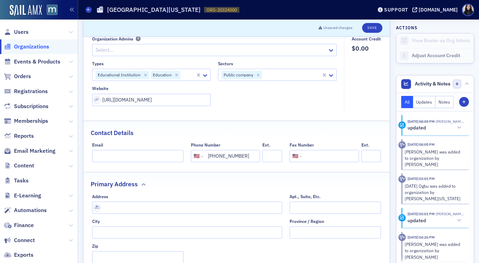
scroll to position [71, 0]
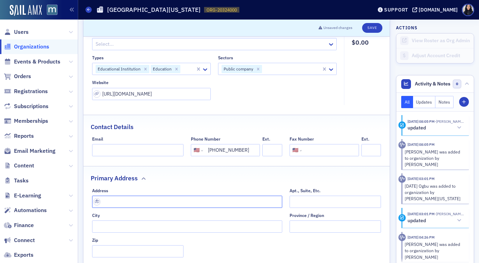
click at [183, 201] on input "text" at bounding box center [187, 202] width 190 height 12
paste input "3501 University Blvd. East, Adelphi, MD 20783"
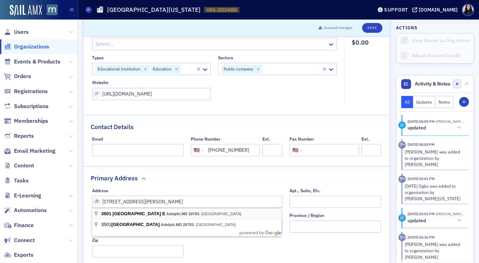
type input "3501 University Blvd E"
type input "Adelphi"
type input "20783"
type input "Prince George's County"
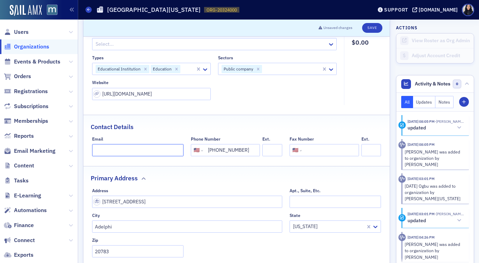
click at [159, 149] on input "Email" at bounding box center [137, 150] width 91 height 12
paste input "undergrad.advisor@umgc.edu"
type input "undergrad.advisor@umgc.edu"
click at [197, 125] on div "Contact Details" at bounding box center [236, 123] width 291 height 16
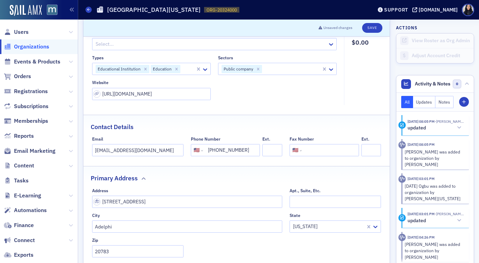
click at [324, 151] on input "tel" at bounding box center [329, 150] width 53 height 12
paste input "(240) 684-2150"
type input "(240) 684-2150"
click at [349, 127] on div "Contact Details" at bounding box center [236, 123] width 291 height 16
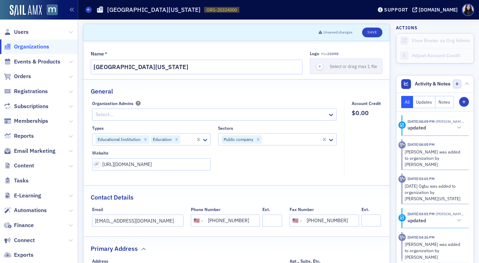
scroll to position [0, 0]
click at [374, 33] on button "Save" at bounding box center [372, 33] width 20 height 10
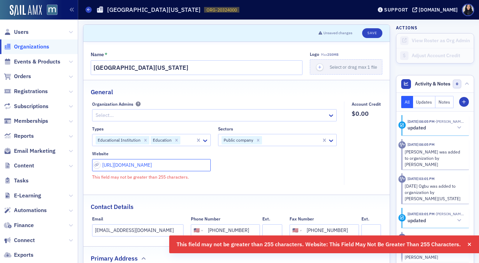
click at [160, 167] on input "https://www.umgc.edu/learn-more/gen/br/umgc-degree-programs-online?marketcode=W…" at bounding box center [151, 165] width 119 height 12
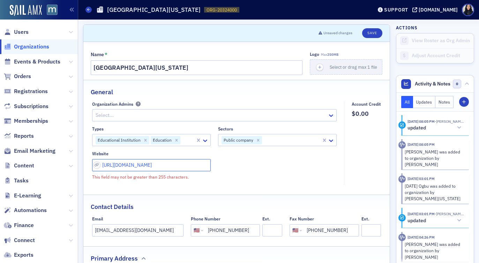
click at [200, 165] on input "https://www.umgc.edu/learn-more/gen/br/umgc-degree-programs-online?marketcode=W…" at bounding box center [151, 165] width 119 height 12
paste input "url"
type input "https://www.umgc.edu/"
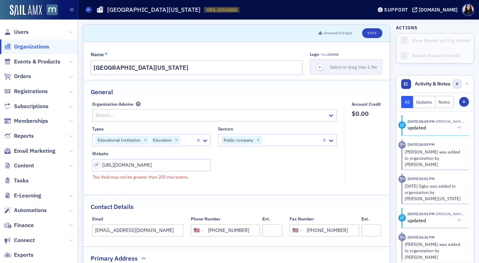
click at [227, 167] on div "Types Educational Institution Education Sectors Public company Website https://…" at bounding box center [214, 153] width 245 height 54
click at [374, 32] on button "Save" at bounding box center [372, 33] width 20 height 10
select select "US"
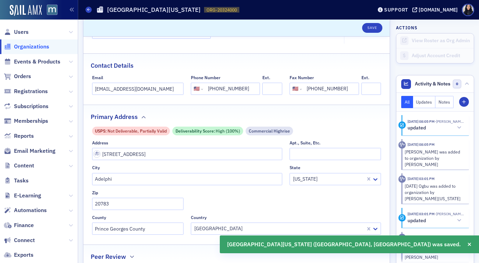
scroll to position [133, 0]
click at [163, 155] on input "3501 University Blvd E" at bounding box center [187, 153] width 190 height 12
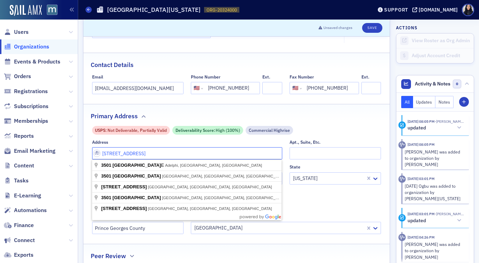
type input "3501 University Blvd"
click at [297, 152] on input "Apt., Suite, Etc." at bounding box center [334, 153] width 91 height 12
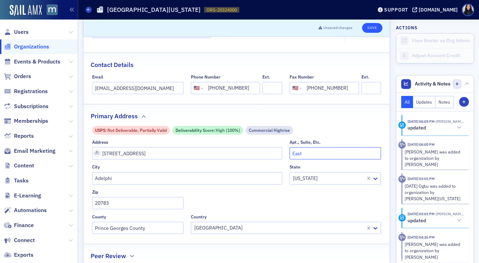
type input "East"
click at [373, 28] on button "Save" at bounding box center [372, 28] width 20 height 10
select select "US"
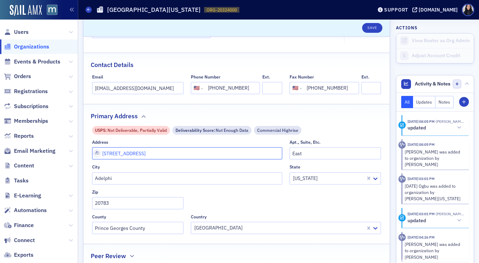
click at [216, 152] on input "3501 University Blvd" at bounding box center [187, 153] width 190 height 12
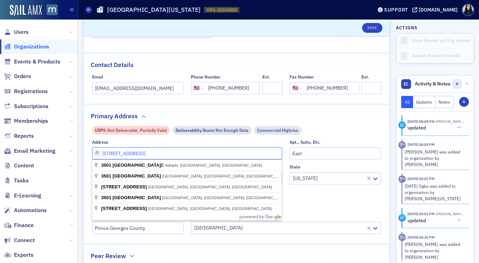
click at [216, 152] on input "3501 University Blvd" at bounding box center [187, 153] width 190 height 12
paste input "East"
type input "3501 University Blvd, East"
click at [314, 151] on input "East" at bounding box center [334, 153] width 91 height 12
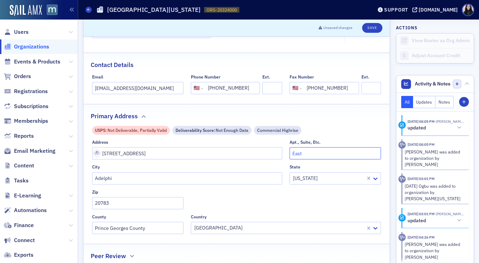
click at [314, 151] on input "East" at bounding box center [334, 153] width 91 height 12
click at [367, 29] on button "Save" at bounding box center [372, 28] width 20 height 10
select select "US"
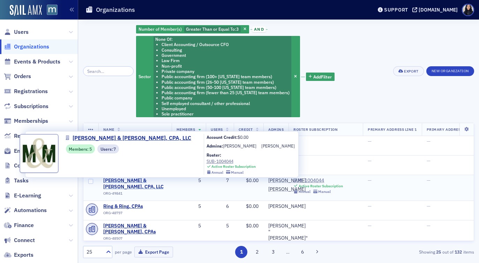
click at [110, 182] on span "[PERSON_NAME] & [PERSON_NAME], CPA, LLC" at bounding box center [134, 183] width 63 height 12
select select "US"
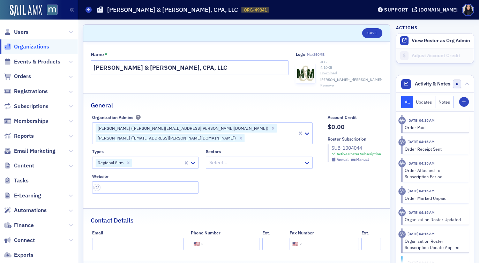
click at [343, 147] on div "SUB-1004044" at bounding box center [356, 147] width 50 height 7
click at [347, 146] on div "SUB-1004044" at bounding box center [356, 147] width 50 height 7
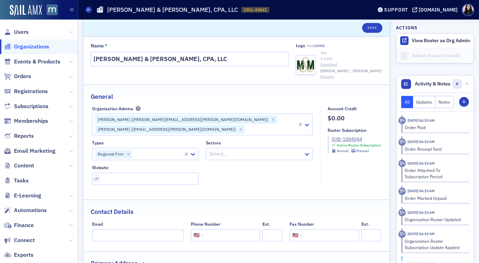
scroll to position [11, 0]
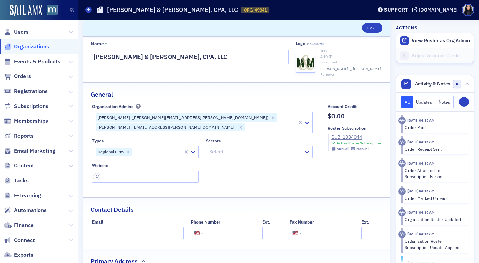
click at [161, 152] on div at bounding box center [158, 151] width 50 height 9
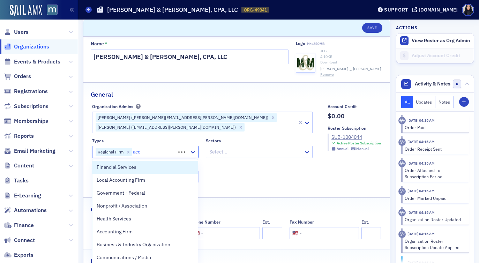
type input "acco"
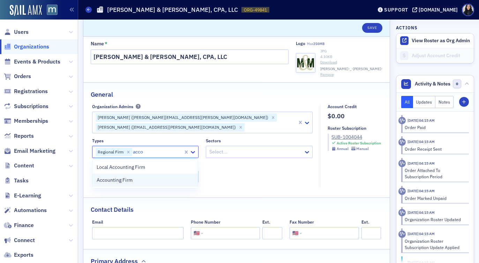
click at [150, 181] on div "Accounting Firm" at bounding box center [145, 179] width 97 height 7
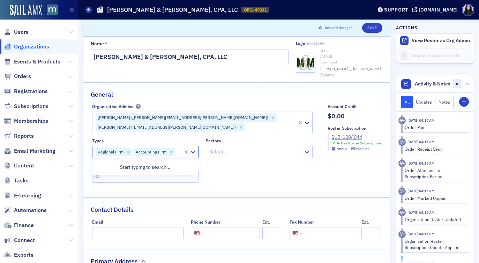
click at [226, 176] on div "Types option Accounting Firm, selected. 0 results available. Use Up and Down to…" at bounding box center [202, 160] width 221 height 45
click at [205, 233] on input "tel" at bounding box center [230, 233] width 53 height 12
paste input "[PHONE_NUMBER]"
type input "(301) 228-0851"
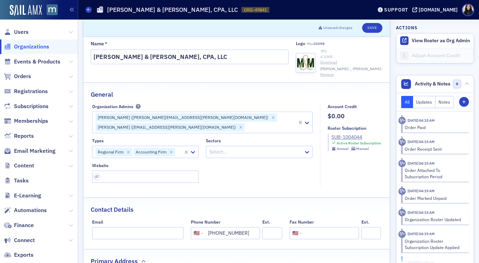
click at [244, 208] on div "Contact Details" at bounding box center [236, 206] width 291 height 16
click at [115, 178] on input "url" at bounding box center [145, 176] width 107 height 12
paste input "https://www.cbh.com/newsroom/cherry-bekaert-acquires-deblanc-murphy/"
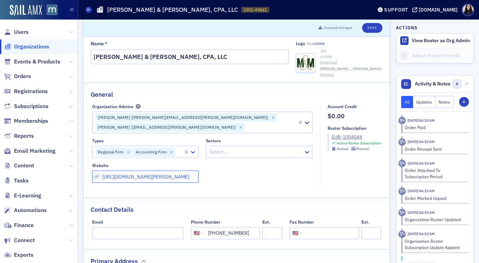
type input "https://www.cbh.com/newsroom/cherry-bekaert-acquires-deblanc-murphy/"
click at [231, 181] on div "Types Regional Firm Accounting Firm Sectors Select... Website https://www.cbh.c…" at bounding box center [202, 160] width 221 height 45
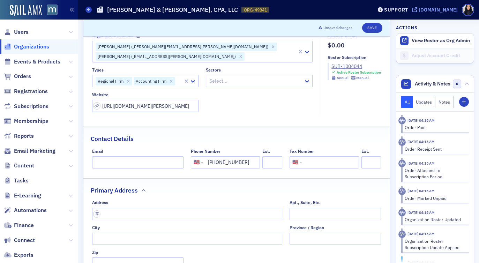
scroll to position [0, 0]
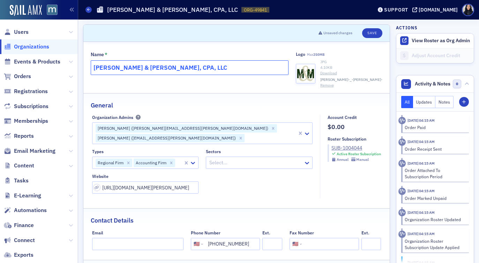
click at [260, 68] on input "Deblanc & Murphy, CPA, LLC" at bounding box center [190, 67] width 198 height 15
type input "Deblanc & Murphy, CPA, LLC (Cherry Bekaert)"
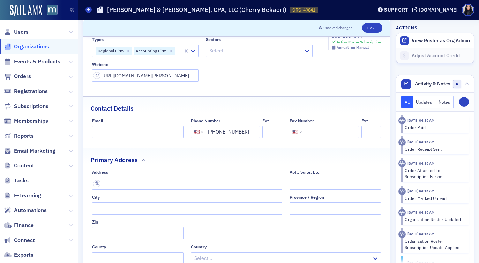
scroll to position [144, 0]
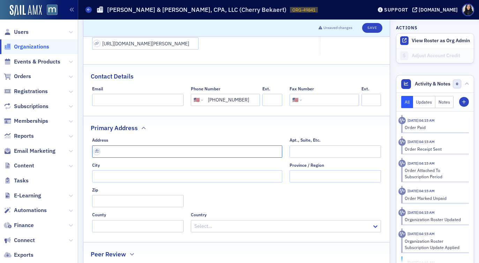
click at [241, 150] on input "text" at bounding box center [187, 151] width 190 height 12
paste input "3261 Old Washington Rd Suite 2033B, Waldorf, MD 20603"
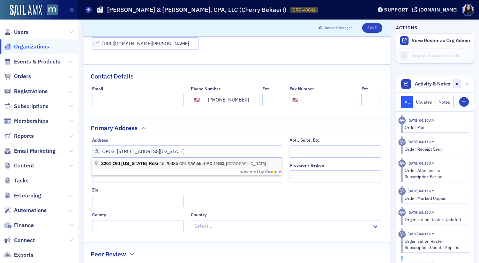
type input "3261 Old Washington Rd suite 2033b"
type input "Waldorf"
type input "20603"
type input "Charles County"
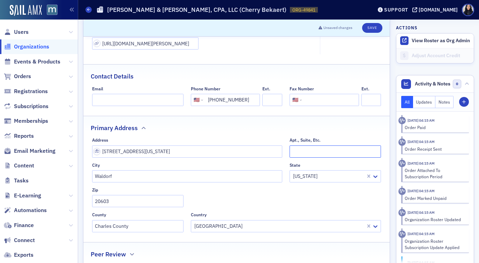
click at [300, 152] on input "Apt., Suite, Etc." at bounding box center [334, 151] width 91 height 12
type input "S"
click at [371, 28] on button "Save" at bounding box center [372, 28] width 20 height 10
select select "US"
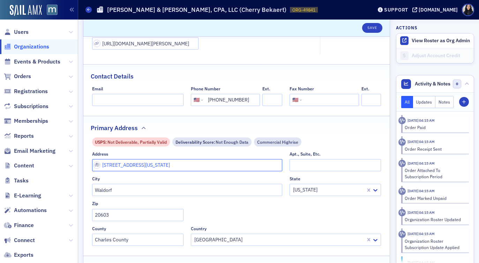
click at [229, 165] on input "3261 Old Washington Rd suite 2033b" at bounding box center [187, 165] width 190 height 12
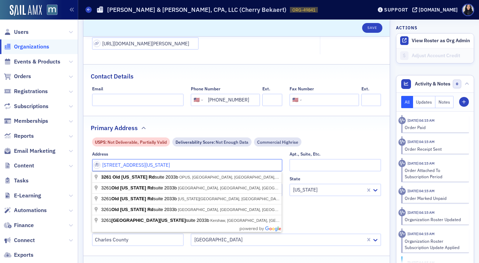
paste input "9600 Blackwell Rd, Suite 220 Rockville, MD 20850"
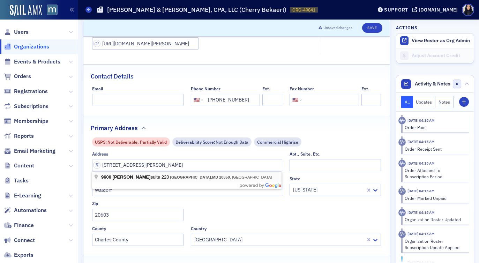
type input "9600 Blackwell Rd suite 220"
type input "Rockville"
type input "20850"
type input "Montgomery County"
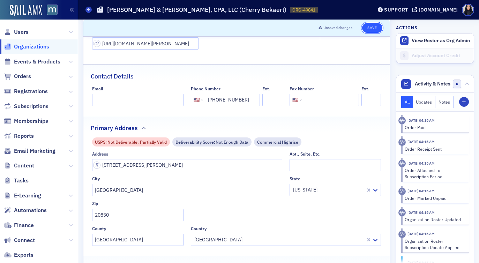
click at [373, 30] on button "Save" at bounding box center [372, 28] width 20 height 10
select select "US"
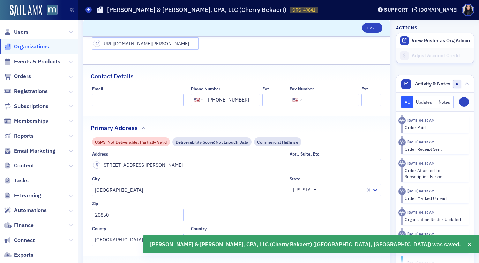
click at [303, 165] on input "Apt., Suite, Etc." at bounding box center [334, 165] width 91 height 12
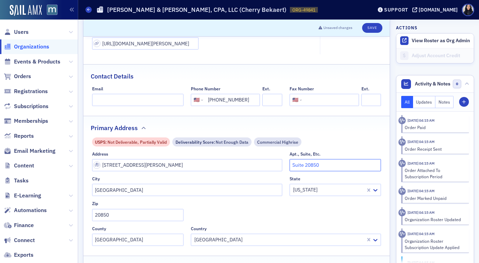
click at [309, 162] on input "Suite 20850" at bounding box center [334, 165] width 91 height 12
drag, startPoint x: 307, startPoint y: 165, endPoint x: 335, endPoint y: 160, distance: 28.7
click at [335, 160] on input "Suite 20850" at bounding box center [334, 165] width 91 height 12
click at [327, 164] on input "Suite 20850" at bounding box center [334, 165] width 91 height 12
type input "Suite 220"
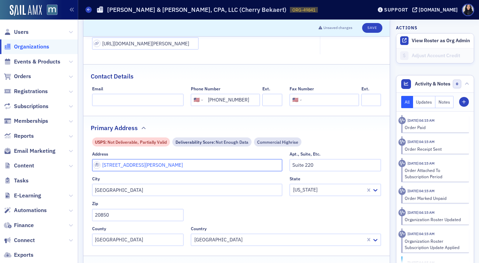
click at [206, 166] on input "9600 Blackwell Rd suite 220" at bounding box center [187, 165] width 190 height 12
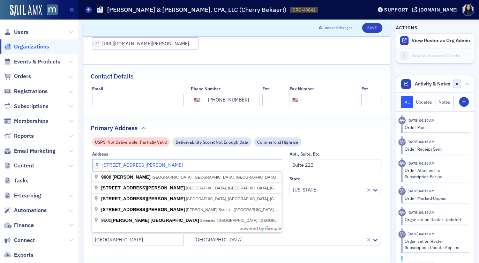
type input "9600 Blackwell Rd"
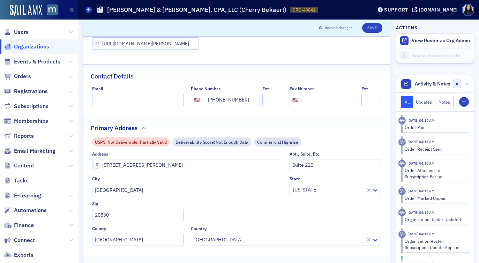
click at [220, 149] on div "USPS : Not Deliverable, Partially Valid Deliverability Score : Not Enough Data …" at bounding box center [236, 191] width 289 height 108
click at [371, 29] on button "Save" at bounding box center [372, 28] width 20 height 10
select select "US"
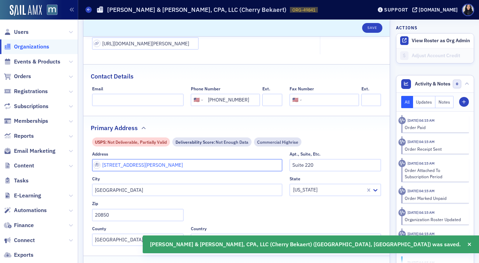
click at [188, 167] on input "9600 Blackwell Rd" at bounding box center [187, 165] width 190 height 12
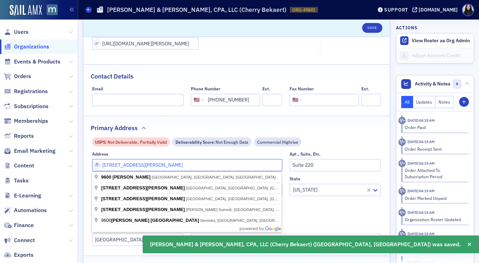
click at [188, 167] on input "9600 Blackwell Rd" at bounding box center [187, 165] width 190 height 12
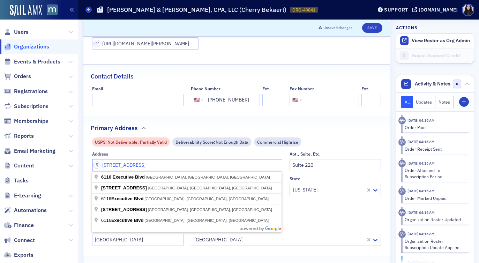
type input "6116 Executive Blvd"
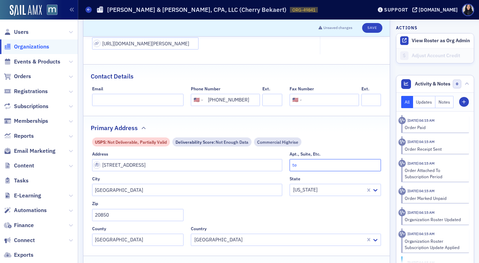
type input "t"
type input "Ste 600"
click at [123, 215] on input "20850" at bounding box center [137, 215] width 91 height 12
type input "20852"
click at [370, 26] on button "Save" at bounding box center [372, 28] width 20 height 10
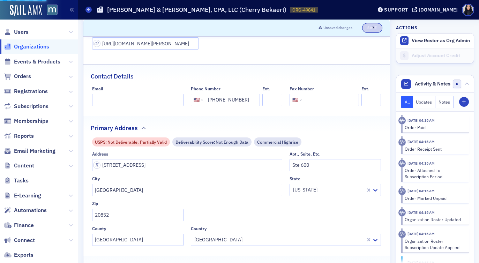
select select "US"
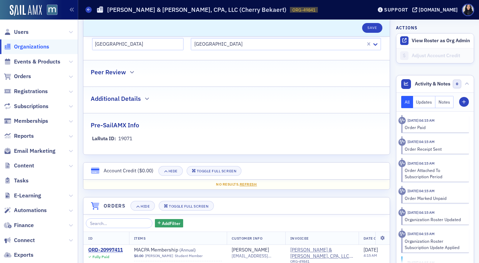
scroll to position [317, 0]
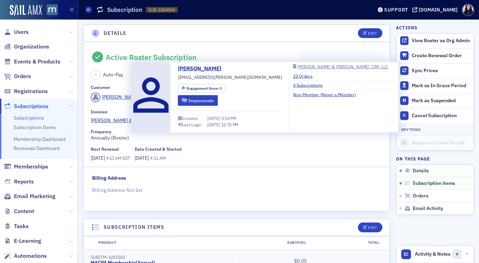
click at [183, 77] on span "[EMAIL_ADDRESS][PERSON_NAME][DOMAIN_NAME]" at bounding box center [230, 77] width 104 height 6
copy span "[EMAIL_ADDRESS][PERSON_NAME][DOMAIN_NAME]"
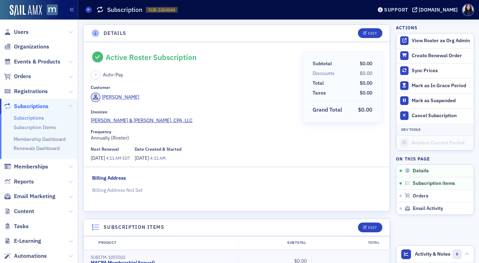
click at [118, 97] on div "[PERSON_NAME]" at bounding box center [120, 96] width 37 height 7
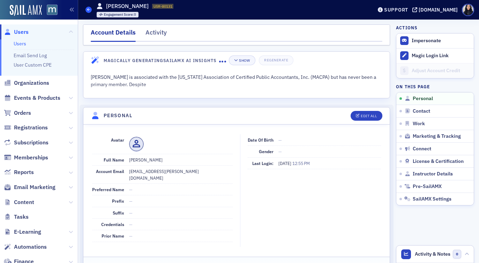
click at [87, 8] on icon at bounding box center [88, 9] width 3 height 3
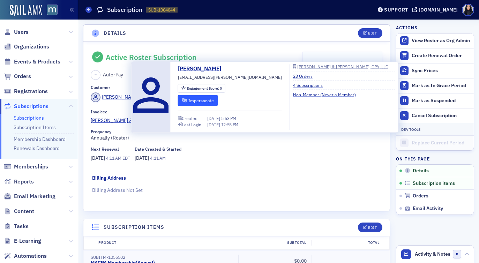
click at [187, 99] on icon "submit" at bounding box center [184, 100] width 5 height 4
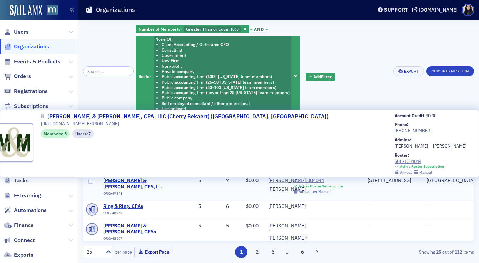
click at [114, 181] on span "[PERSON_NAME] & [PERSON_NAME], CPA, LLC (Cherry Bekaert) ([GEOGRAPHIC_DATA], [G…" at bounding box center [134, 183] width 63 height 12
select select "US"
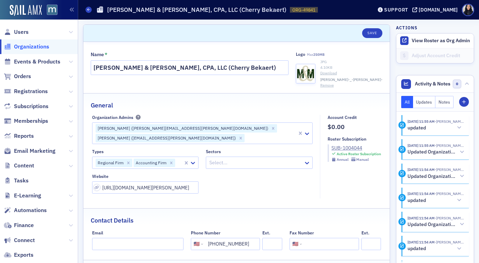
click at [251, 164] on div at bounding box center [255, 162] width 94 height 9
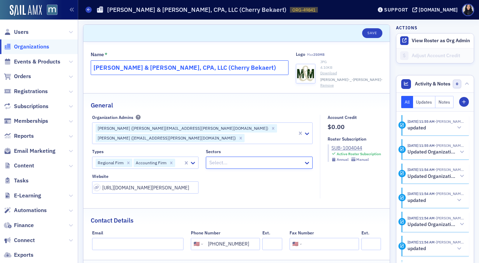
click at [124, 68] on input "Deblanc & Murphy, CPA, LLC (Cherry Bekaert)" at bounding box center [190, 67] width 198 height 15
click at [119, 69] on input "Deblanc & Murphy, CPA, LLC (Cherry Bekaert)" at bounding box center [190, 67] width 198 height 15
type input "Deblanc Murphy, & Murphy, CPA, LLC (Cherry Bekaert)"
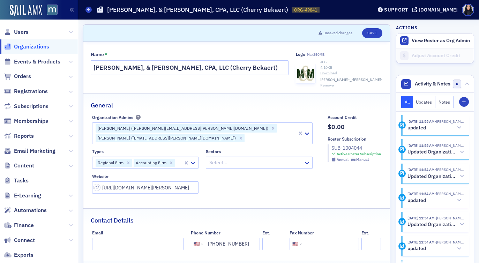
click at [295, 163] on div at bounding box center [255, 162] width 94 height 9
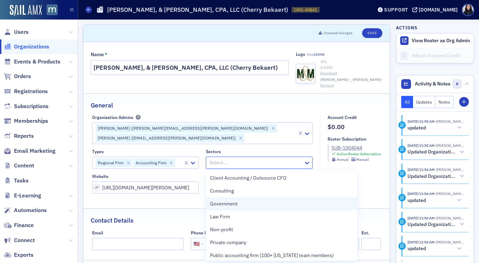
scroll to position [93, 0]
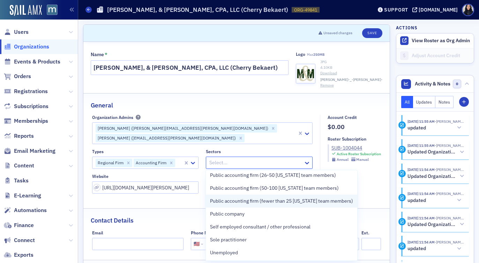
click at [279, 202] on span "Public accounting firm (fewer than 25 Maryland team members)" at bounding box center [281, 200] width 143 height 7
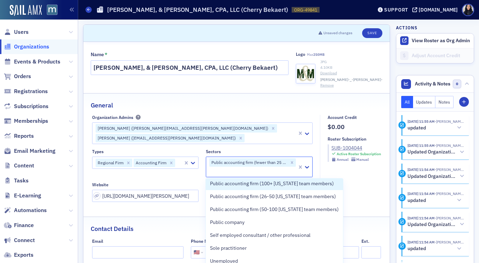
click at [289, 112] on fieldset "General Organization Admins Cheryl Hendricks (cheryl.hendricks@murphycpallc.com…" at bounding box center [236, 152] width 306 height 119
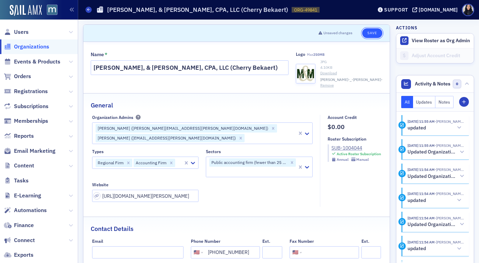
click at [368, 34] on button "Save" at bounding box center [372, 33] width 20 height 10
select select "US"
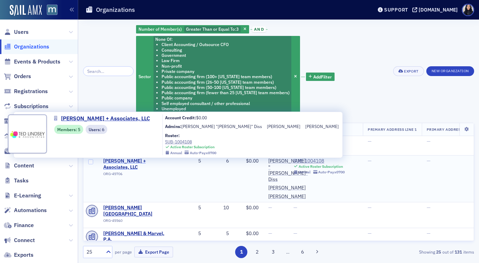
click at [117, 161] on span "[PERSON_NAME] + Associates, LLC" at bounding box center [134, 164] width 63 height 12
select select "US"
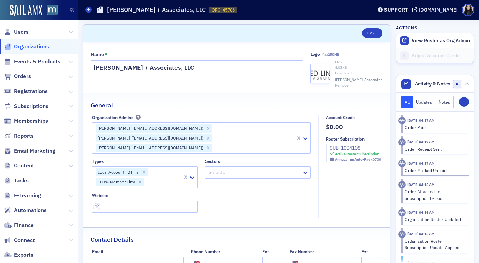
click at [335, 148] on div "SUB-1004108" at bounding box center [354, 147] width 51 height 7
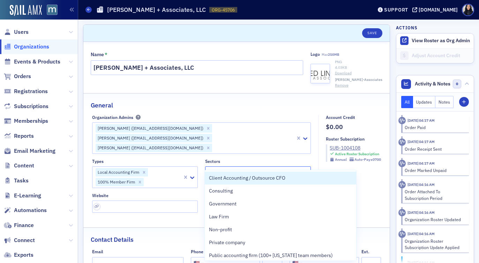
click at [237, 168] on div at bounding box center [254, 172] width 93 height 9
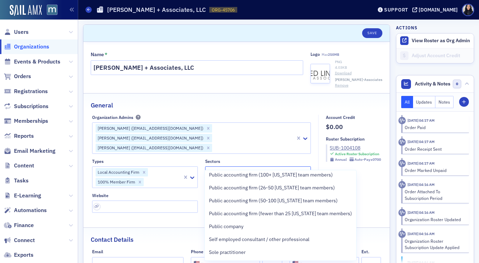
scroll to position [93, 0]
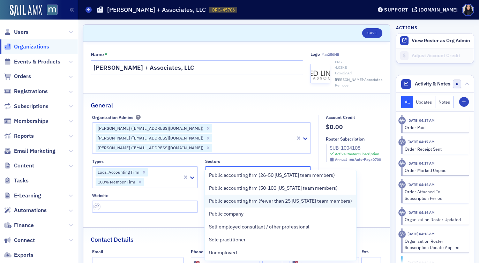
click at [237, 203] on span "Public accounting firm (fewer than 25 [US_STATE] team members)" at bounding box center [280, 200] width 143 height 7
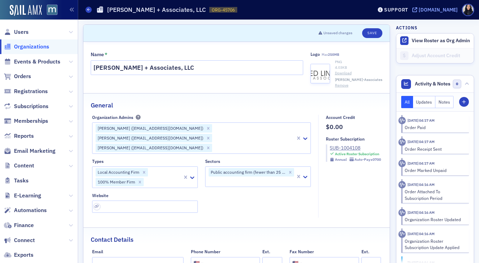
scroll to position [171, 0]
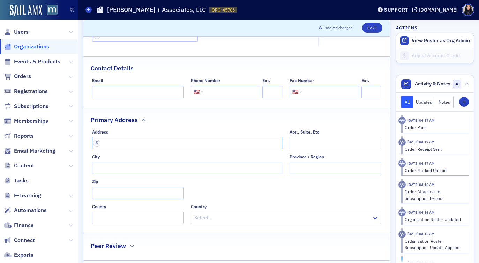
click at [261, 137] on input "text" at bounding box center [187, 143] width 190 height 12
paste input "[STREET_ADDRESS][PERSON_NAME]"
type input "[STREET_ADDRESS]"
type input "Towson"
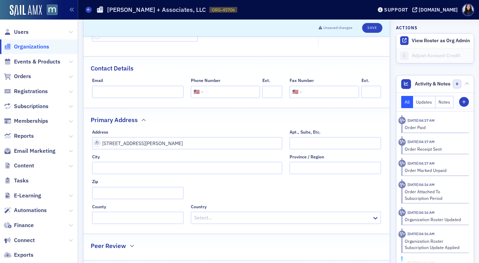
type input "21204-2316"
type input "[GEOGRAPHIC_DATA]"
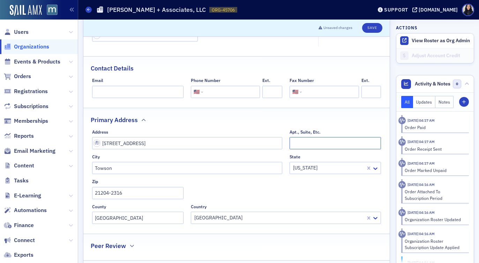
click at [306, 137] on input "Apt., Suite, Etc." at bounding box center [334, 143] width 91 height 12
type input "Suite 220"
click at [243, 137] on input "[STREET_ADDRESS]" at bounding box center [187, 143] width 190 height 12
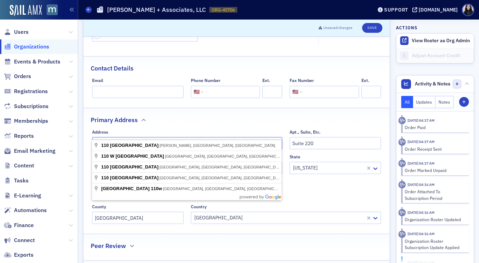
type input "[STREET_ADDRESS]"
click at [254, 113] on div "Primary Address" at bounding box center [236, 116] width 291 height 16
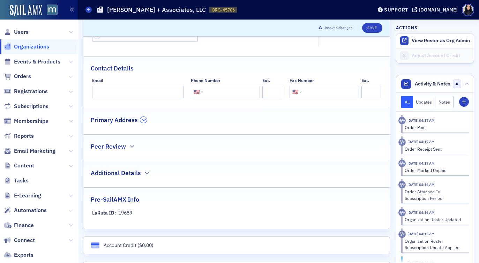
click at [144, 118] on icon "button" at bounding box center [144, 120] width 4 height 4
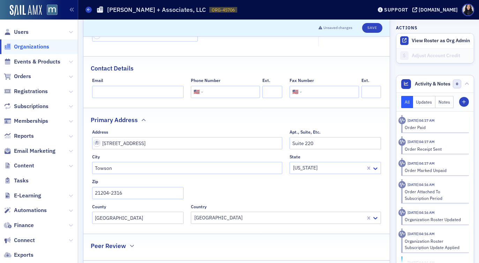
click at [228, 86] on input "tel" at bounding box center [230, 92] width 53 height 12
type input "[PHONE_NUMBER]"
click at [238, 111] on div "Primary Address" at bounding box center [236, 116] width 291 height 16
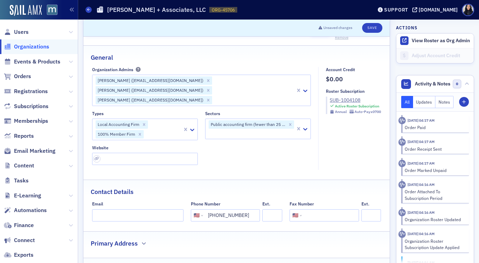
scroll to position [39, 0]
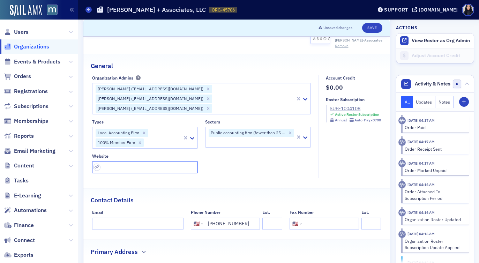
click at [182, 161] on input "url" at bounding box center [145, 167] width 106 height 12
paste input "[URL][DOMAIN_NAME]"
type input "[URL][DOMAIN_NAME]"
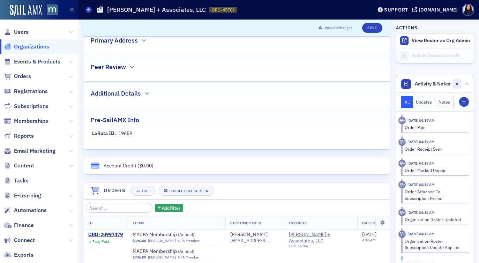
scroll to position [216, 0]
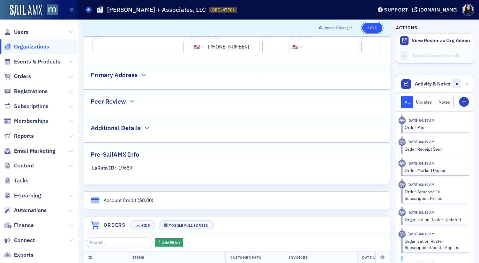
click at [372, 28] on button "Save" at bounding box center [372, 28] width 20 height 10
select select "US"
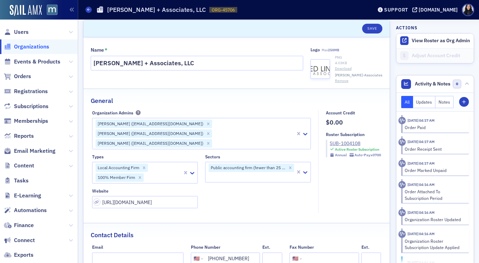
scroll to position [0, 0]
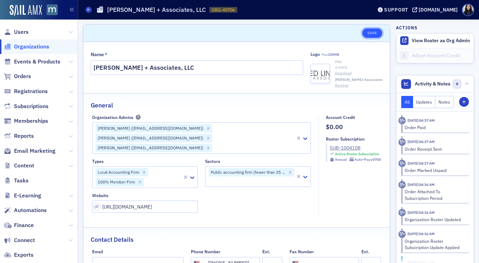
click at [373, 34] on button "Save" at bounding box center [372, 33] width 20 height 10
select select "US"
click at [363, 31] on button "Save" at bounding box center [372, 33] width 20 height 10
select select "US"
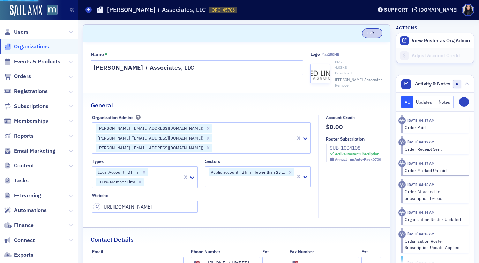
select select "US"
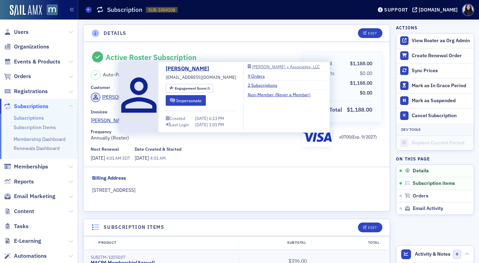
click at [171, 77] on span "[EMAIL_ADDRESS][DOMAIN_NAME]" at bounding box center [201, 77] width 70 height 6
copy span "[EMAIL_ADDRESS][DOMAIN_NAME]"
click at [179, 100] on button "Impersonate" at bounding box center [186, 100] width 40 height 11
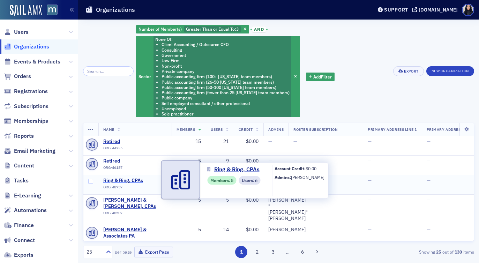
click at [113, 182] on span "Ring & Ring, CPAs" at bounding box center [134, 180] width 63 height 6
select select "US"
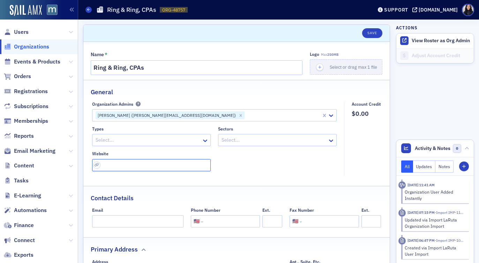
click at [189, 164] on input "url" at bounding box center [151, 165] width 119 height 12
paste input "https://www.ring-ring.com/"
type input "https://www.ring-ring.com/"
click at [212, 224] on input "tel" at bounding box center [230, 221] width 53 height 12
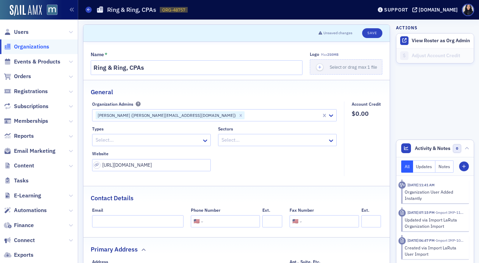
paste input "(410) 956-7899"
type input "(410) 956-7899"
click at [327, 221] on input "tel" at bounding box center [329, 221] width 53 height 12
paste input "(410) 956-7969"
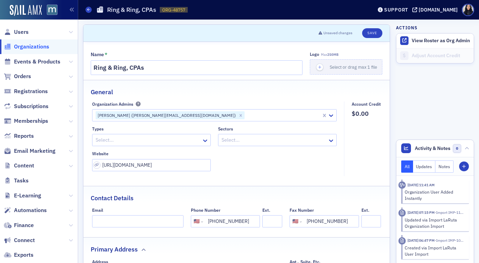
type input "(410) 956-7969"
click at [341, 192] on div "Contact Details" at bounding box center [236, 194] width 291 height 16
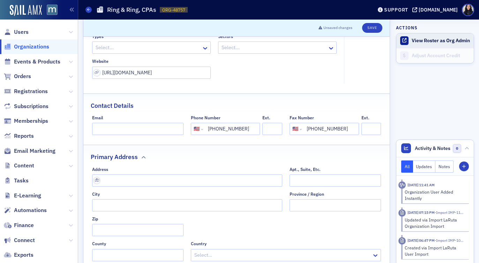
scroll to position [101, 0]
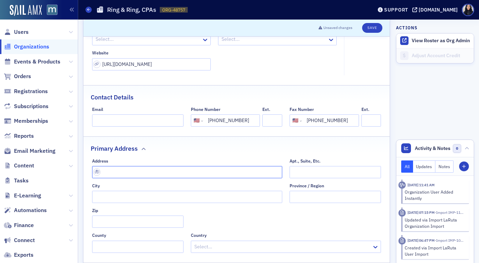
click at [132, 173] on input "text" at bounding box center [187, 172] width 190 height 12
paste input "3158 Braverton St Ste 206 Edgewater, MD 21037"
type input "3158 Braverton St ste 206"
type input "Edgewater"
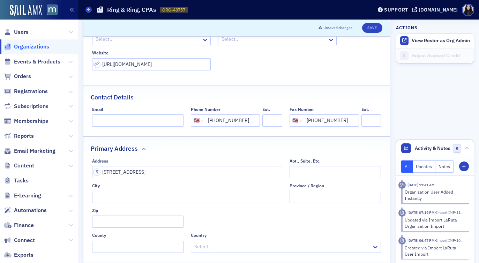
type input "21037-2670"
type input "Anne Arundel County"
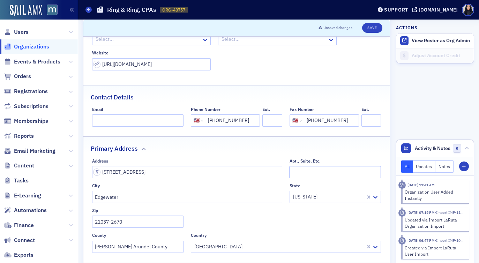
click at [304, 173] on input "Apt., Suite, Etc." at bounding box center [334, 172] width 91 height 12
type input "Ste 206"
click at [260, 175] on input "3158 Braverton St ste 206" at bounding box center [187, 172] width 190 height 12
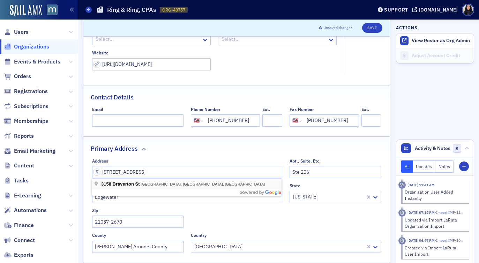
type input "3158 Braverton St"
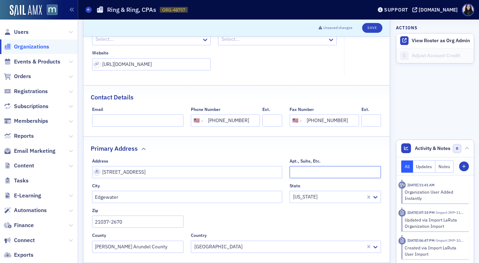
click at [298, 170] on input "Apt., Suite, Etc." at bounding box center [334, 172] width 91 height 12
type input "Ste 206"
click at [280, 147] on div "Primary Address" at bounding box center [236, 145] width 291 height 16
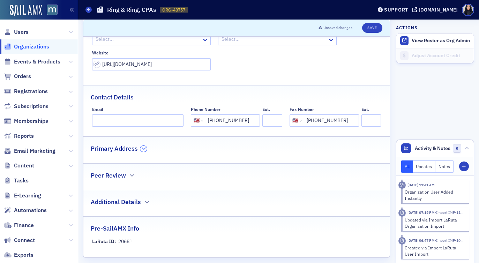
click at [145, 149] on icon "button" at bounding box center [144, 148] width 4 height 4
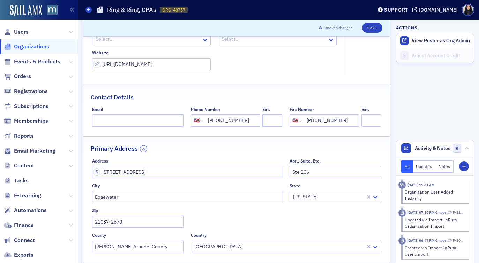
scroll to position [0, 0]
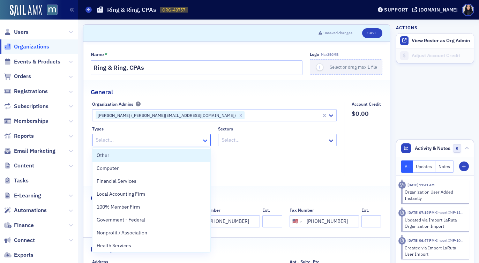
click at [204, 140] on icon at bounding box center [205, 140] width 4 height 2
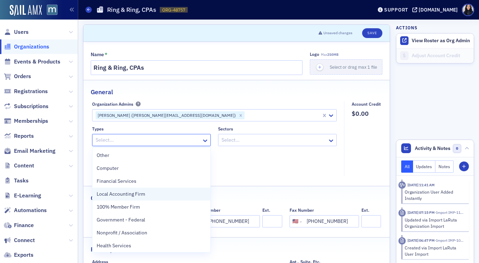
click at [164, 197] on div "Local Accounting Firm" at bounding box center [151, 193] width 109 height 7
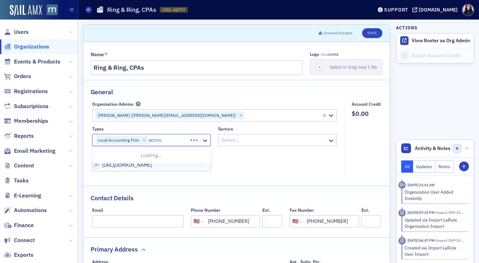
type input "accoun"
click at [142, 155] on div "Accounting Firm" at bounding box center [151, 155] width 109 height 7
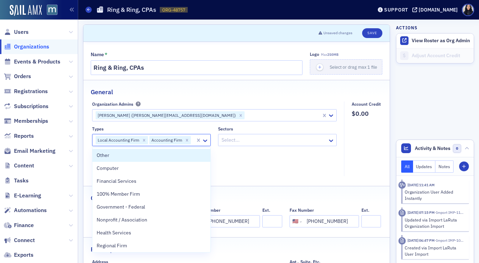
click at [242, 161] on div "Types option Accounting Firm, selected. Other, 1 of 34. 34 results available. U…" at bounding box center [214, 148] width 245 height 45
click at [192, 140] on div at bounding box center [192, 140] width 3 height 9
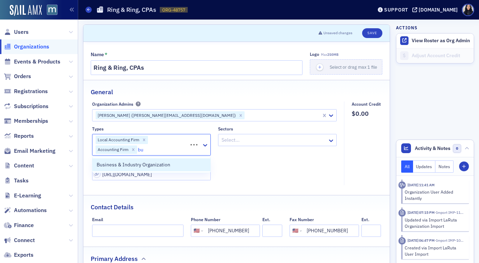
type input "b"
type input "fina"
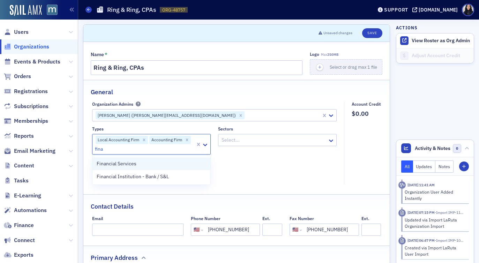
click at [166, 164] on div "Financial Services" at bounding box center [151, 163] width 109 height 7
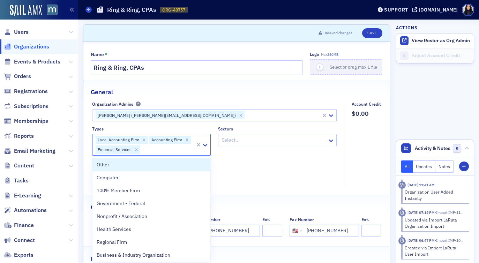
click at [267, 160] on div "Types option Financial Services, selected. Other, 1 of 33. 33 results available…" at bounding box center [214, 153] width 245 height 54
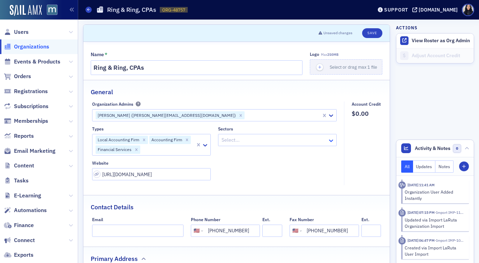
click at [328, 140] on icon at bounding box center [330, 140] width 7 height 7
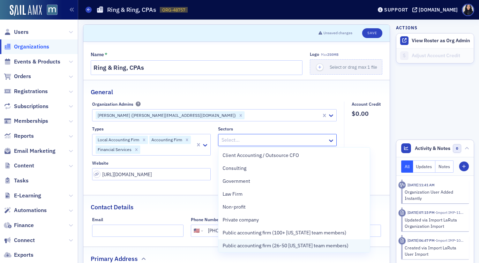
click at [303, 246] on span "Public accounting firm (26-50 [US_STATE] team members)" at bounding box center [285, 245] width 126 height 7
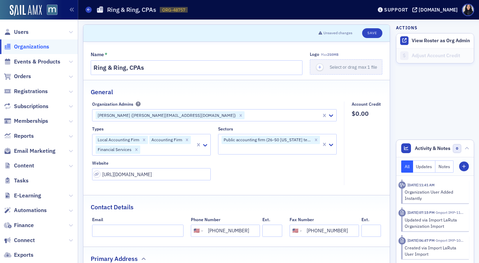
click at [370, 140] on fieldset "Account Credit $0.00" at bounding box center [364, 143] width 41 height 84
click at [376, 34] on button "Save" at bounding box center [372, 33] width 20 height 10
select select "US"
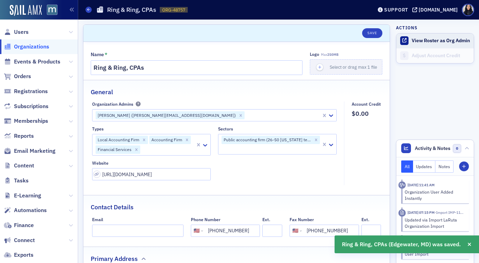
click at [416, 41] on button "View Roster as Org Admin" at bounding box center [440, 41] width 58 height 6
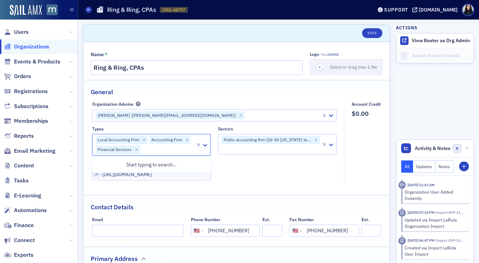
click at [167, 151] on div at bounding box center [168, 149] width 54 height 9
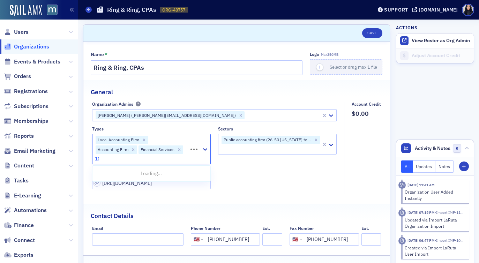
type input "100"
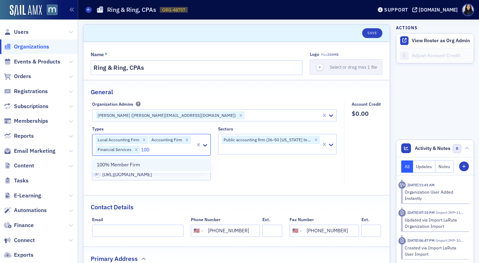
click at [129, 166] on span "100% Member Firm" at bounding box center [118, 164] width 43 height 7
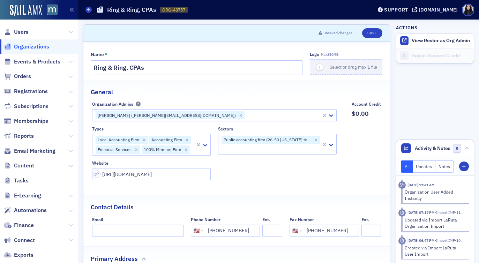
click at [252, 165] on div "Types Local Accounting Firm Accounting Firm Financial Services 100% Member Firm…" at bounding box center [214, 153] width 245 height 54
click at [373, 32] on button "Save" at bounding box center [372, 33] width 20 height 10
select select "US"
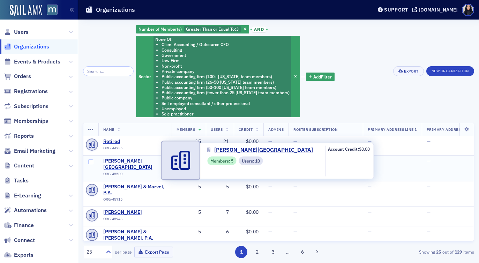
click at [146, 161] on span "[PERSON_NAME][GEOGRAPHIC_DATA]" at bounding box center [134, 164] width 63 height 12
select select "US"
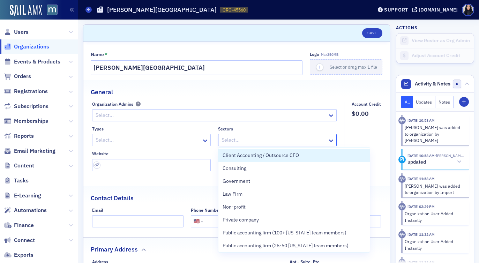
click at [252, 138] on div at bounding box center [274, 140] width 106 height 9
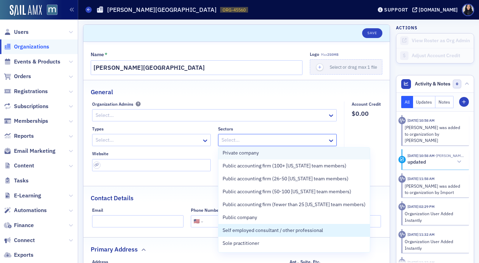
scroll to position [79, 0]
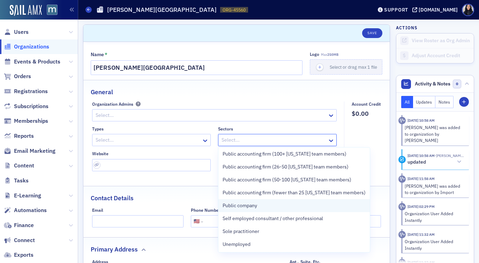
click at [242, 206] on span "Public company" at bounding box center [239, 205] width 35 height 7
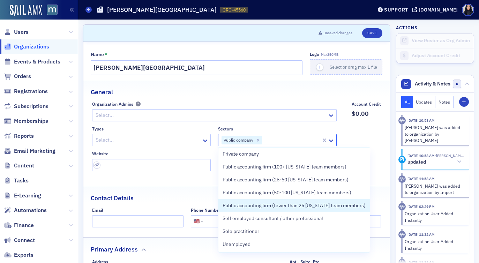
scroll to position [66, 0]
click at [175, 142] on div at bounding box center [148, 140] width 106 height 9
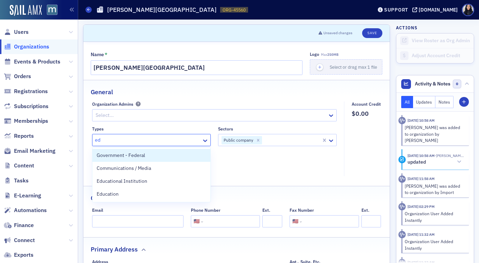
type input "edu"
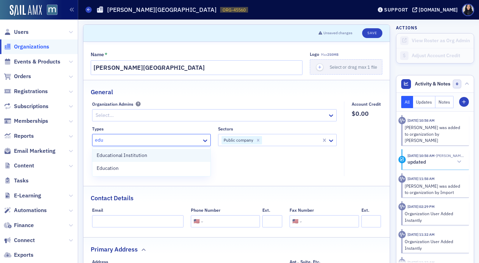
click at [161, 156] on div "Educational Institution" at bounding box center [151, 155] width 109 height 7
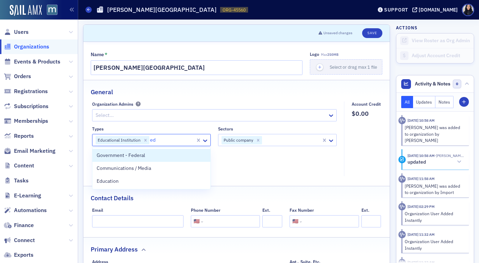
type input "edu"
click at [156, 153] on div "Education" at bounding box center [151, 155] width 109 height 7
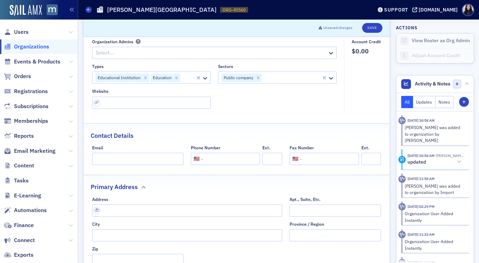
scroll to position [67, 0]
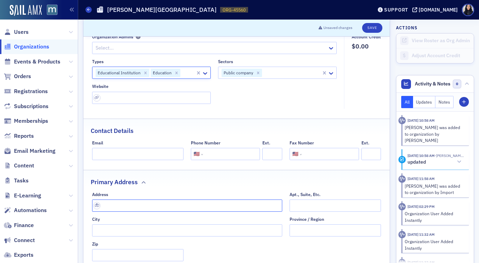
click at [176, 204] on input "text" at bounding box center [187, 205] width 190 height 12
paste input "[STREET_ADDRESS]"
type input "[STREET_ADDRESS]"
type input "Columbia"
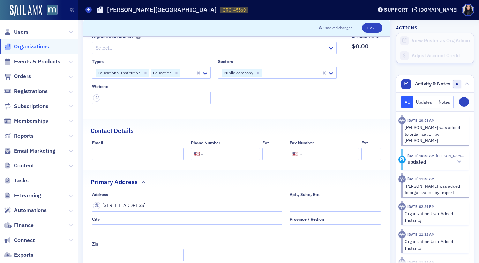
type input "21044"
type input "[GEOGRAPHIC_DATA]"
click at [131, 97] on input "url" at bounding box center [151, 98] width 119 height 12
paste input "[URL][DOMAIN_NAME]"
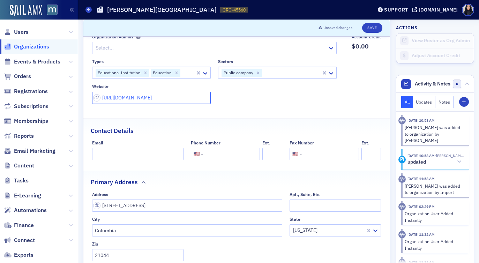
type input "[URL][DOMAIN_NAME]"
click at [236, 108] on fieldset "Organization Admins Select... Types Educational Institution Education Sectors P…" at bounding box center [216, 71] width 248 height 75
click at [214, 157] on input "tel" at bounding box center [230, 154] width 53 height 12
paste input "[PHONE_NUMBER]"
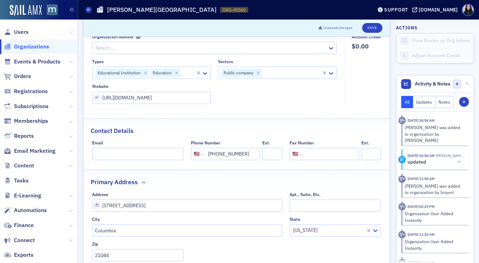
type input "[PHONE_NUMBER]"
click at [240, 133] on div "Contact Details" at bounding box center [236, 127] width 291 height 16
click at [371, 28] on button "Save" at bounding box center [372, 28] width 20 height 10
select select "US"
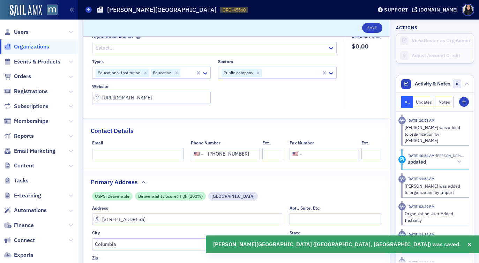
scroll to position [0, 0]
